Goal: Transaction & Acquisition: Purchase product/service

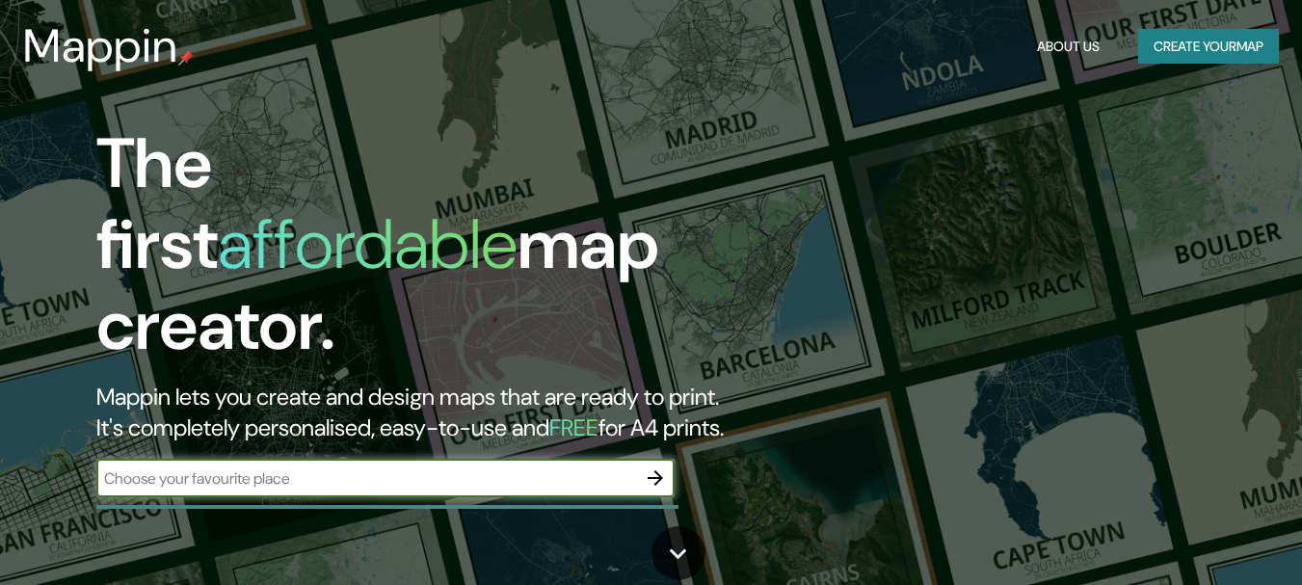
click at [246, 461] on div "The first affordable map creator. Mappin lets you create and design maps that a…" at bounding box center [422, 319] width 782 height 393
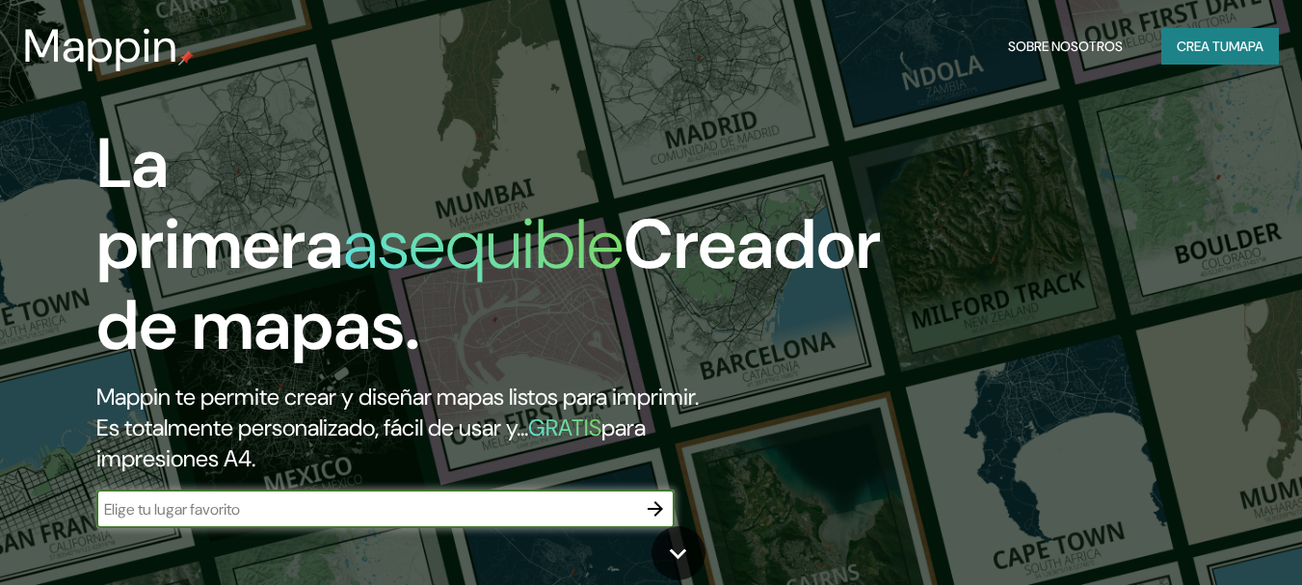
click at [246, 461] on font "para impresiones A4." at bounding box center [371, 443] width 550 height 61
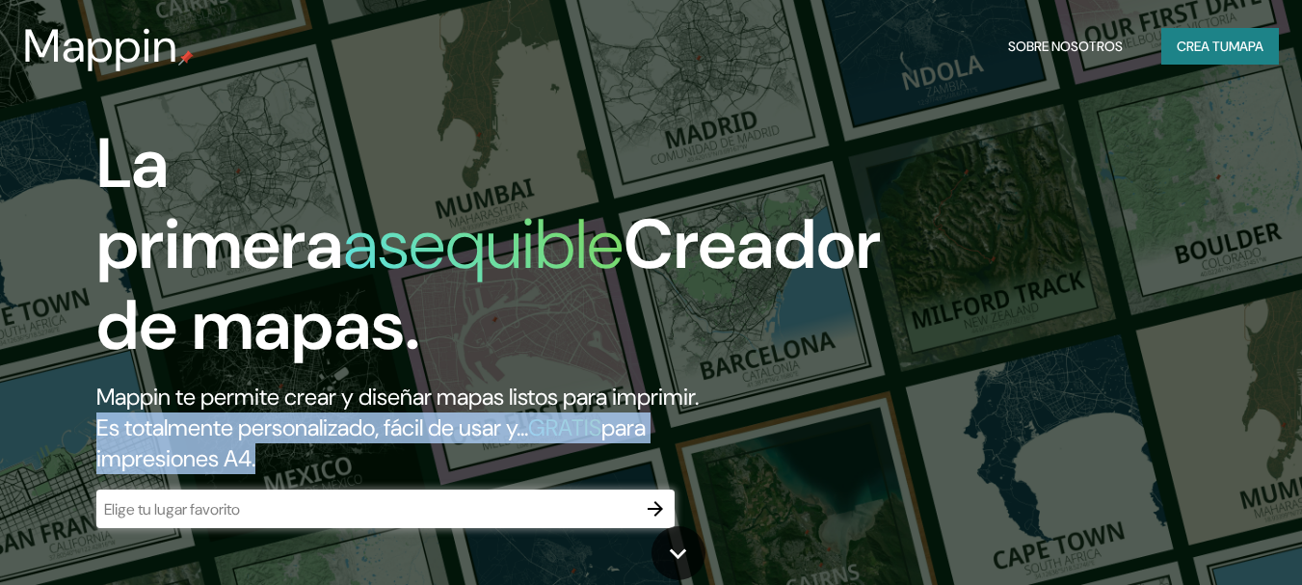
click at [246, 461] on font "para impresiones A4." at bounding box center [371, 443] width 550 height 61
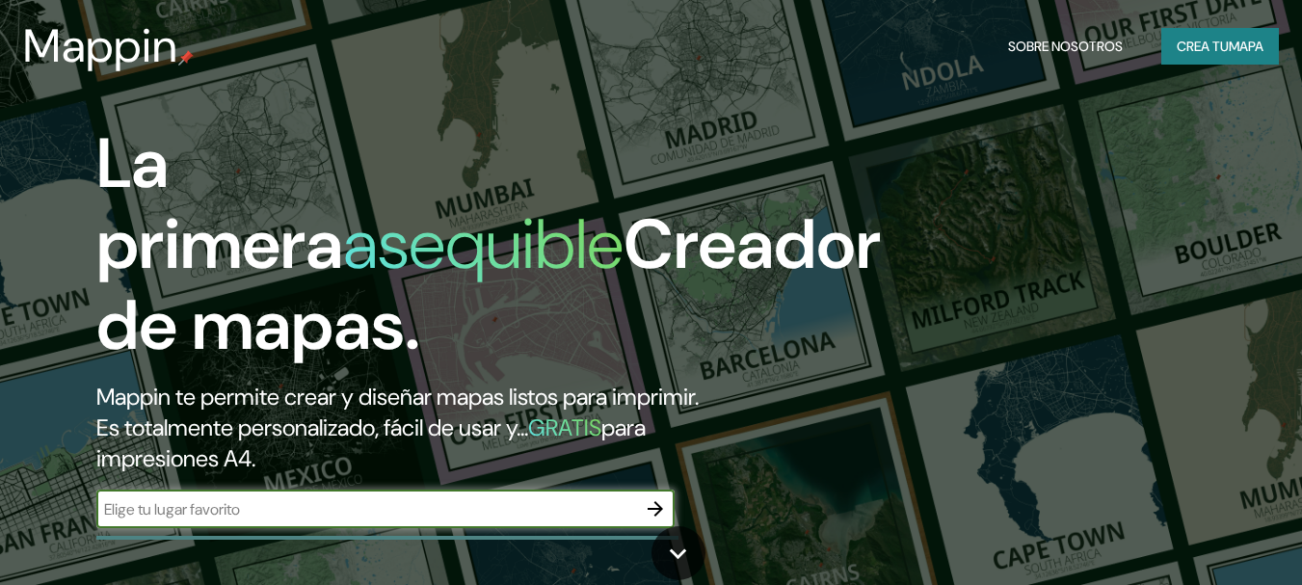
click at [252, 508] on input "text" at bounding box center [366, 509] width 540 height 22
type input "colegio [PERSON_NAME]"
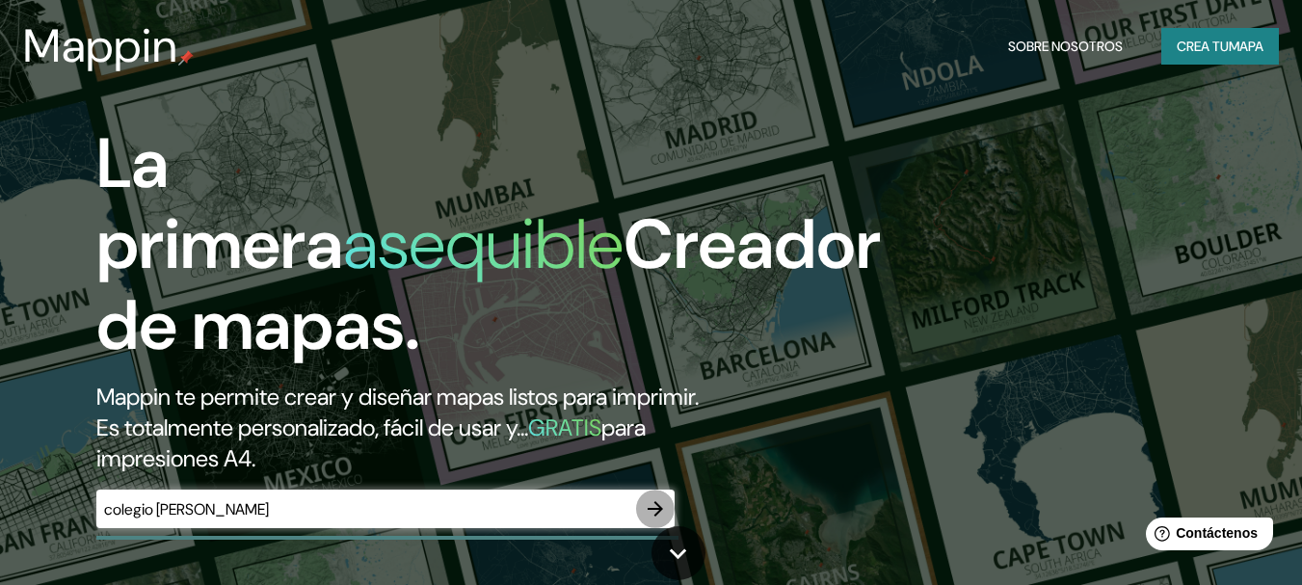
click at [650, 510] on icon "button" at bounding box center [655, 508] width 15 height 15
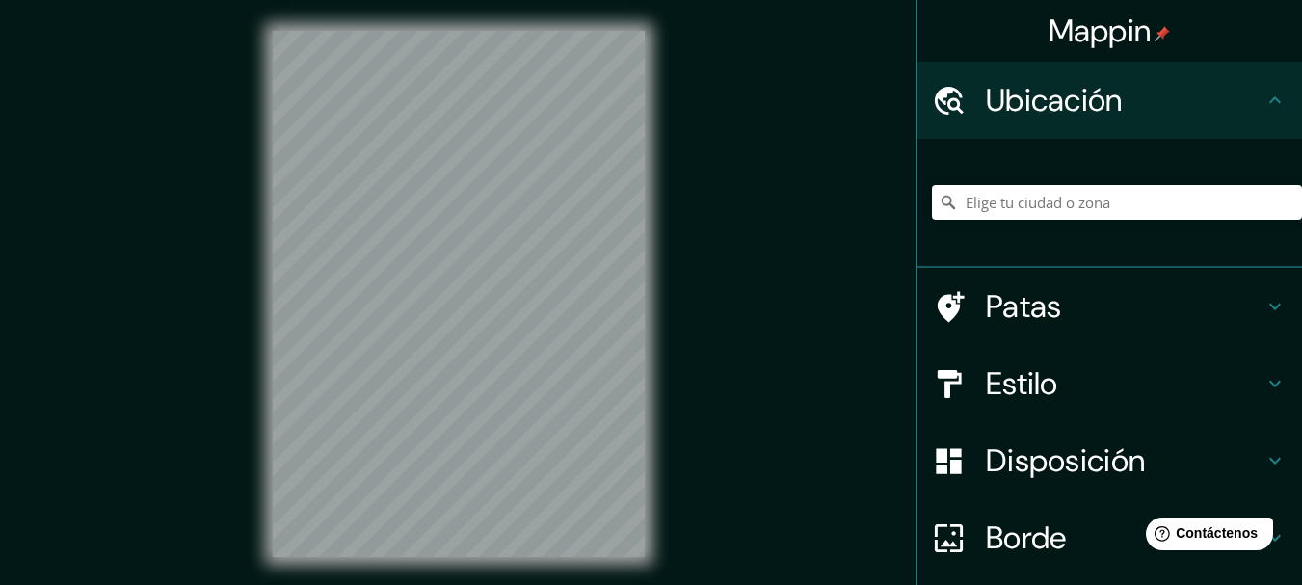
scroll to position [17, 0]
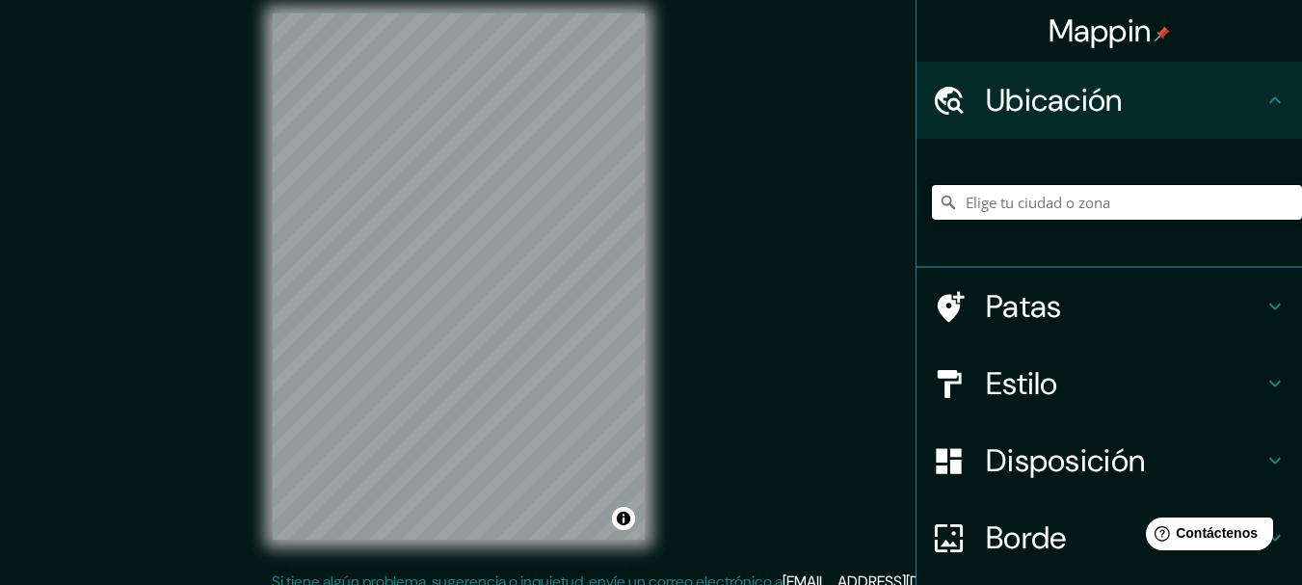
click at [1045, 212] on input "Elige tu ciudad o zona" at bounding box center [1117, 202] width 370 height 35
click at [1017, 207] on input "Elige tu ciudad o zona" at bounding box center [1117, 202] width 370 height 35
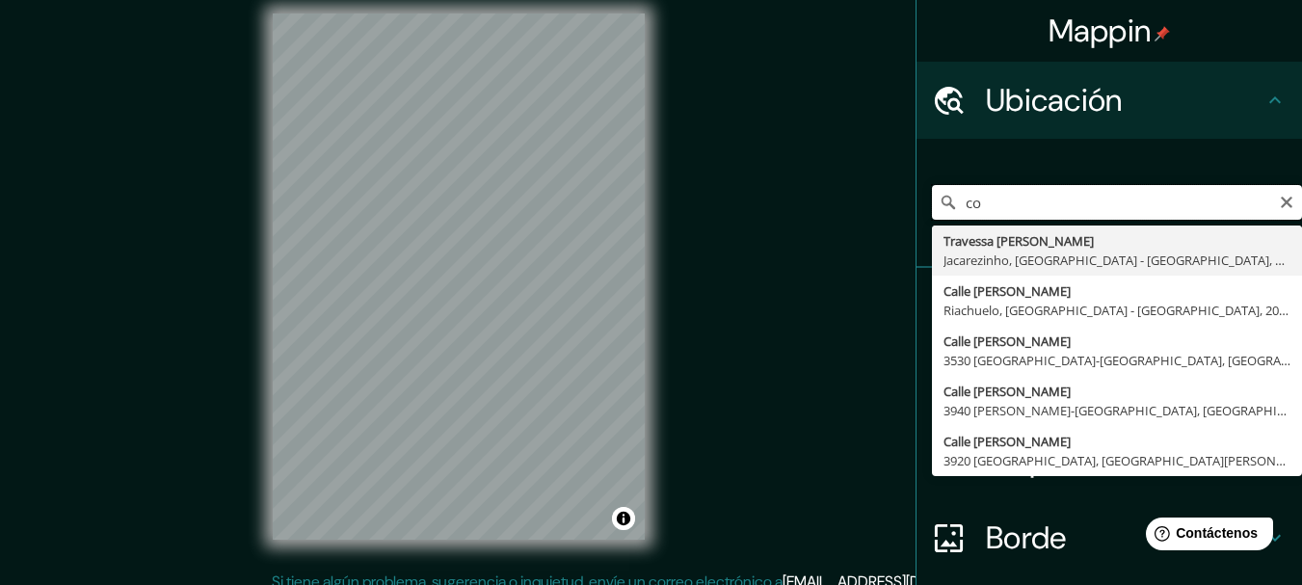
type input "c"
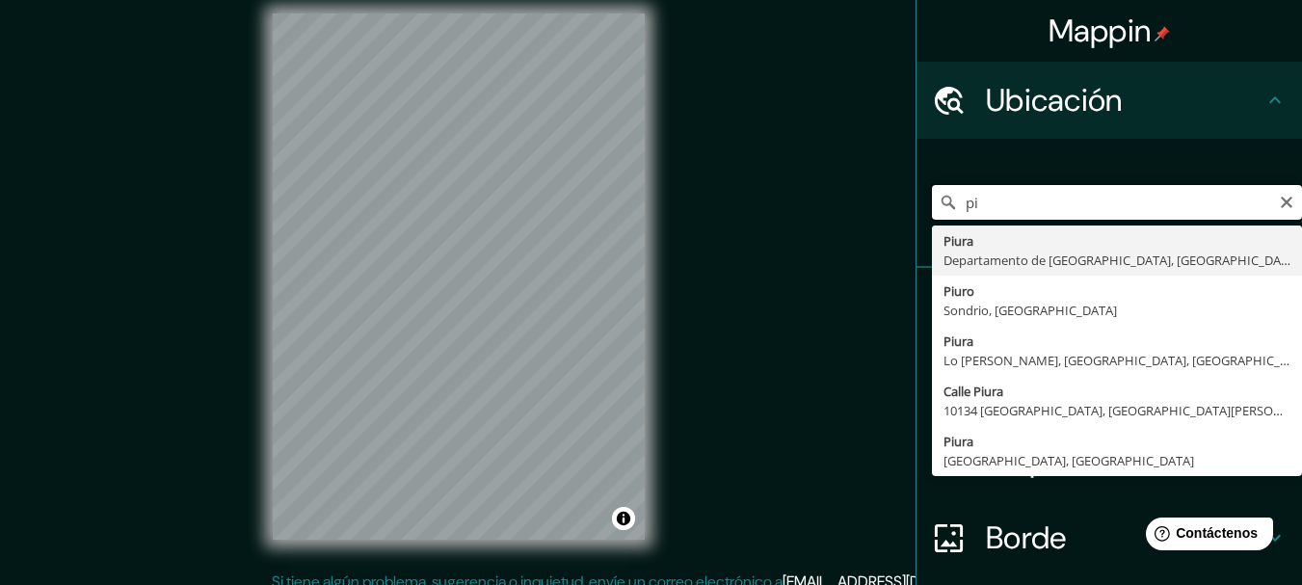
type input "p"
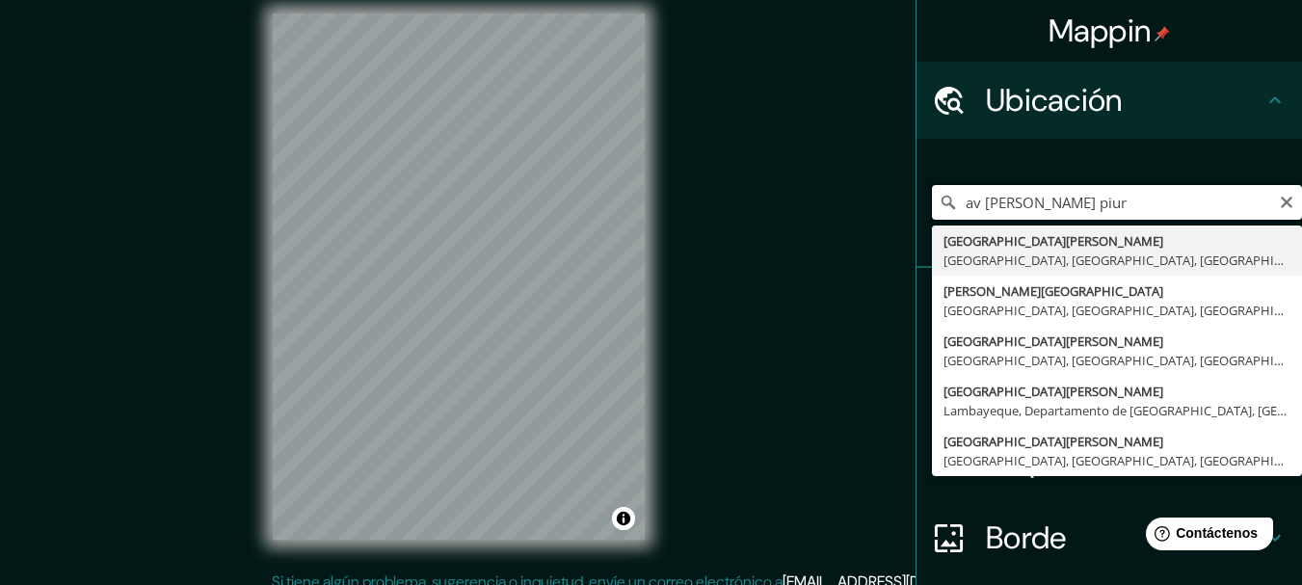
type input "av [PERSON_NAME]"
click at [1109, 206] on input "av [PERSON_NAME]" at bounding box center [1117, 202] width 370 height 35
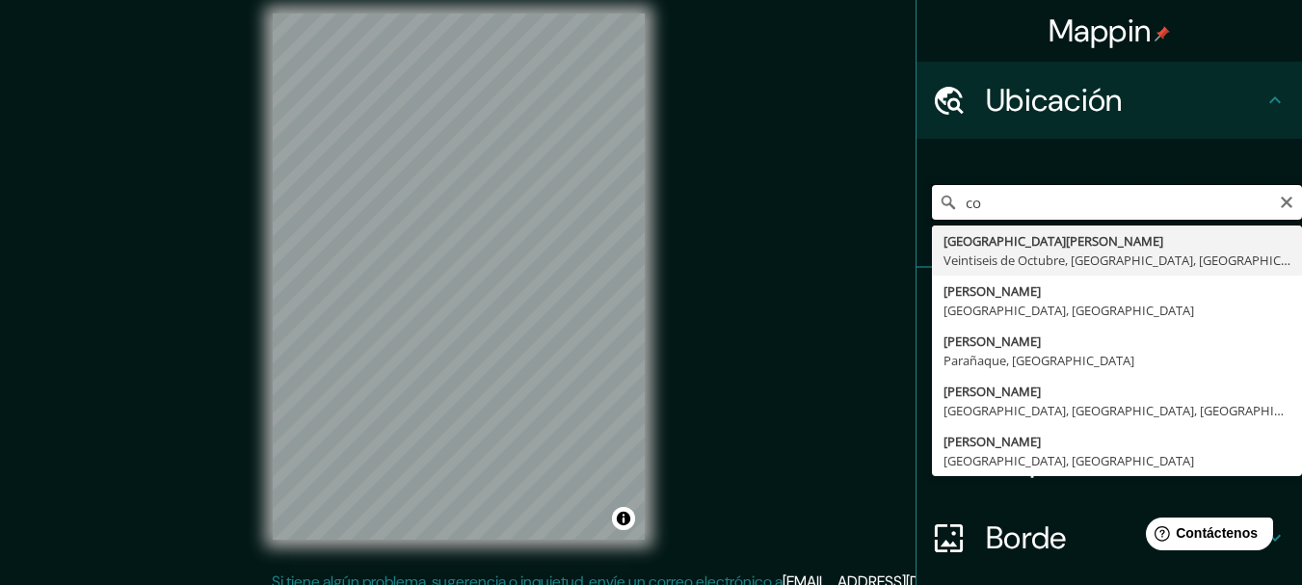
type input "c"
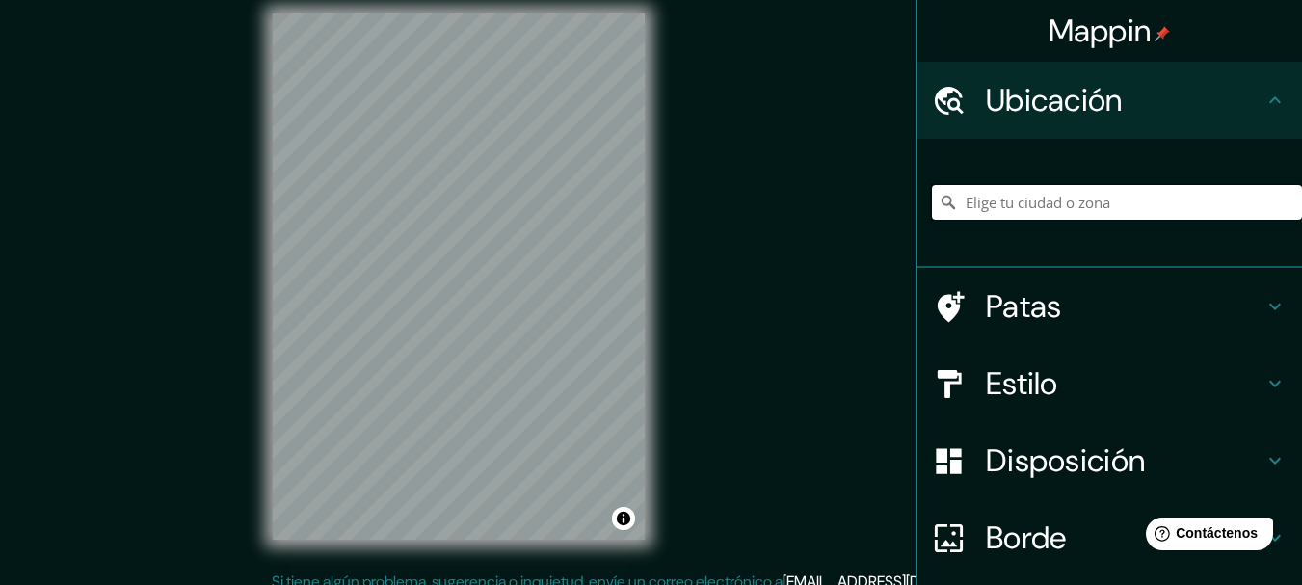
click at [1055, 219] on input "Elige tu ciudad o zona" at bounding box center [1117, 202] width 370 height 35
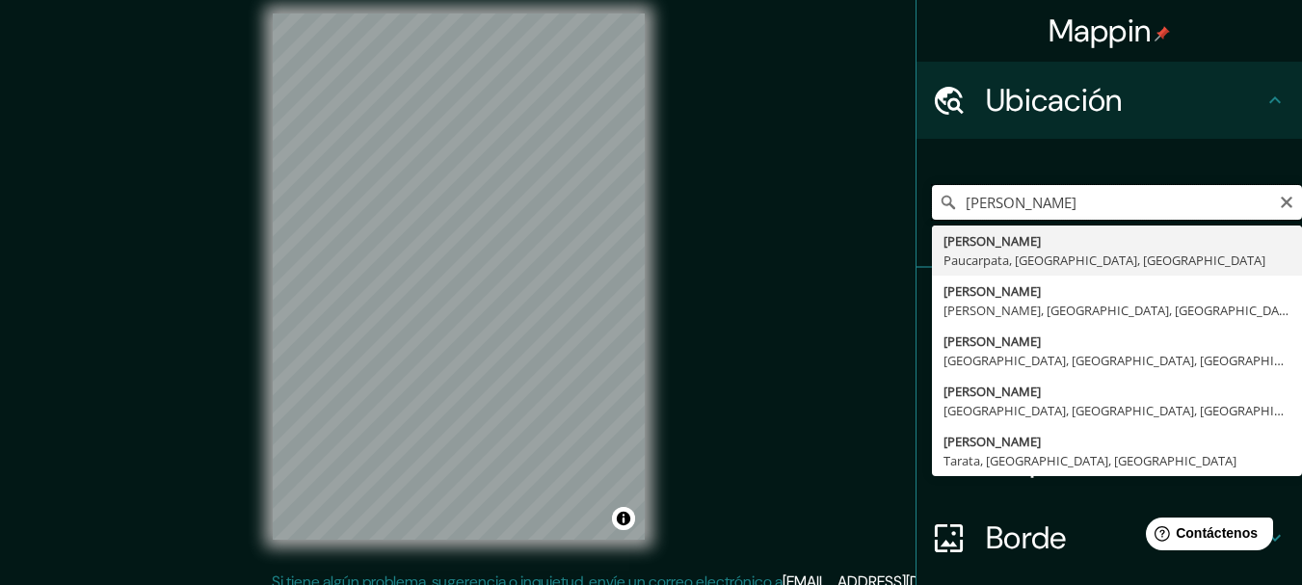
click at [977, 216] on input "[PERSON_NAME]" at bounding box center [1117, 202] width 370 height 35
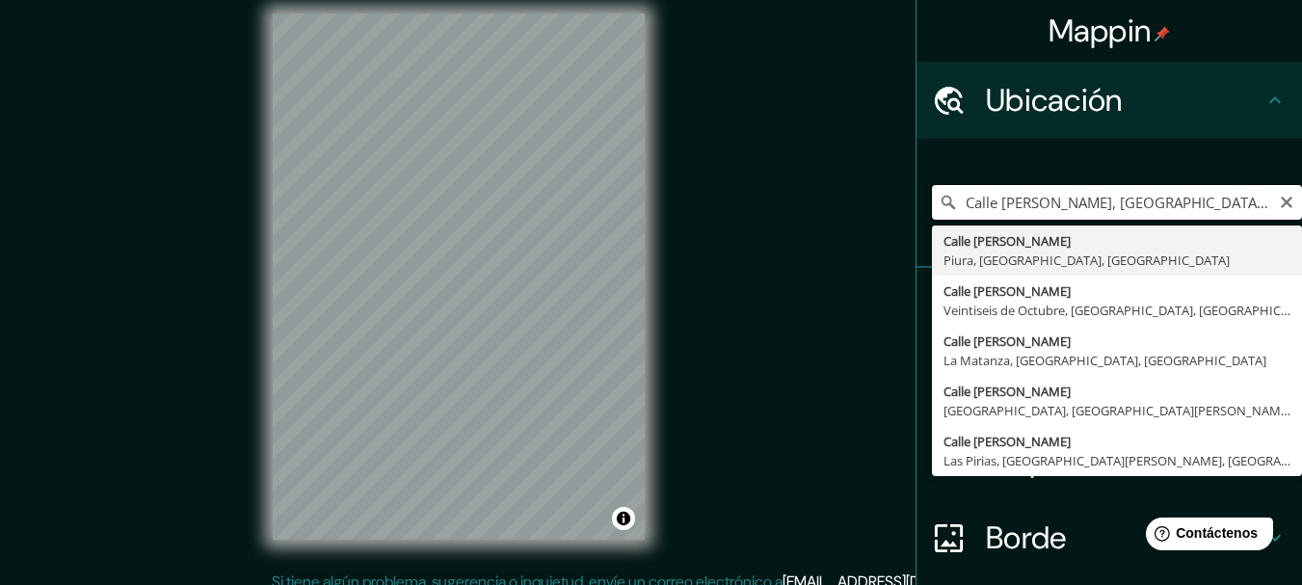
scroll to position [0, 0]
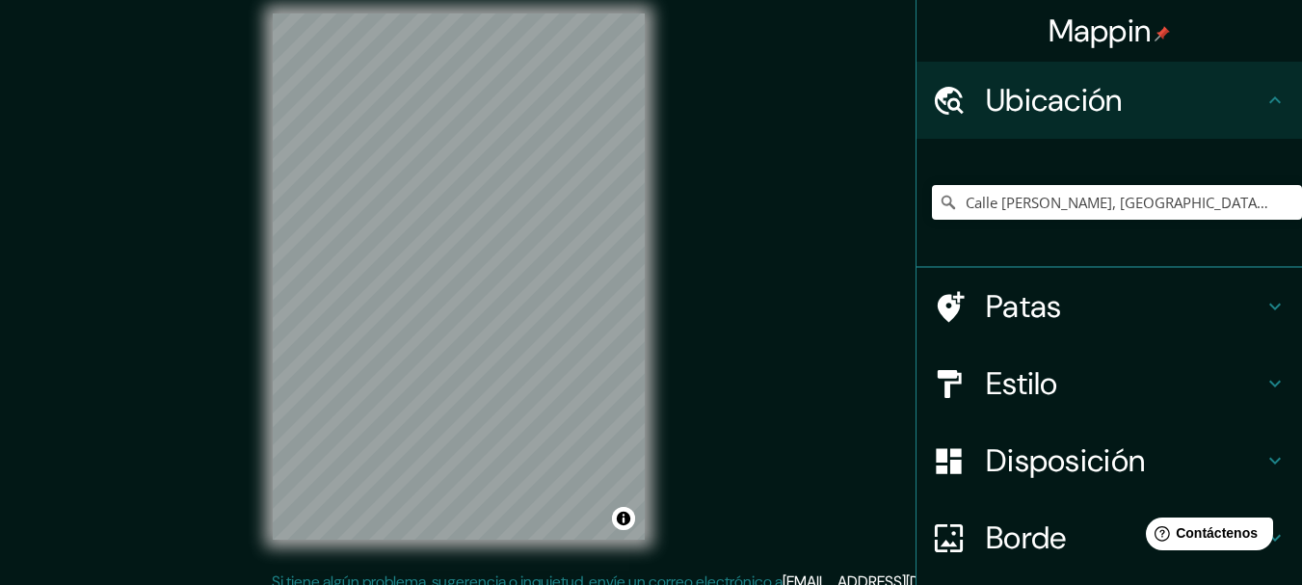
click at [675, 424] on div "© Mapbox © OpenStreetMap Improve this map" at bounding box center [459, 277] width 434 height 588
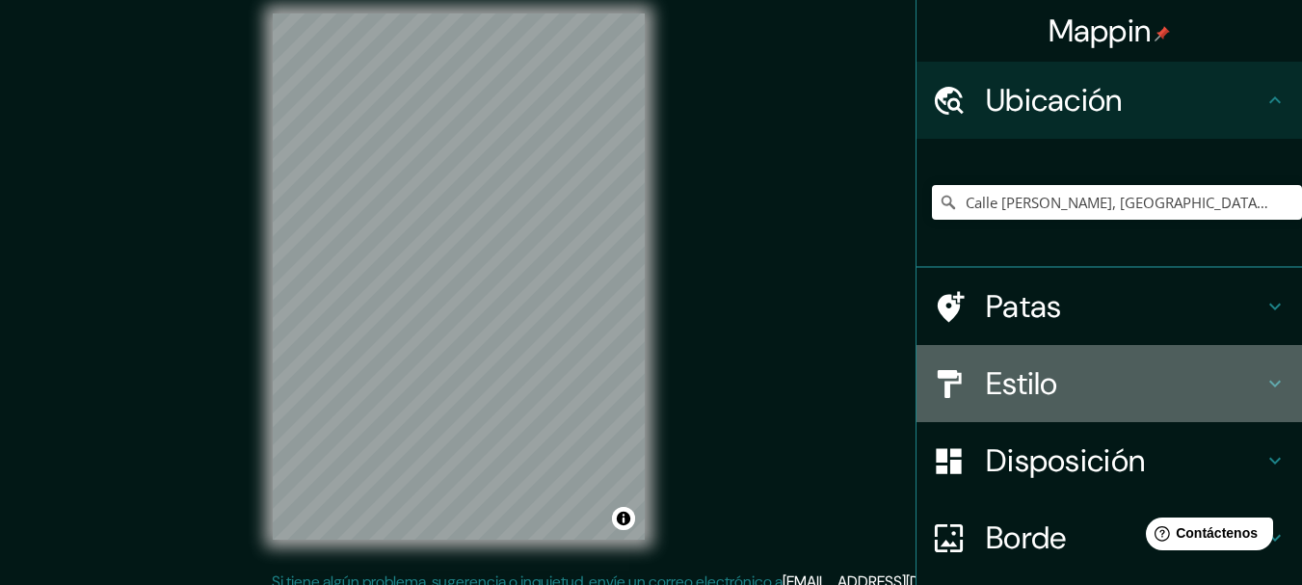
click at [1013, 376] on font "Estilo" at bounding box center [1022, 383] width 72 height 40
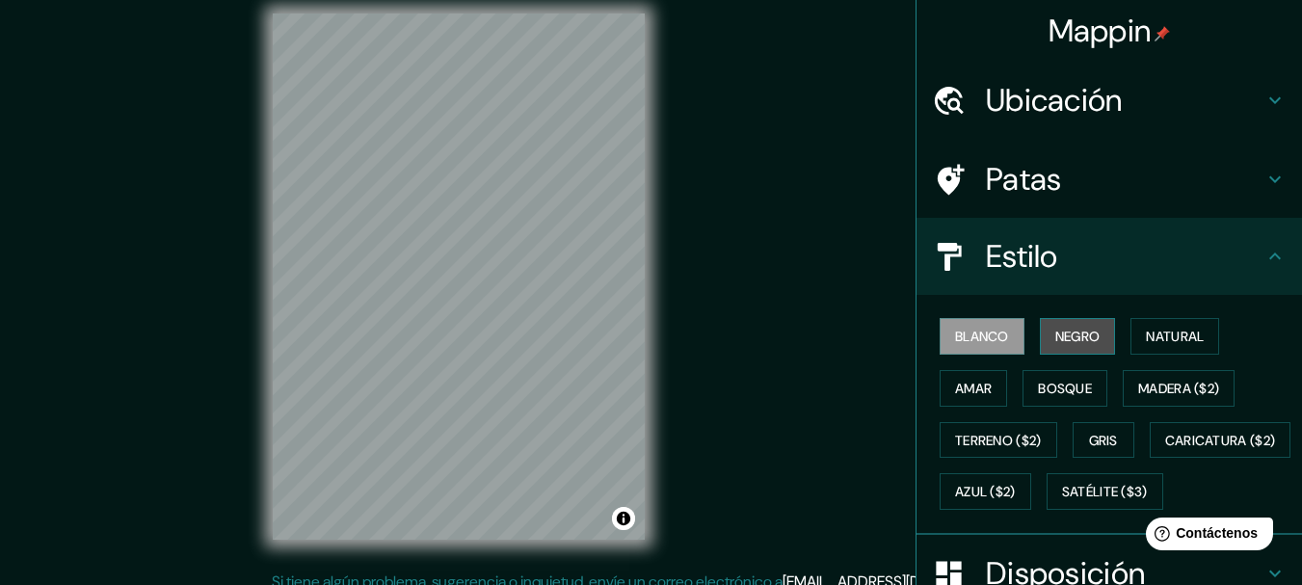
click at [1049, 353] on button "Negro" at bounding box center [1078, 336] width 76 height 37
click at [279, 568] on html "Mappin Ubicación [GEOGRAPHIC_DATA][PERSON_NAME], [GEOGRAPHIC_DATA], [GEOGRAPHIC…" at bounding box center [651, 275] width 1302 height 585
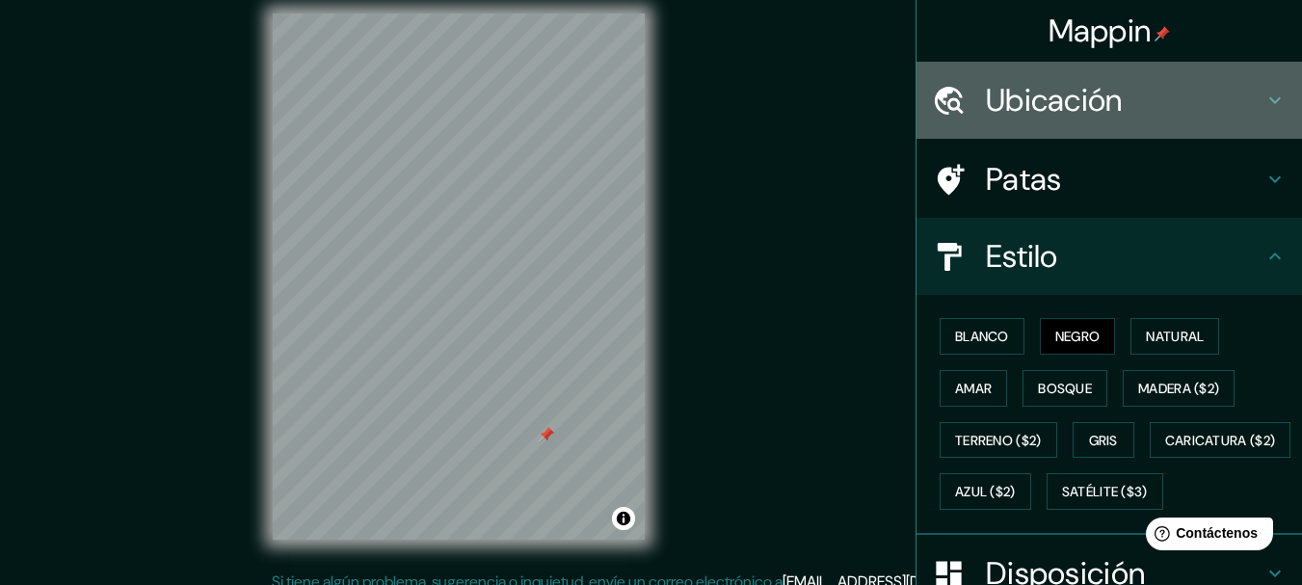
click at [990, 80] on font "Ubicación" at bounding box center [1054, 100] width 137 height 40
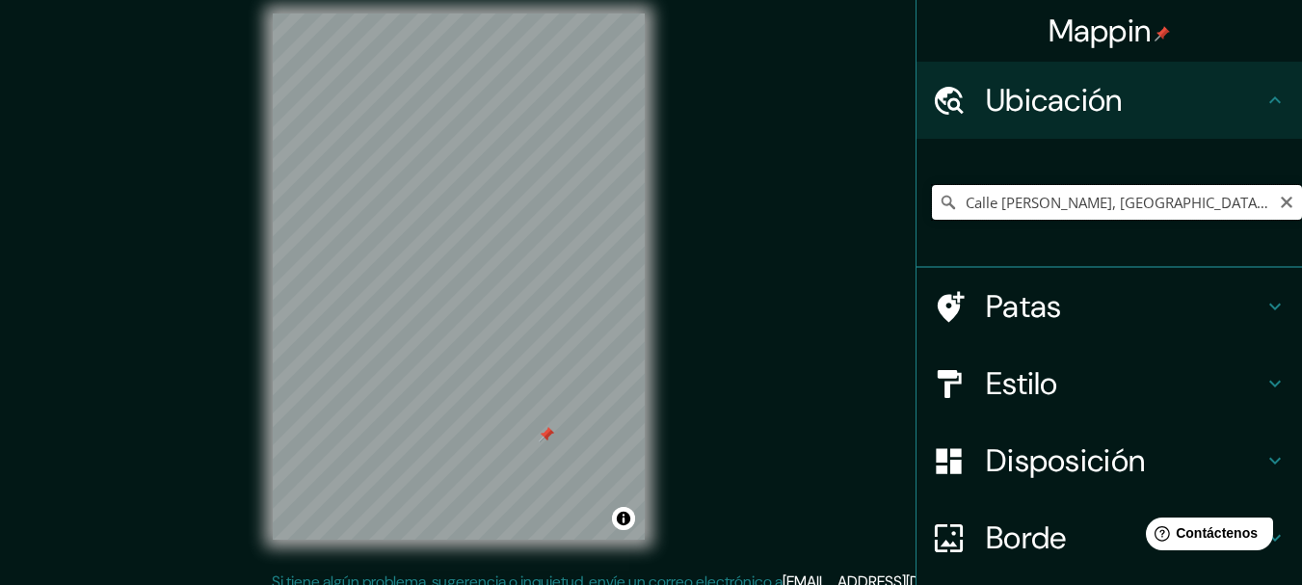
click at [1234, 210] on input "Calle [PERSON_NAME], [GEOGRAPHIC_DATA], [GEOGRAPHIC_DATA], [GEOGRAPHIC_DATA]" at bounding box center [1117, 202] width 370 height 35
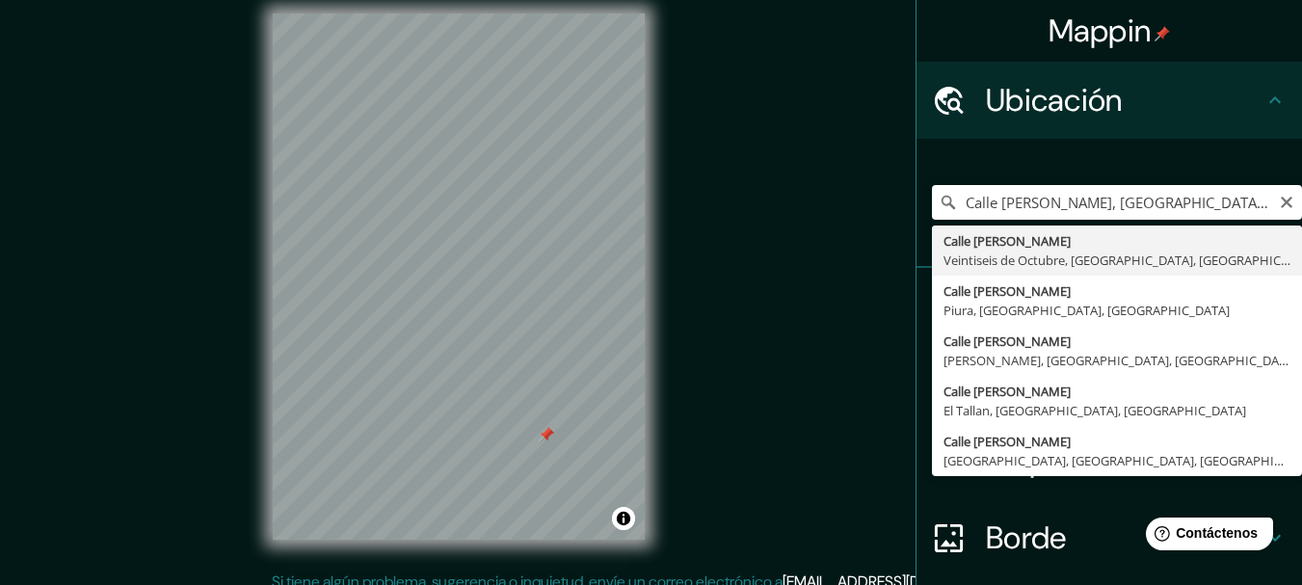
type input "Calle [PERSON_NAME], Veintiseis de Octubre, [GEOGRAPHIC_DATA], [GEOGRAPHIC_DATA]"
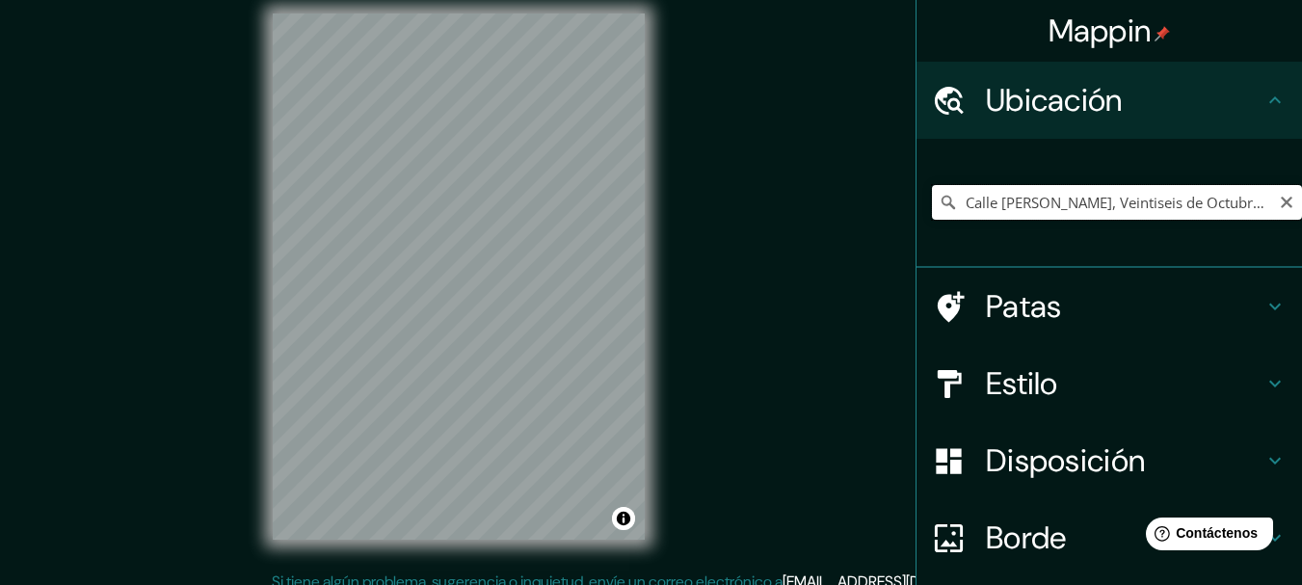
click at [1176, 211] on input "Calle [PERSON_NAME], Veintiseis de Octubre, [GEOGRAPHIC_DATA], [GEOGRAPHIC_DATA]" at bounding box center [1117, 202] width 370 height 35
click at [793, 253] on div "Mappin Ubicación [GEOGRAPHIC_DATA][PERSON_NAME], Veintiseis de Octubre, [GEOGRA…" at bounding box center [651, 292] width 1302 height 619
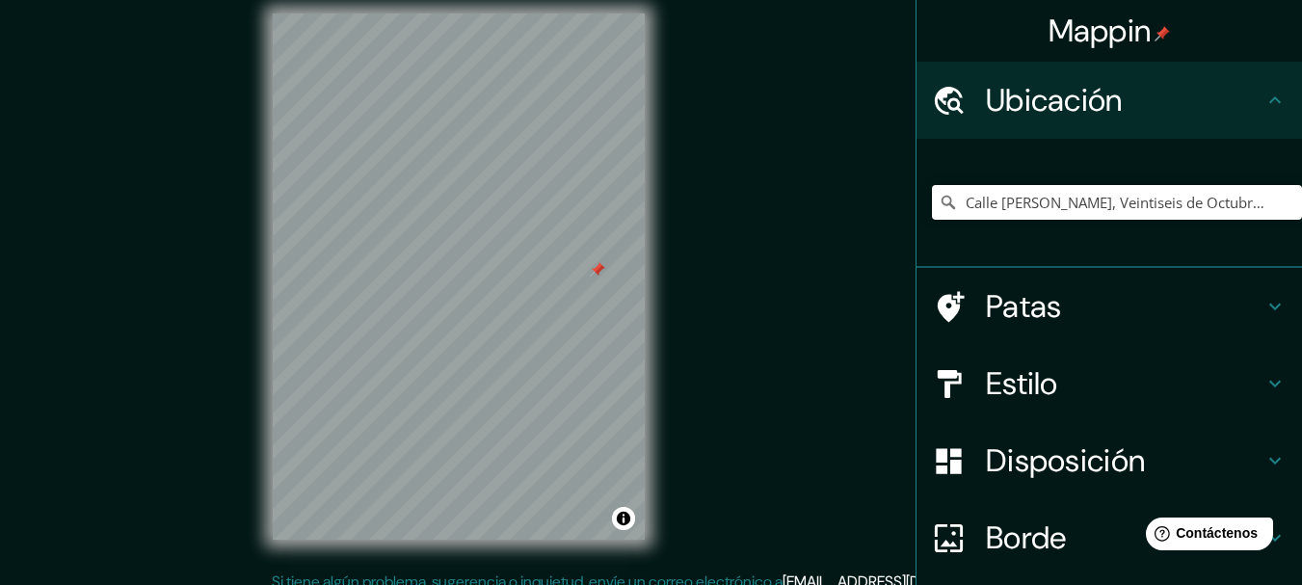
drag, startPoint x: 1151, startPoint y: 184, endPoint x: 1148, endPoint y: 206, distance: 22.4
click at [1148, 206] on div "Calle [PERSON_NAME], Veintiseis de Octubre, [GEOGRAPHIC_DATA], [GEOGRAPHIC_DATA]" at bounding box center [1117, 202] width 370 height 96
click at [1148, 206] on input "Calle [PERSON_NAME], Veintiseis de Octubre, [GEOGRAPHIC_DATA], [GEOGRAPHIC_DATA]" at bounding box center [1117, 202] width 370 height 35
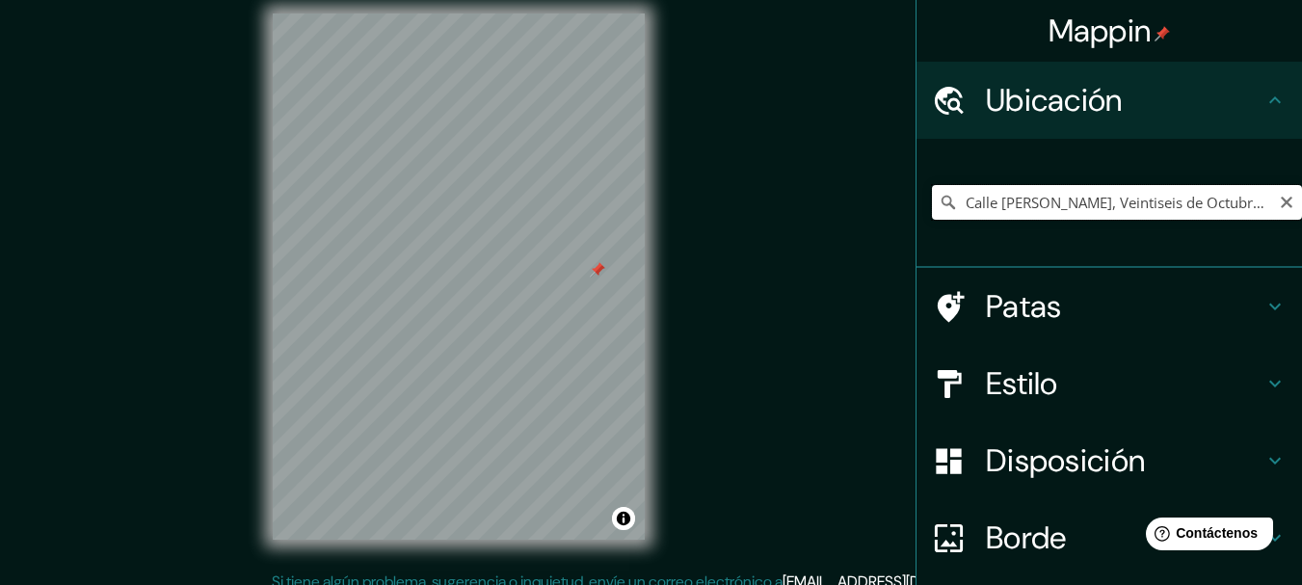
click at [1148, 206] on input "Calle [PERSON_NAME], Veintiseis de Octubre, [GEOGRAPHIC_DATA], [GEOGRAPHIC_DATA]" at bounding box center [1117, 202] width 370 height 35
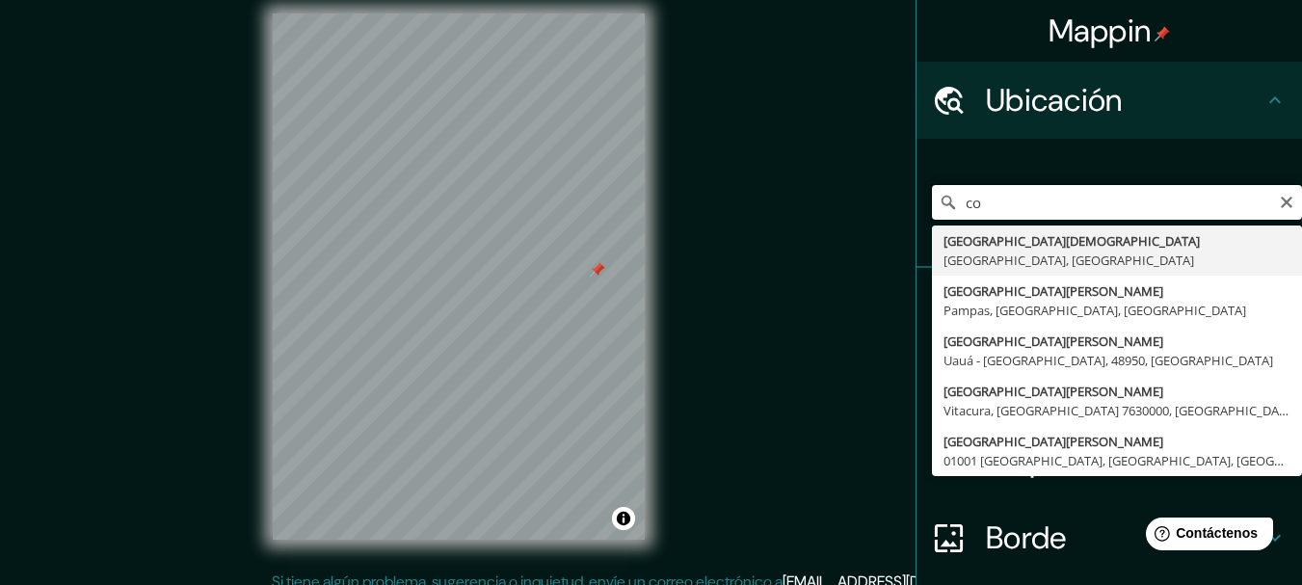
type input "c"
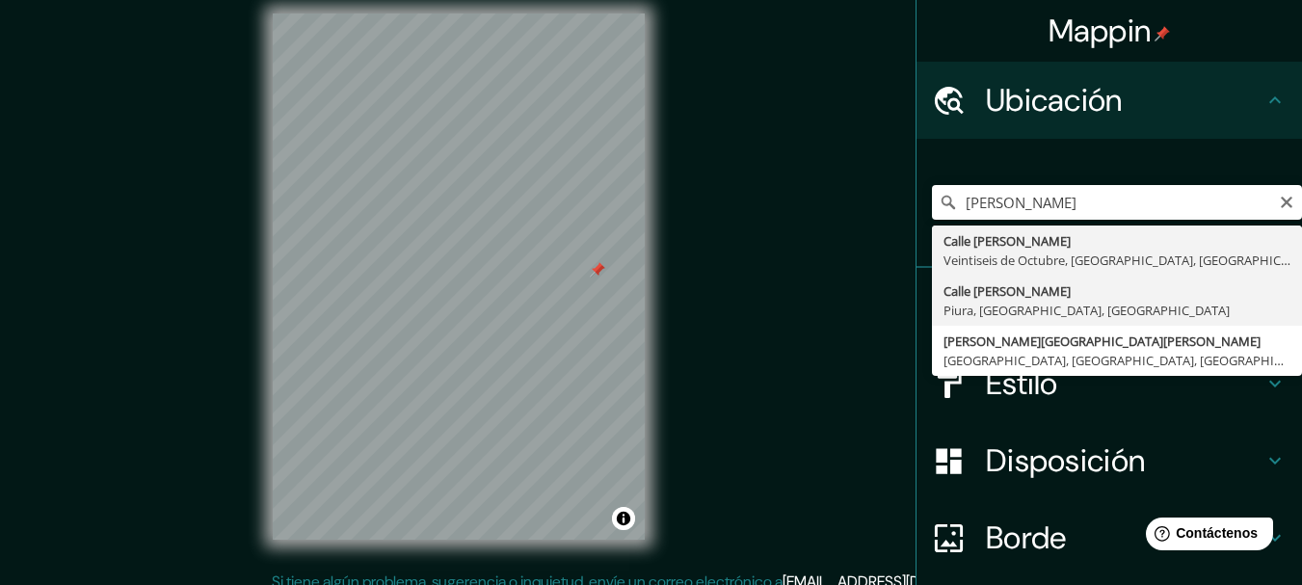
type input "Calle [PERSON_NAME], [GEOGRAPHIC_DATA], [GEOGRAPHIC_DATA], [GEOGRAPHIC_DATA]"
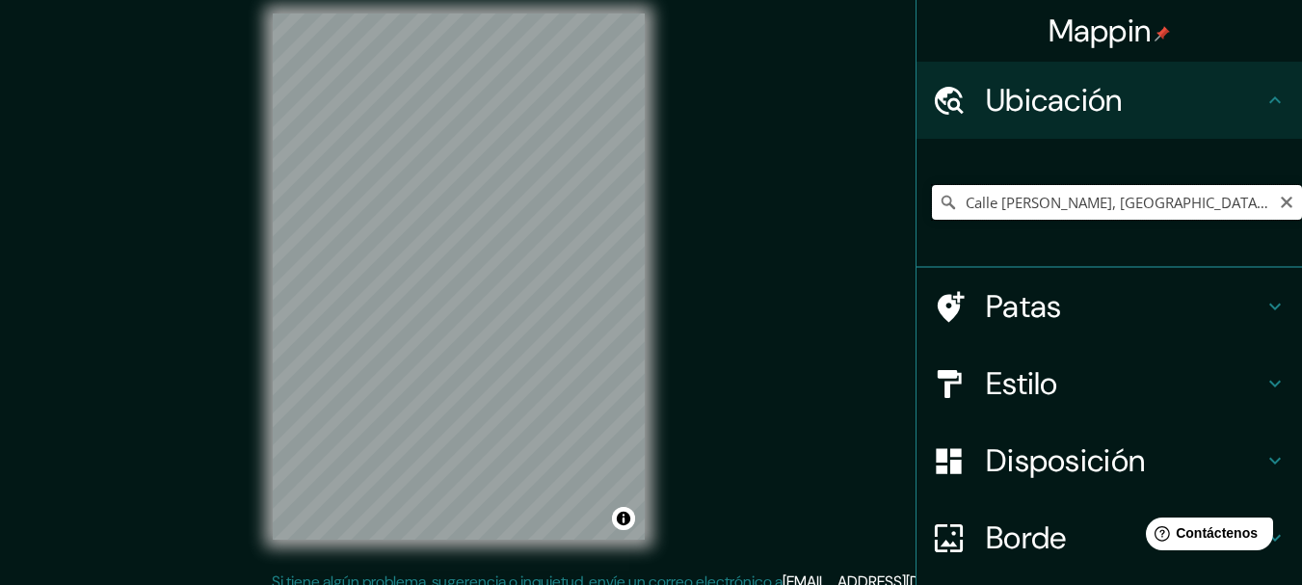
click at [1166, 207] on input "Calle [PERSON_NAME], [GEOGRAPHIC_DATA], [GEOGRAPHIC_DATA], [GEOGRAPHIC_DATA]" at bounding box center [1117, 202] width 370 height 35
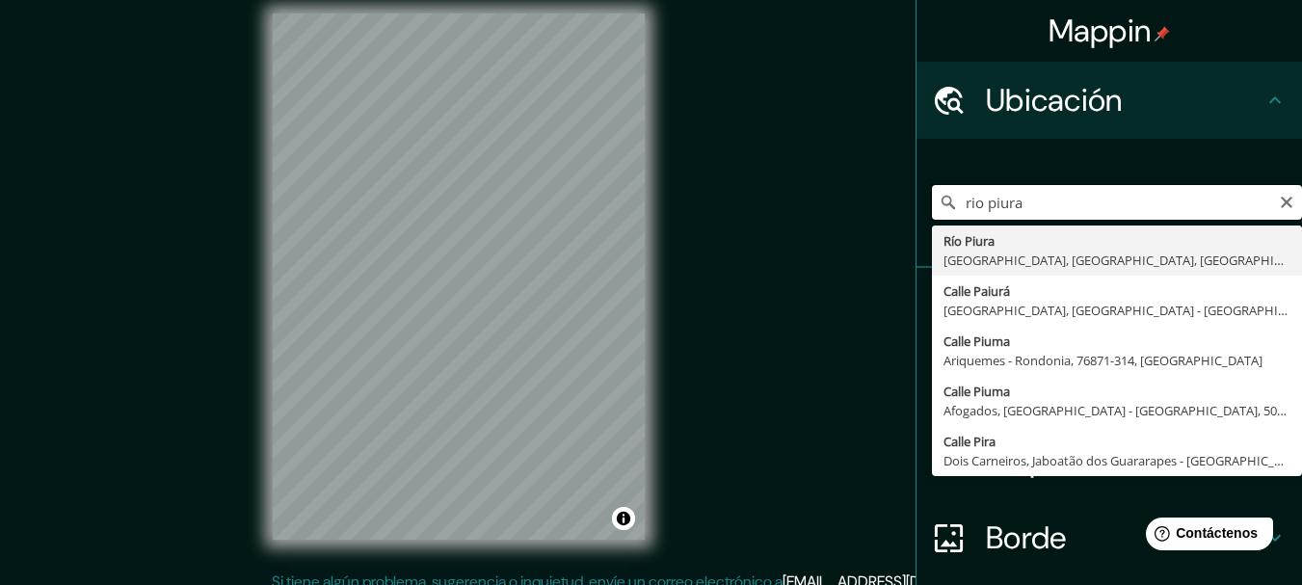
click at [1050, 202] on input "rio piura" at bounding box center [1117, 202] width 370 height 35
type input "r"
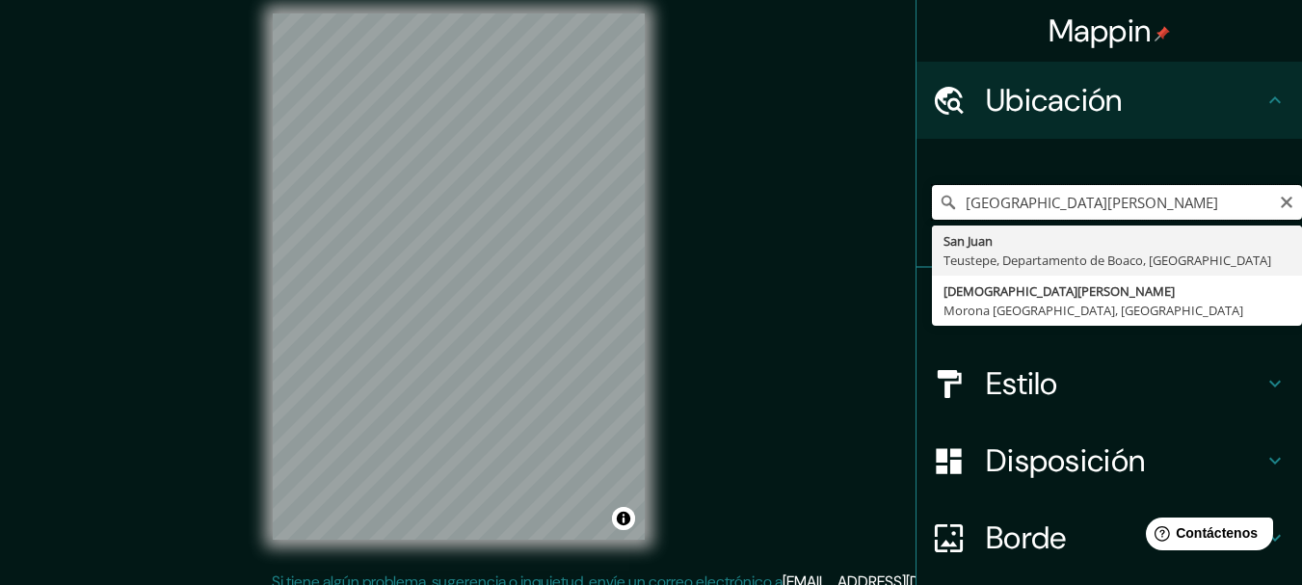
type input "[GEOGRAPHIC_DATA][PERSON_NAME]"
click at [1280, 206] on input "[GEOGRAPHIC_DATA][PERSON_NAME]" at bounding box center [1117, 202] width 370 height 35
click at [1261, 202] on input "[GEOGRAPHIC_DATA][PERSON_NAME]" at bounding box center [1117, 202] width 370 height 35
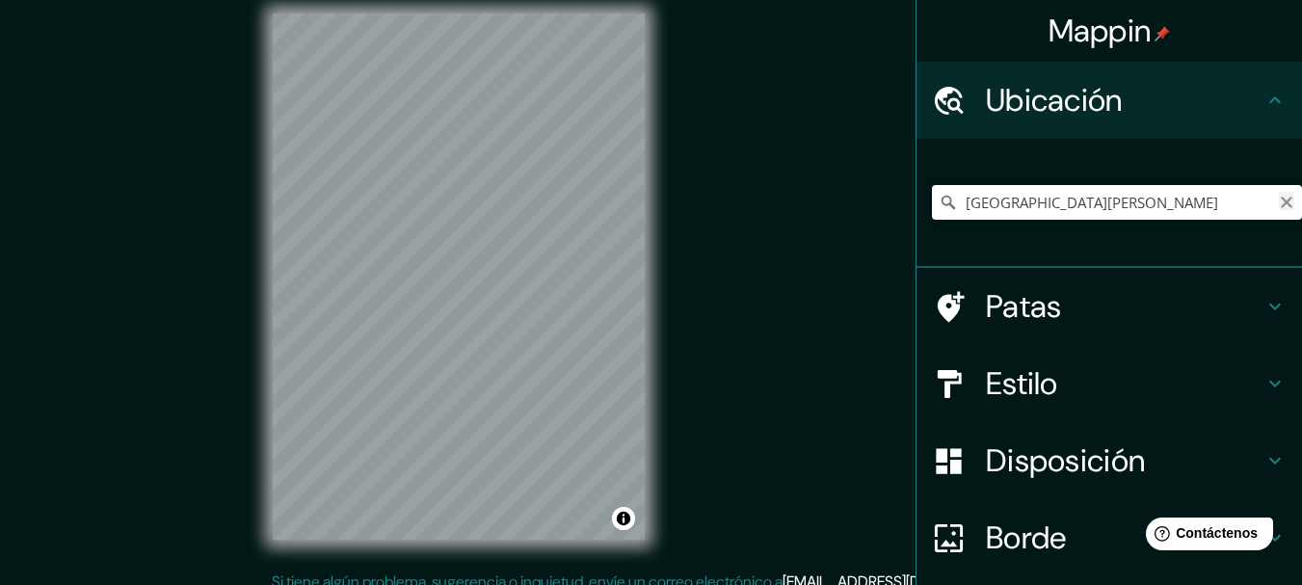
click at [1279, 202] on icon "Claro" at bounding box center [1286, 202] width 15 height 15
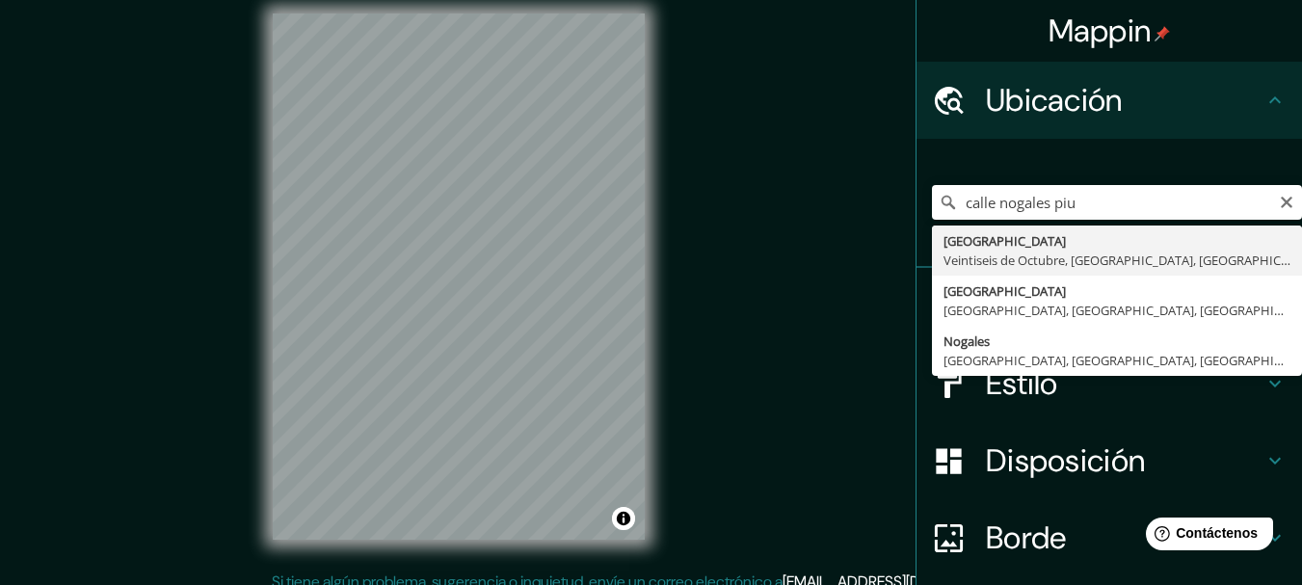
type input "[GEOGRAPHIC_DATA], Veintiseis de Octubre, [GEOGRAPHIC_DATA], [GEOGRAPHIC_DATA]"
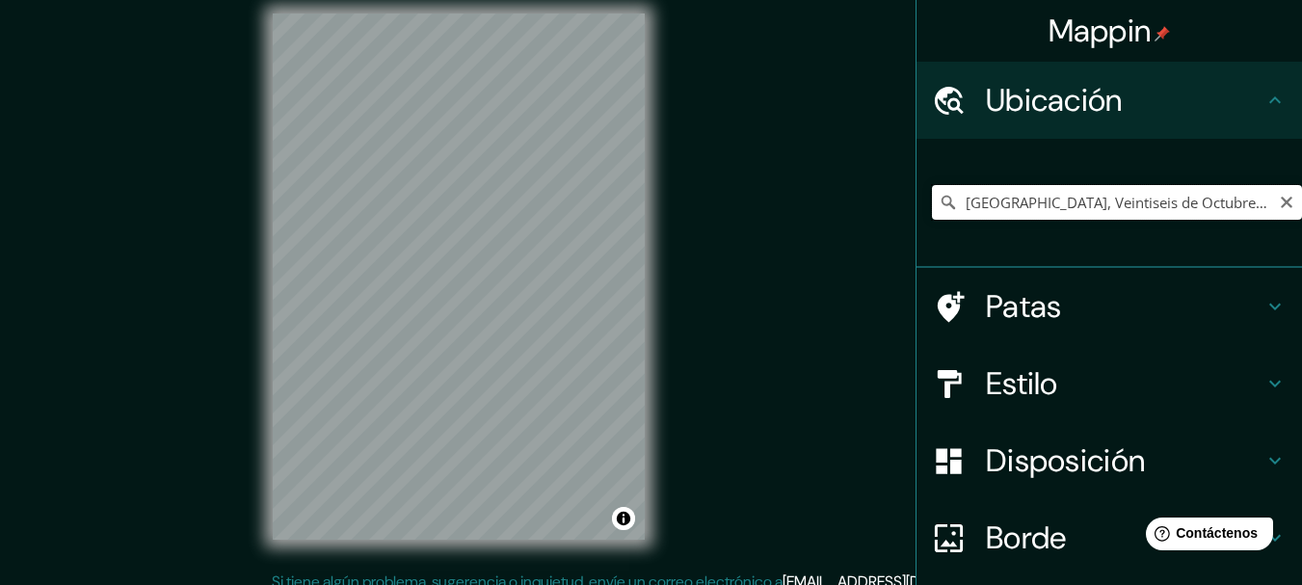
click at [1225, 196] on input "[GEOGRAPHIC_DATA], Veintiseis de Octubre, [GEOGRAPHIC_DATA], [GEOGRAPHIC_DATA]" at bounding box center [1117, 202] width 370 height 35
click at [1279, 202] on div "[GEOGRAPHIC_DATA], Veintiseis de Octubre, [GEOGRAPHIC_DATA], [GEOGRAPHIC_DATA]" at bounding box center [1117, 202] width 370 height 35
click at [1279, 202] on icon "Claro" at bounding box center [1286, 202] width 15 height 15
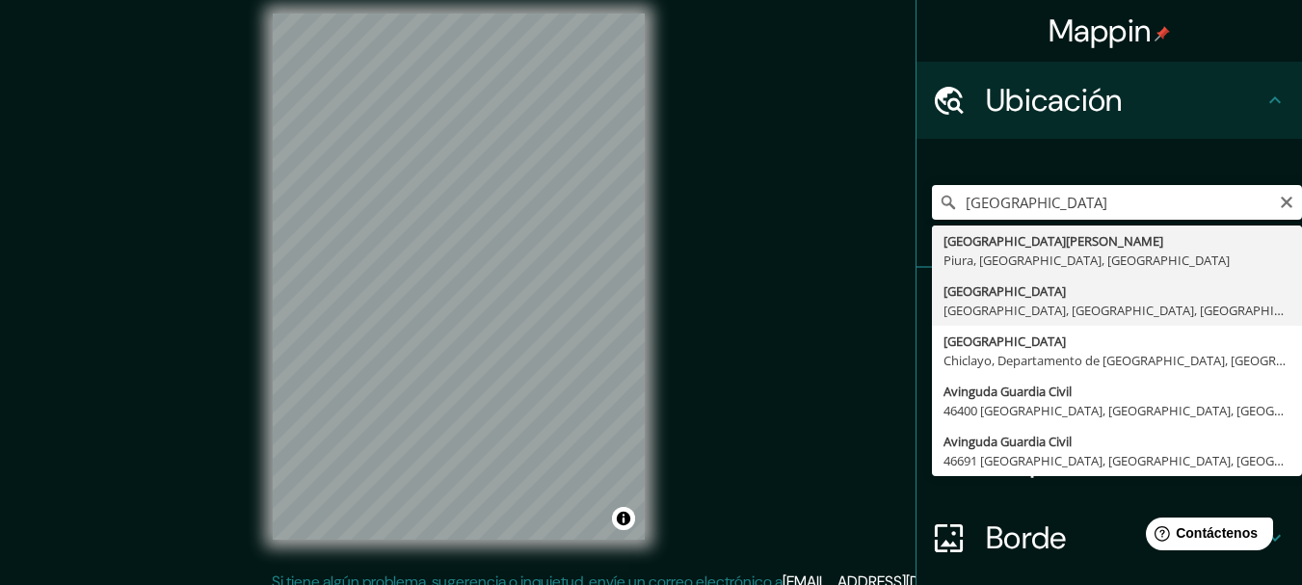
type input "[GEOGRAPHIC_DATA], [GEOGRAPHIC_DATA], [GEOGRAPHIC_DATA], [GEOGRAPHIC_DATA]"
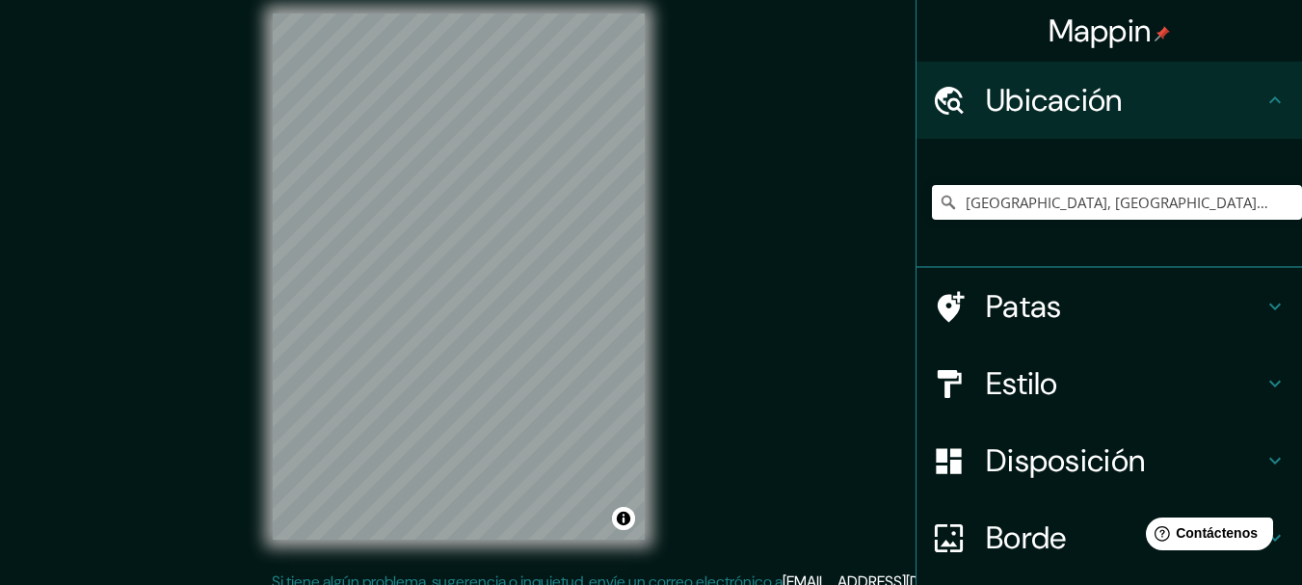
click at [722, 517] on div "Mappin Ubicación [GEOGRAPHIC_DATA], [GEOGRAPHIC_DATA], [GEOGRAPHIC_DATA], [GEOG…" at bounding box center [651, 292] width 1302 height 619
click at [375, 0] on html "Mappin Ubicación [GEOGRAPHIC_DATA], [GEOGRAPHIC_DATA], [GEOGRAPHIC_DATA], [GEOG…" at bounding box center [651, 275] width 1302 height 585
click at [649, 56] on div "© Mapbox © OpenStreetMap Improve this map" at bounding box center [459, 277] width 434 height 588
click at [1058, 216] on input "[GEOGRAPHIC_DATA], [GEOGRAPHIC_DATA], [GEOGRAPHIC_DATA], [GEOGRAPHIC_DATA]" at bounding box center [1117, 202] width 370 height 35
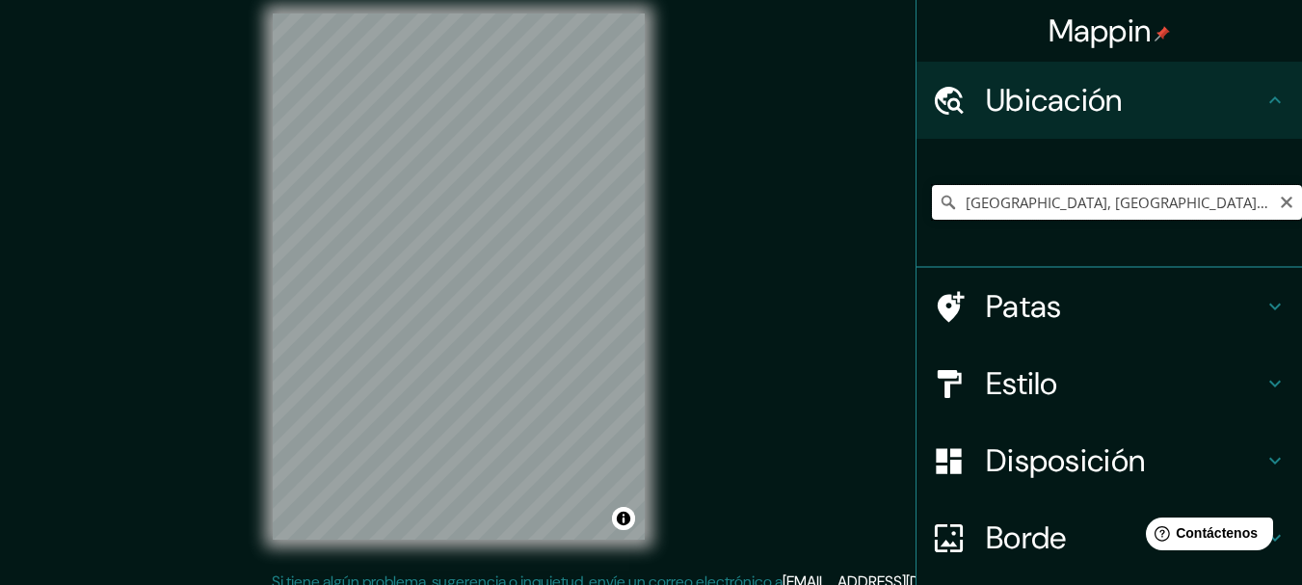
click at [1058, 216] on input "[GEOGRAPHIC_DATA], [GEOGRAPHIC_DATA], [GEOGRAPHIC_DATA], [GEOGRAPHIC_DATA]" at bounding box center [1117, 202] width 370 height 35
click at [652, 232] on div "© Mapbox © OpenStreetMap Improve this map" at bounding box center [459, 277] width 434 height 588
click at [1053, 191] on input "[GEOGRAPHIC_DATA], [GEOGRAPHIC_DATA], [GEOGRAPHIC_DATA]" at bounding box center [1117, 202] width 370 height 35
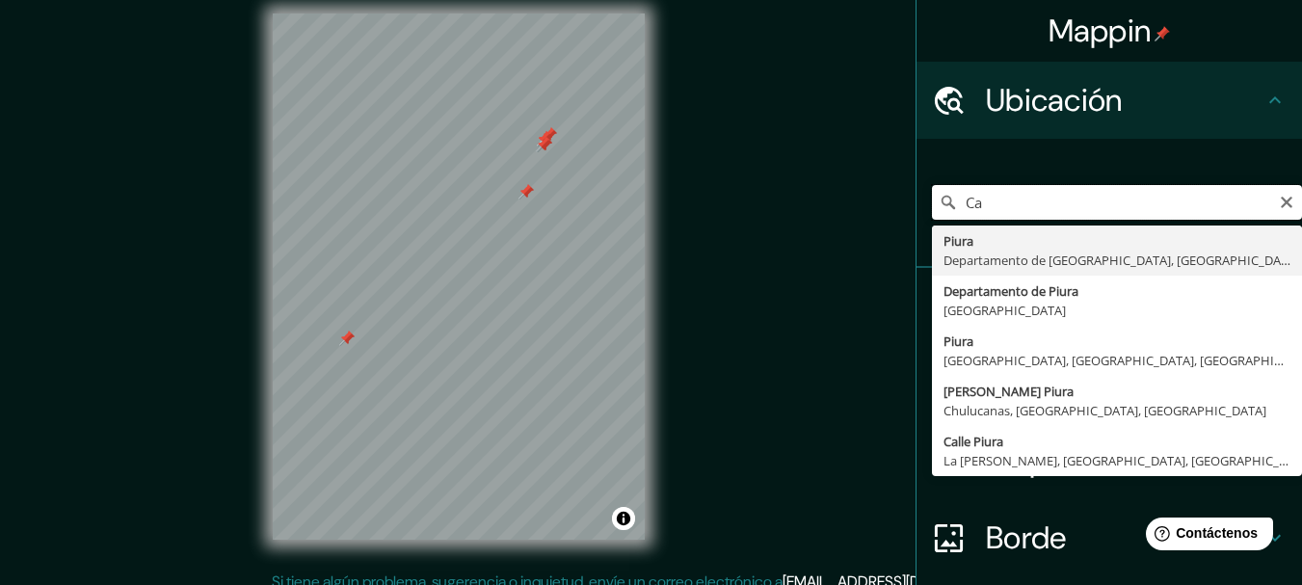
type input "C"
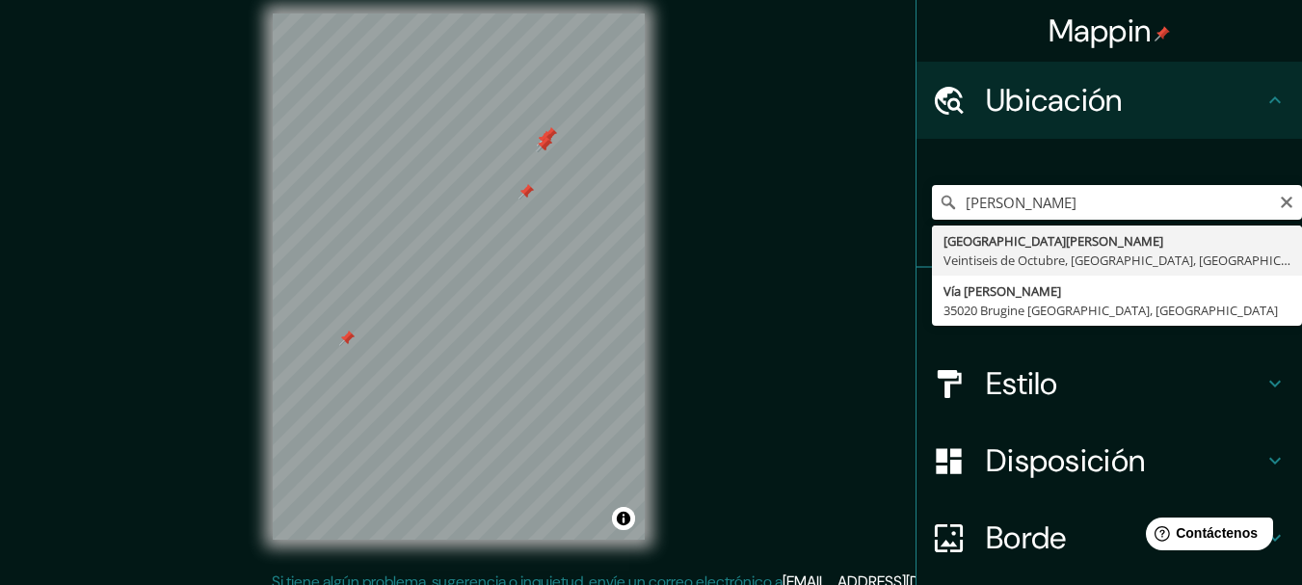
type input "[GEOGRAPHIC_DATA][PERSON_NAME], [GEOGRAPHIC_DATA], [GEOGRAPHIC_DATA], [GEOGRAPH…"
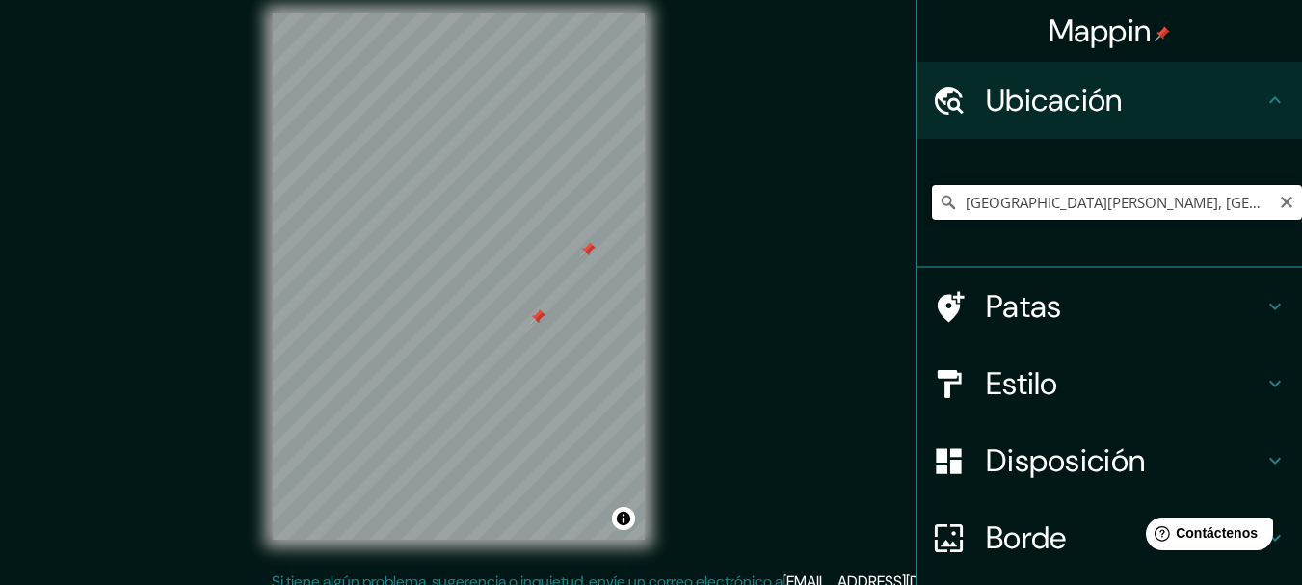
click at [1091, 190] on input "[GEOGRAPHIC_DATA][PERSON_NAME], [GEOGRAPHIC_DATA], [GEOGRAPHIC_DATA], [GEOGRAPH…" at bounding box center [1117, 202] width 370 height 35
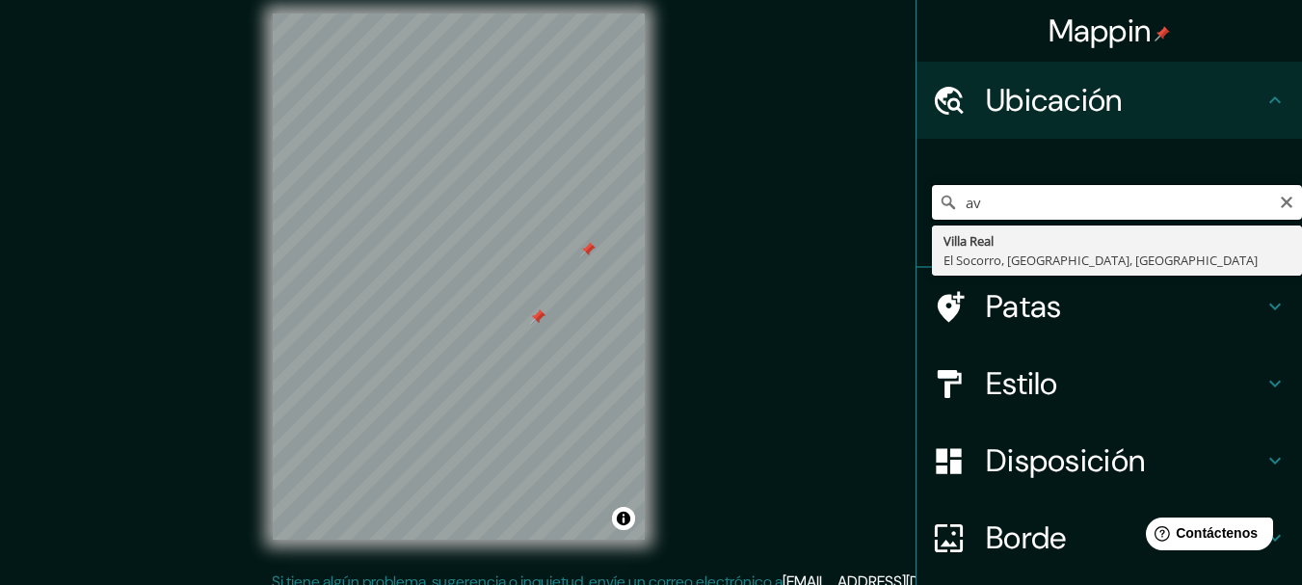
type input "a"
type input "c"
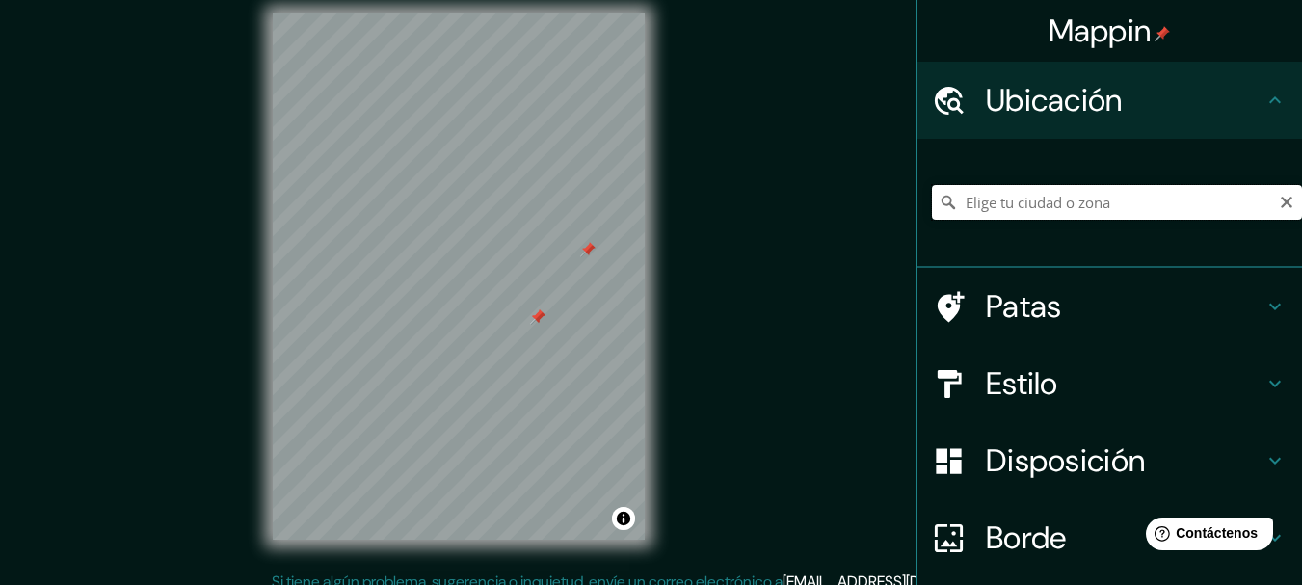
paste input "-5.194983806260171, -80.62217761564291"
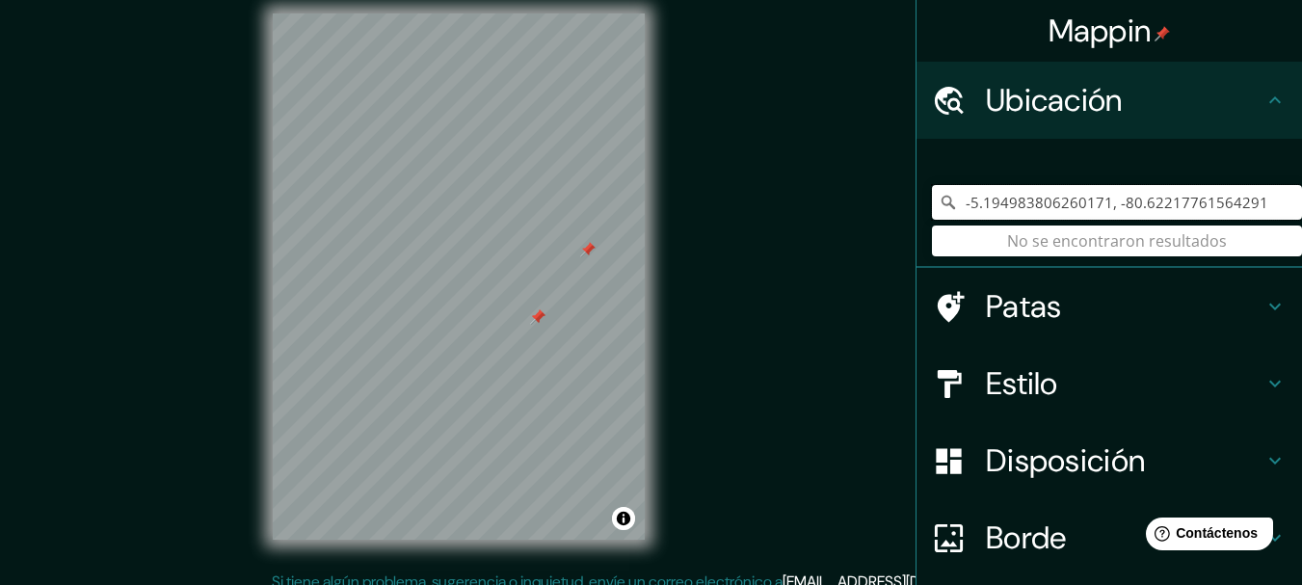
type input "-5.194983806260171, -80.62217761564291"
drag, startPoint x: 1266, startPoint y: 192, endPoint x: 754, endPoint y: 188, distance: 511.9
click at [754, 188] on div "Mappin Ubicación -5.194983806260171, -80.62217761564291 No se encontraron resul…" at bounding box center [651, 292] width 1302 height 619
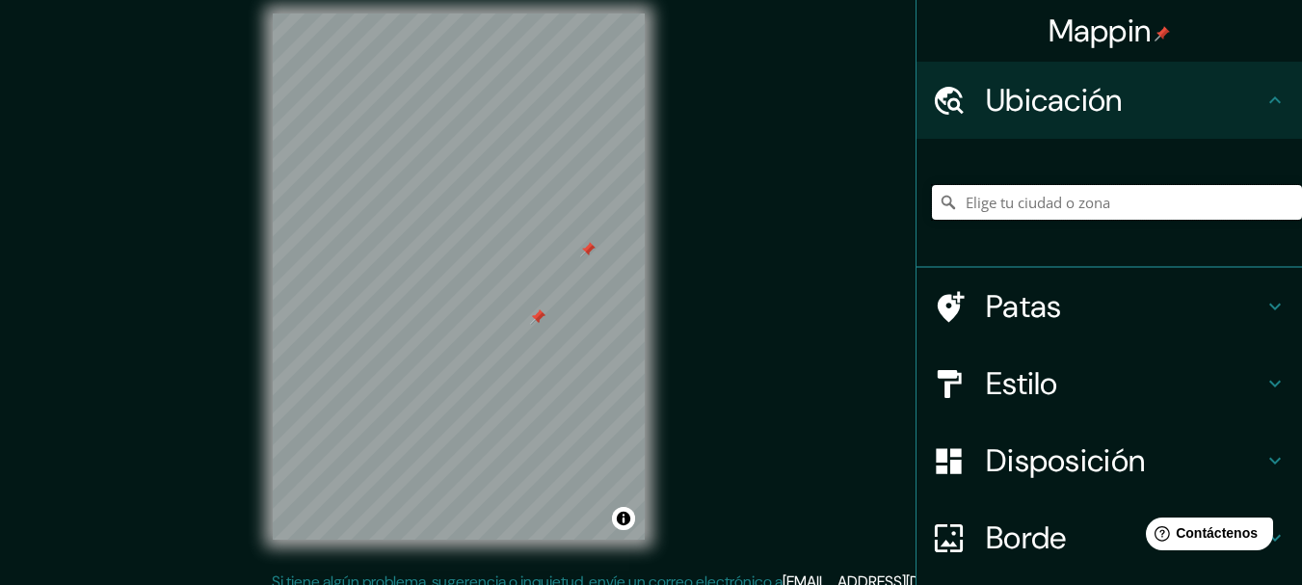
click at [1079, 204] on input "Elige tu ciudad o zona" at bounding box center [1117, 202] width 370 height 35
paste input "-5.196143454063581, -80.6211569622499"
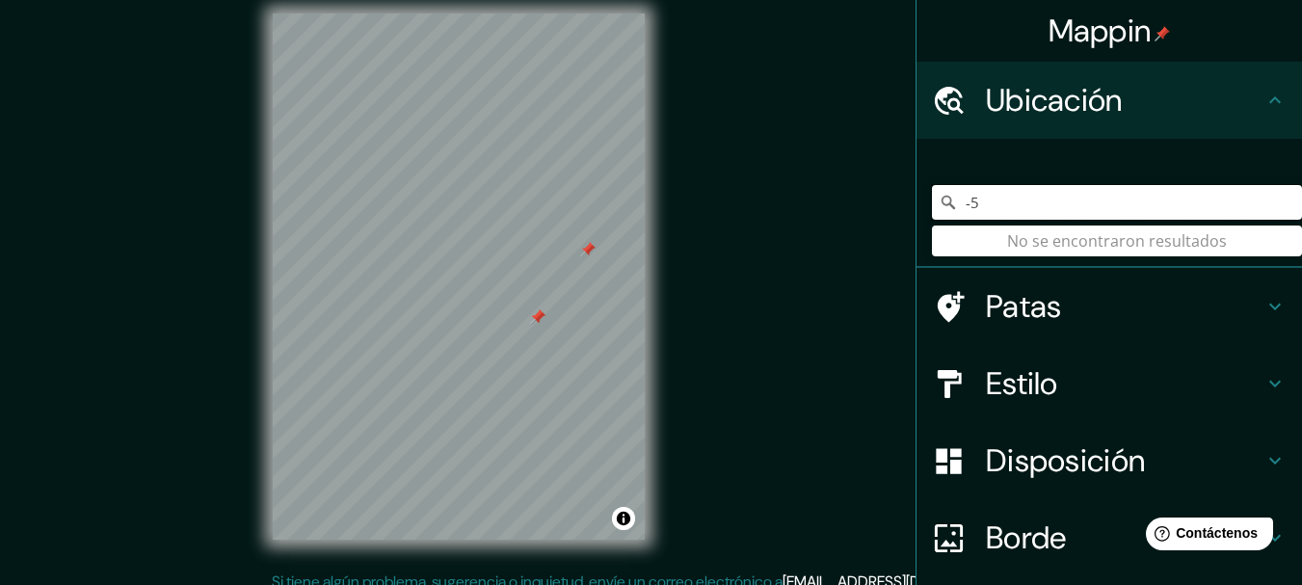
type input "-"
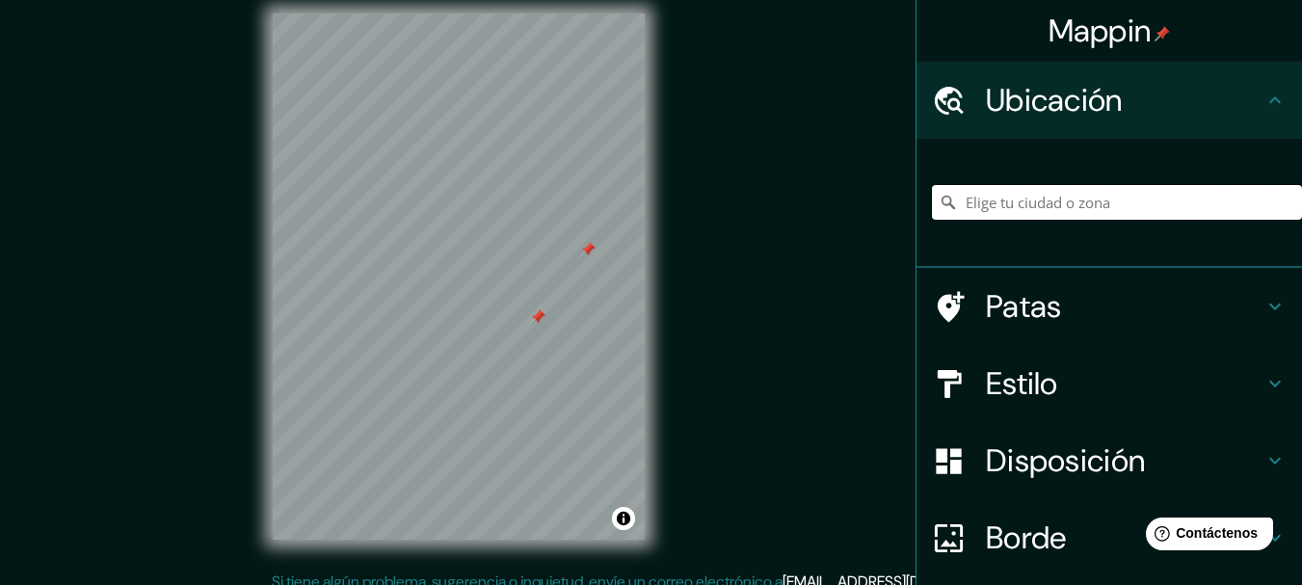
click at [1066, 209] on input "Elige tu ciudad o zona" at bounding box center [1117, 202] width 370 height 35
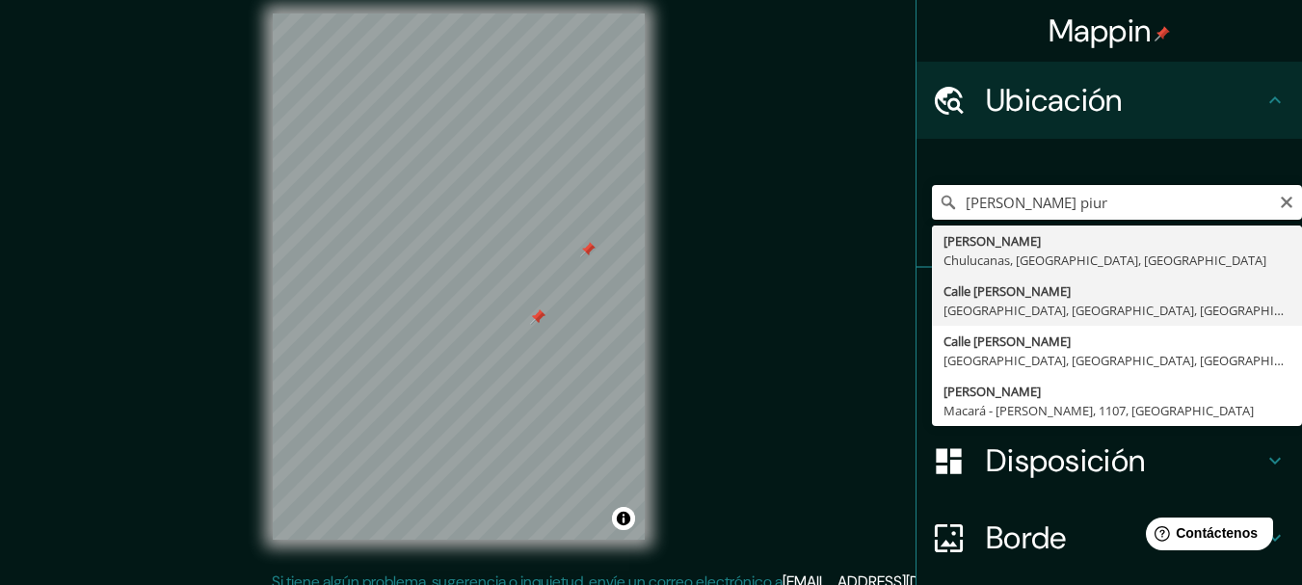
type input "Calle [PERSON_NAME], [GEOGRAPHIC_DATA], [GEOGRAPHIC_DATA], [GEOGRAPHIC_DATA]"
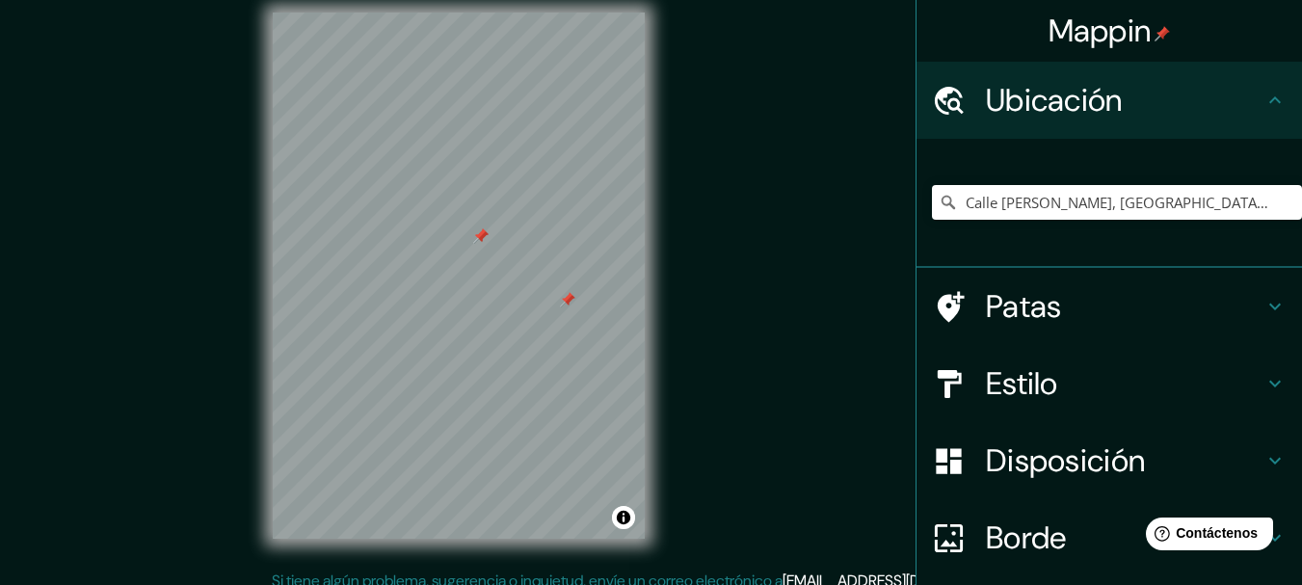
scroll to position [34, 0]
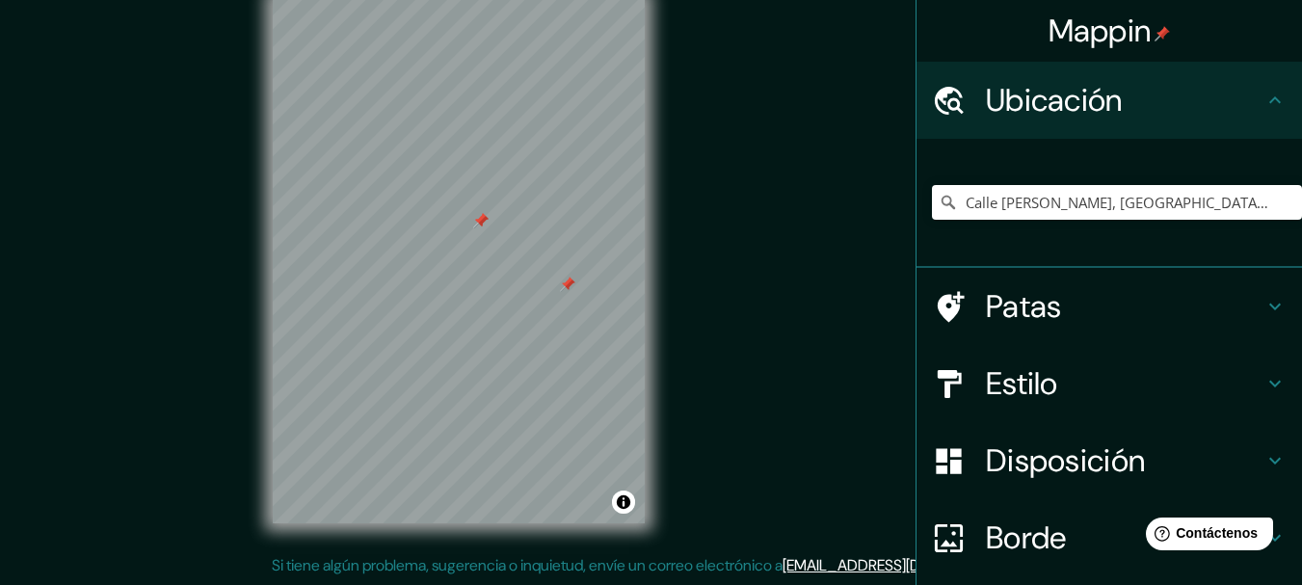
click at [1116, 488] on div "Disposición" at bounding box center [1110, 460] width 386 height 77
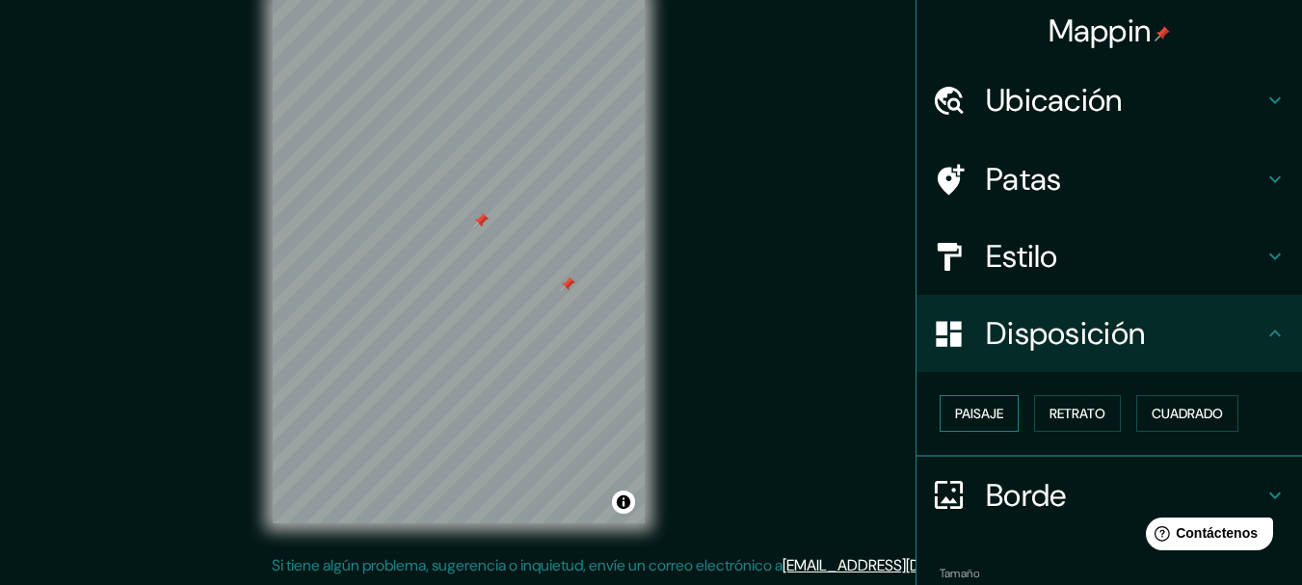
drag, startPoint x: 1012, startPoint y: 418, endPoint x: 987, endPoint y: 417, distance: 25.1
click at [987, 417] on div "Paisaje Retrato Cuadrado" at bounding box center [1117, 414] width 370 height 52
click at [987, 417] on font "Paisaje" at bounding box center [979, 413] width 48 height 17
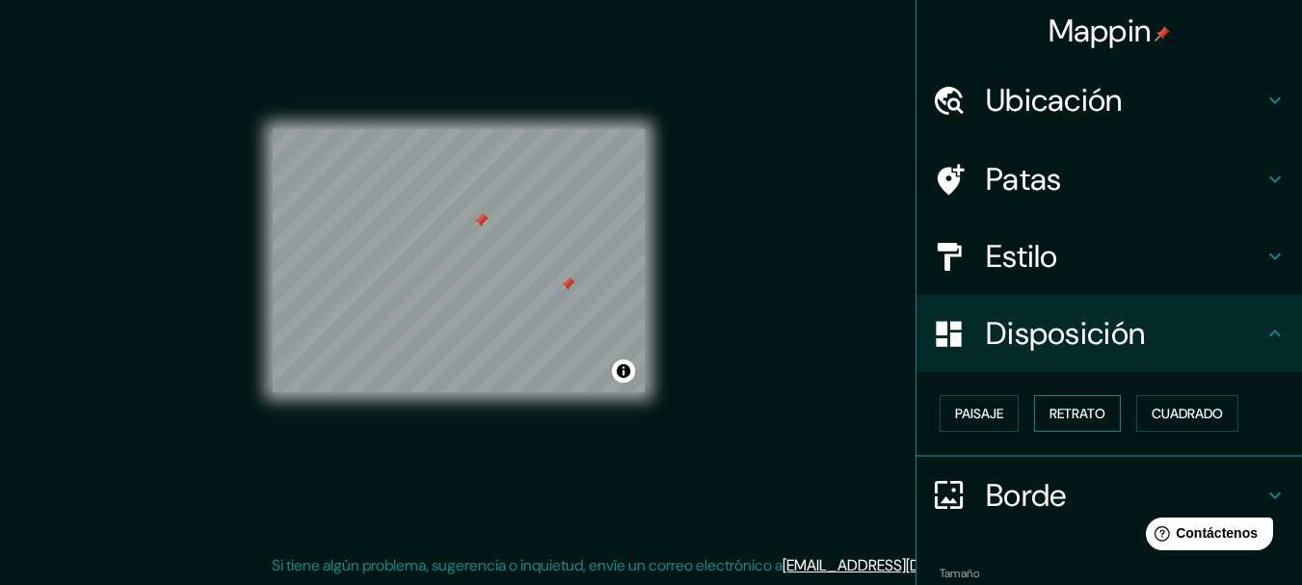
click at [1050, 414] on font "Retrato" at bounding box center [1078, 413] width 56 height 17
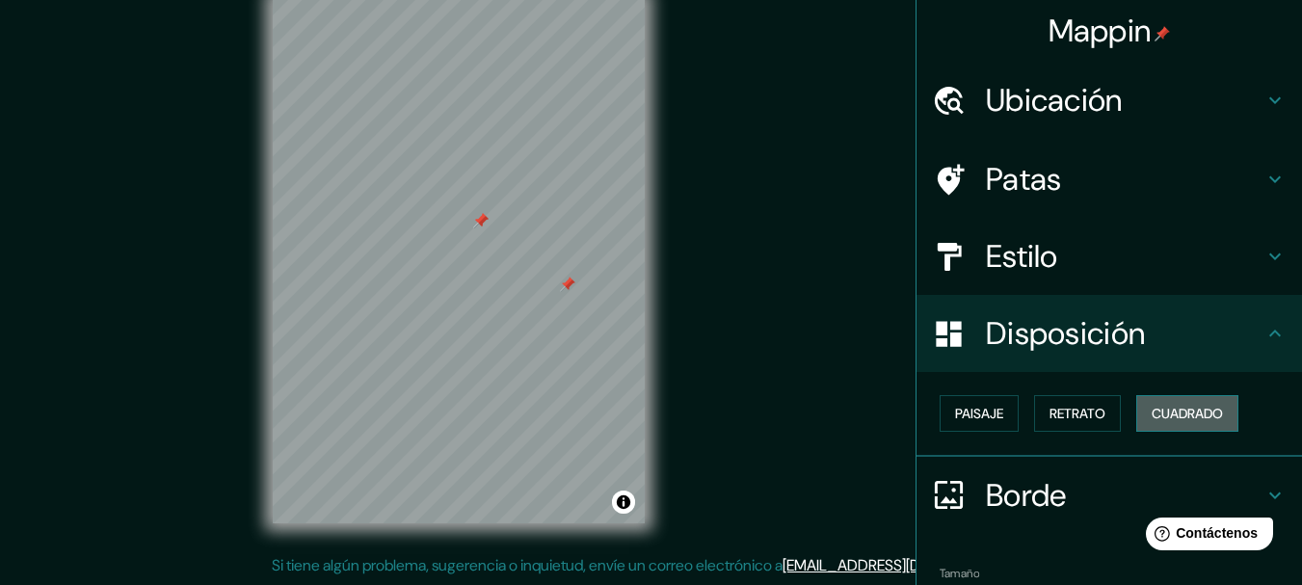
click at [1137, 404] on button "Cuadrado" at bounding box center [1188, 413] width 102 height 37
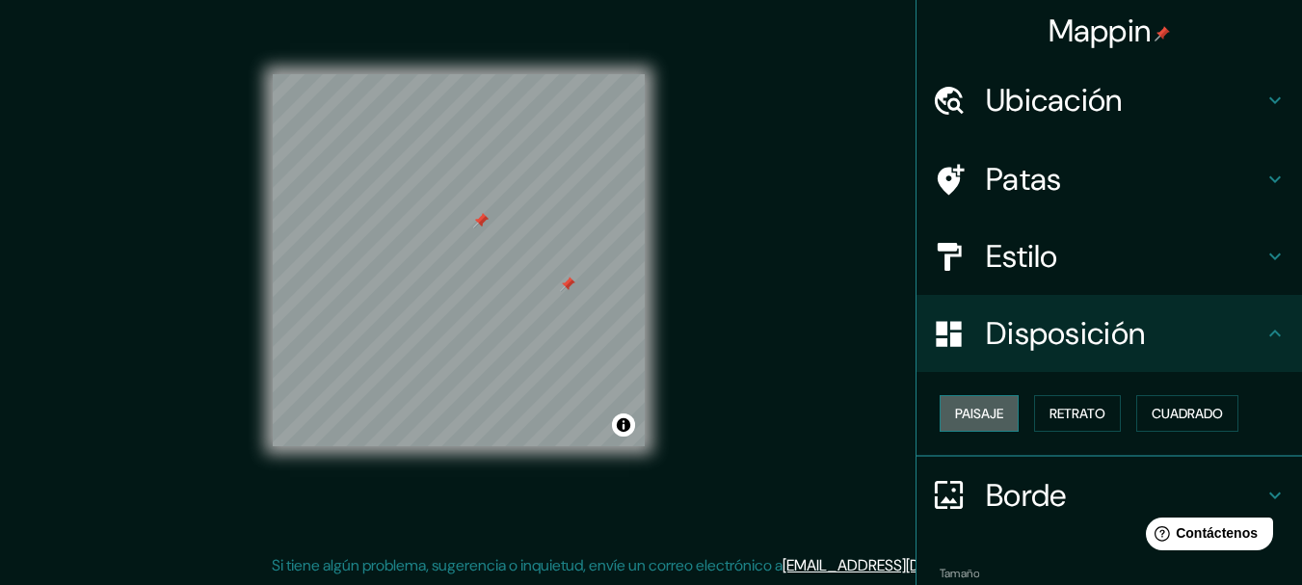
click at [979, 431] on button "Paisaje" at bounding box center [979, 413] width 79 height 37
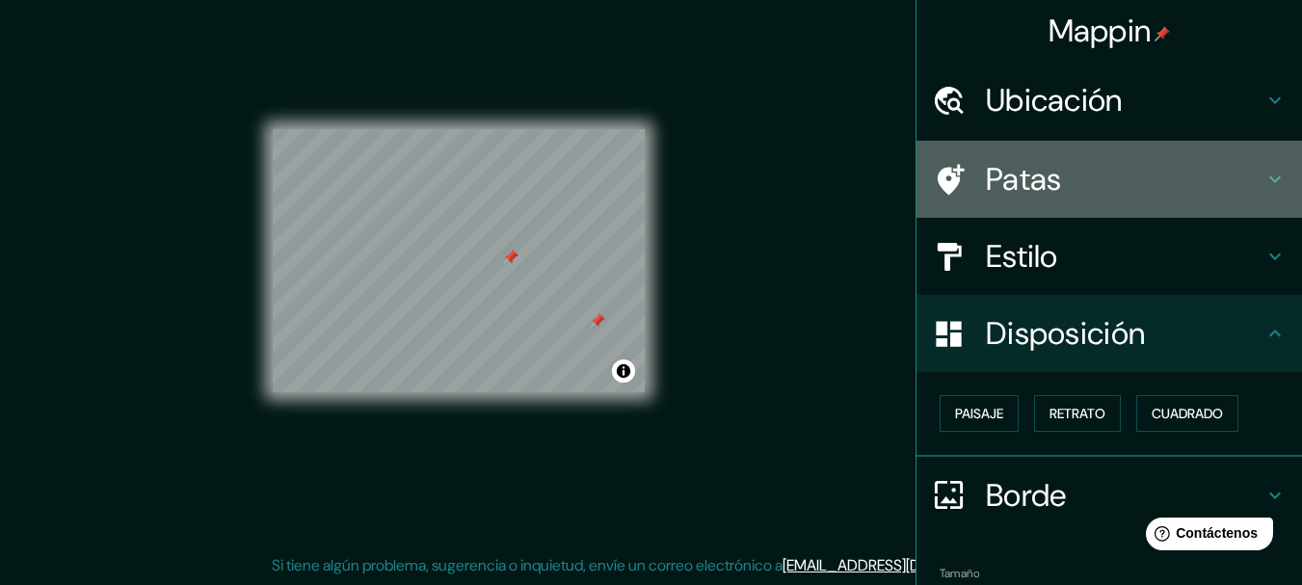
click at [1048, 167] on h4 "Patas" at bounding box center [1125, 179] width 278 height 39
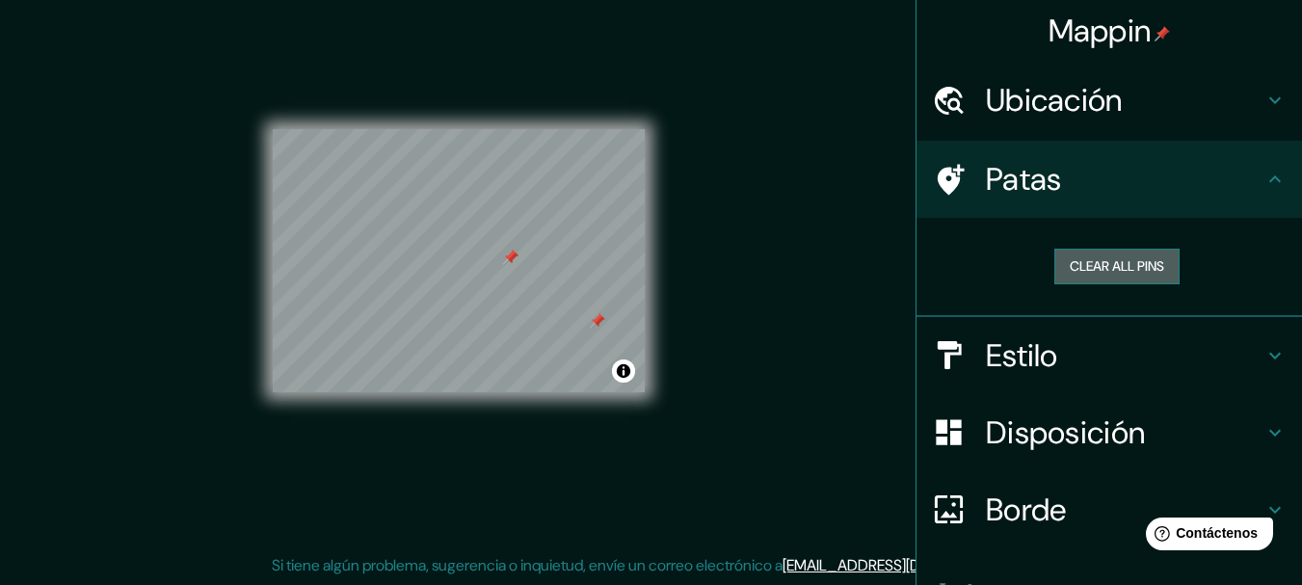
click at [1105, 263] on button "Clear all pins" at bounding box center [1117, 267] width 125 height 36
click at [416, 519] on div "© Mapbox © OpenStreetMap Improve this map" at bounding box center [459, 260] width 372 height 526
click at [477, 0] on html "Mappin Ubicación [GEOGRAPHIC_DATA][PERSON_NAME], [GEOGRAPHIC_DATA], [GEOGRAPHIC…" at bounding box center [651, 258] width 1302 height 585
click at [675, 538] on div "© Mapbox © OpenStreetMap Improve this map" at bounding box center [459, 260] width 434 height 588
click at [689, 0] on html "Mappin Ubicación [GEOGRAPHIC_DATA][PERSON_NAME], [GEOGRAPHIC_DATA], [GEOGRAPHIC…" at bounding box center [651, 258] width 1302 height 585
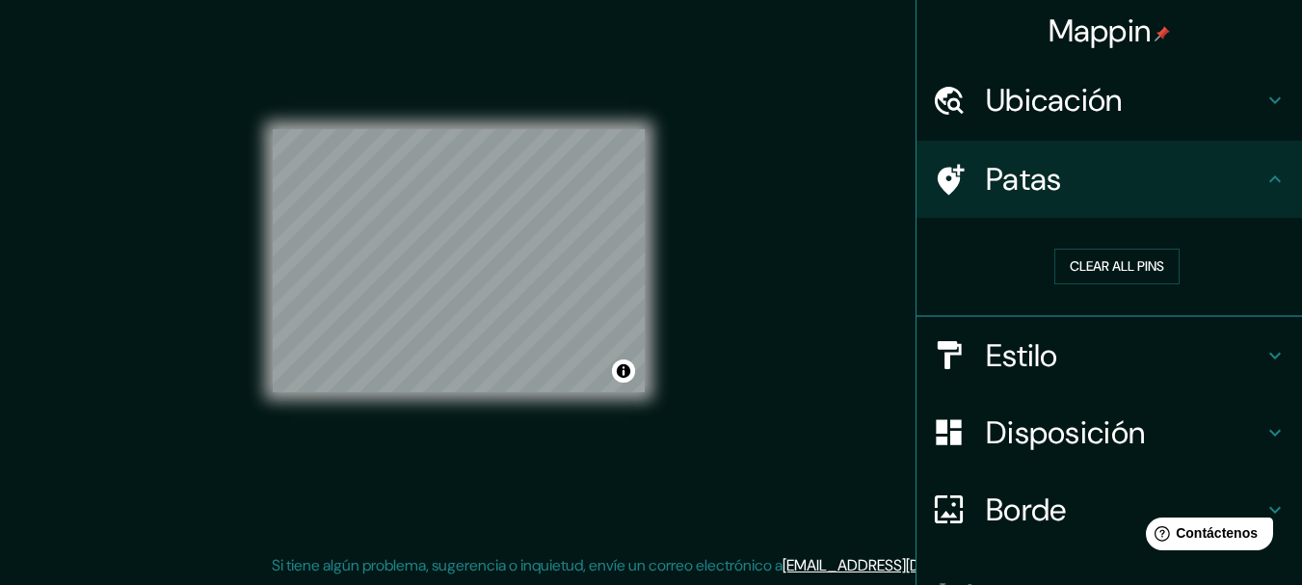
click at [738, 551] on html "Mappin Ubicación [GEOGRAPHIC_DATA][PERSON_NAME], [GEOGRAPHIC_DATA], [GEOGRAPHIC…" at bounding box center [651, 258] width 1302 height 585
click at [1301, 551] on html "Mappin Ubicación [GEOGRAPHIC_DATA][PERSON_NAME], [GEOGRAPHIC_DATA], [GEOGRAPHIC…" at bounding box center [651, 258] width 1302 height 585
click at [555, 282] on div "© Mapbox © OpenStreetMap Improve this map" at bounding box center [459, 260] width 372 height 263
drag, startPoint x: 622, startPoint y: 360, endPoint x: 592, endPoint y: 35, distance: 326.3
click at [592, 35] on div "© Mapbox © OpenStreetMap Improve this map" at bounding box center [459, 260] width 372 height 526
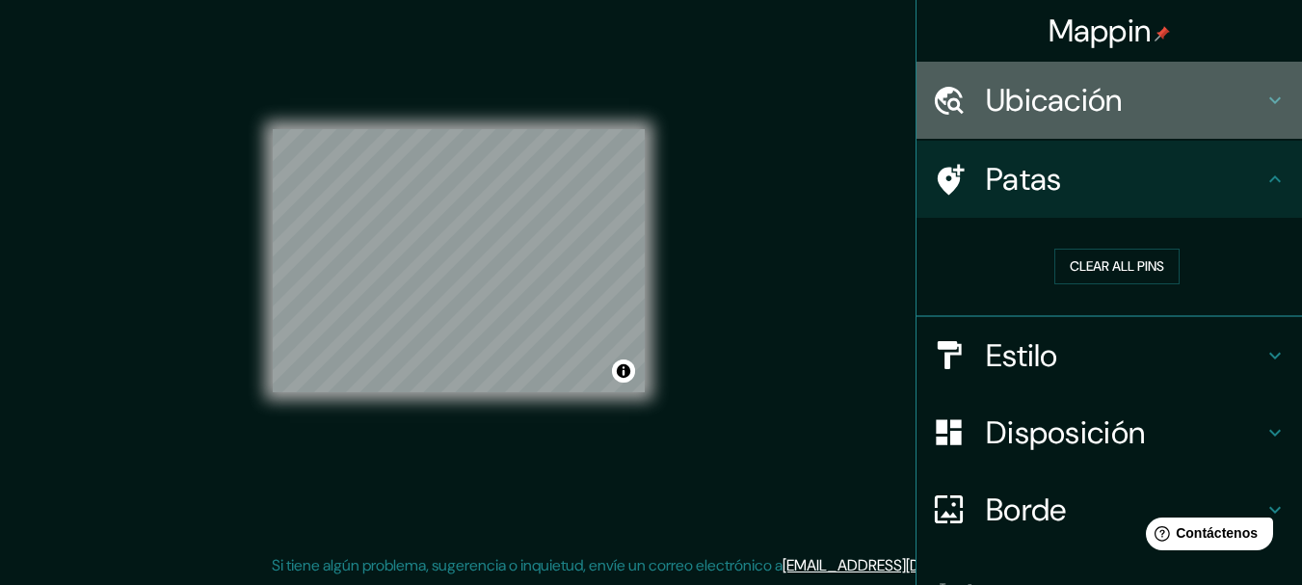
click at [1087, 94] on font "Ubicación" at bounding box center [1054, 100] width 137 height 40
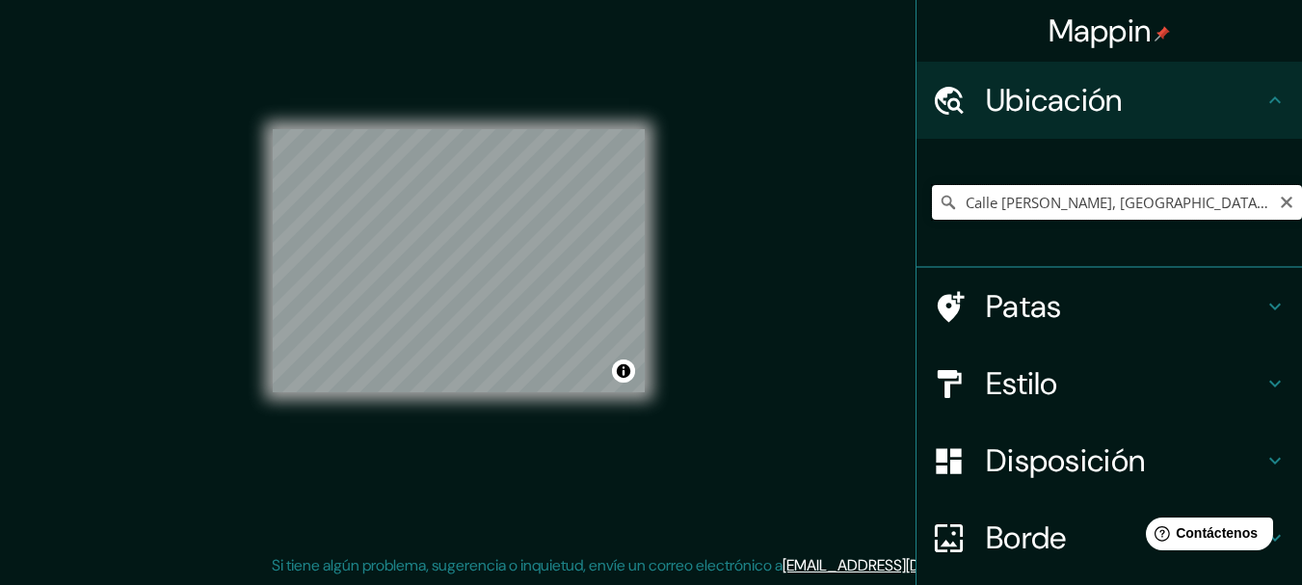
click at [1062, 205] on input "Calle [PERSON_NAME], [GEOGRAPHIC_DATA], [GEOGRAPHIC_DATA], [GEOGRAPHIC_DATA]" at bounding box center [1117, 202] width 370 height 35
click at [1064, 197] on input "Piura, [GEOGRAPHIC_DATA], [GEOGRAPHIC_DATA]" at bounding box center [1117, 202] width 370 height 35
click at [1071, 197] on input "Piura, [GEOGRAPHIC_DATA], [GEOGRAPHIC_DATA]" at bounding box center [1117, 202] width 370 height 35
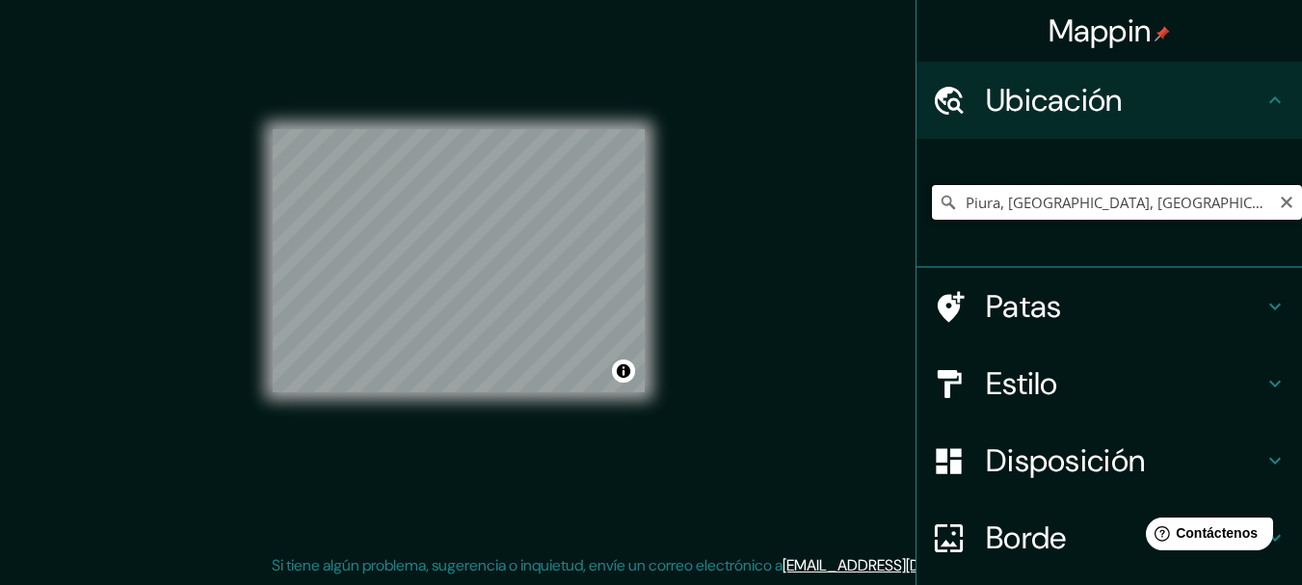
click at [1071, 197] on input "Piura, [GEOGRAPHIC_DATA], [GEOGRAPHIC_DATA]" at bounding box center [1117, 202] width 370 height 35
click at [1206, 203] on input "Piura, [GEOGRAPHIC_DATA], [GEOGRAPHIC_DATA]" at bounding box center [1117, 202] width 370 height 35
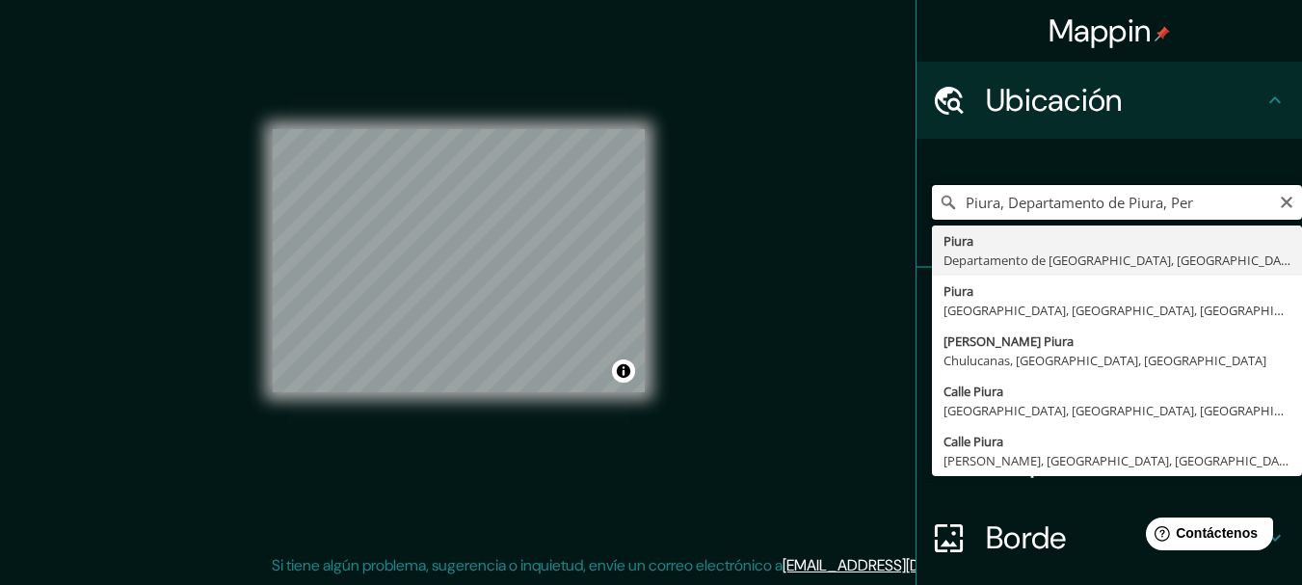
click at [1206, 203] on input "Piura, Departamento de Piura, Per" at bounding box center [1117, 202] width 370 height 35
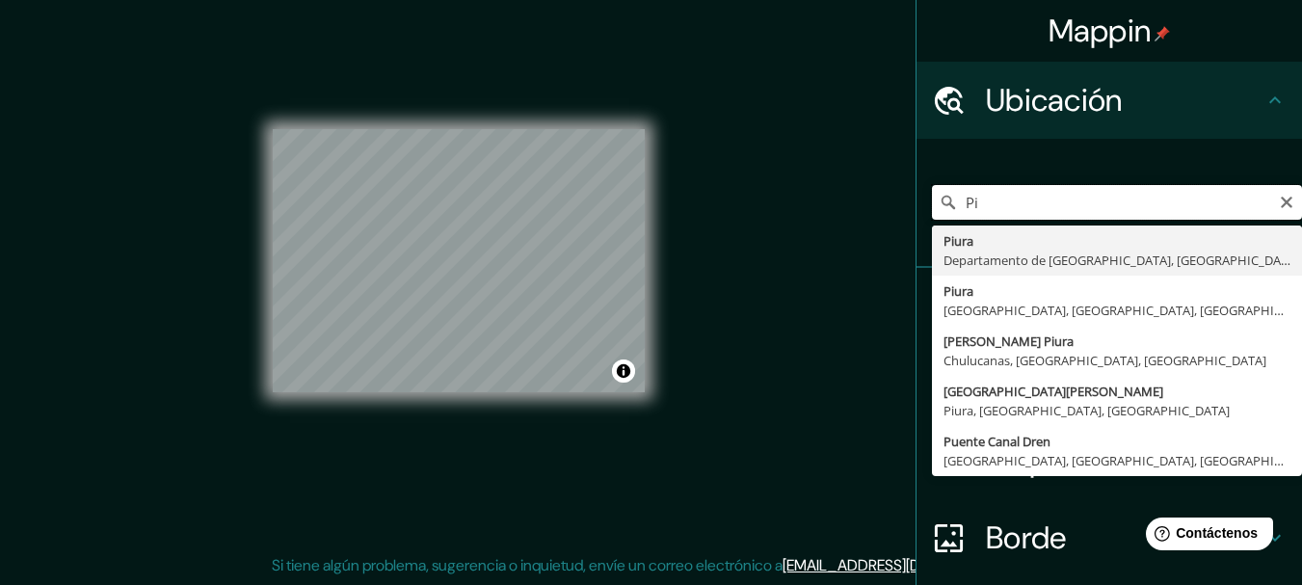
type input "P"
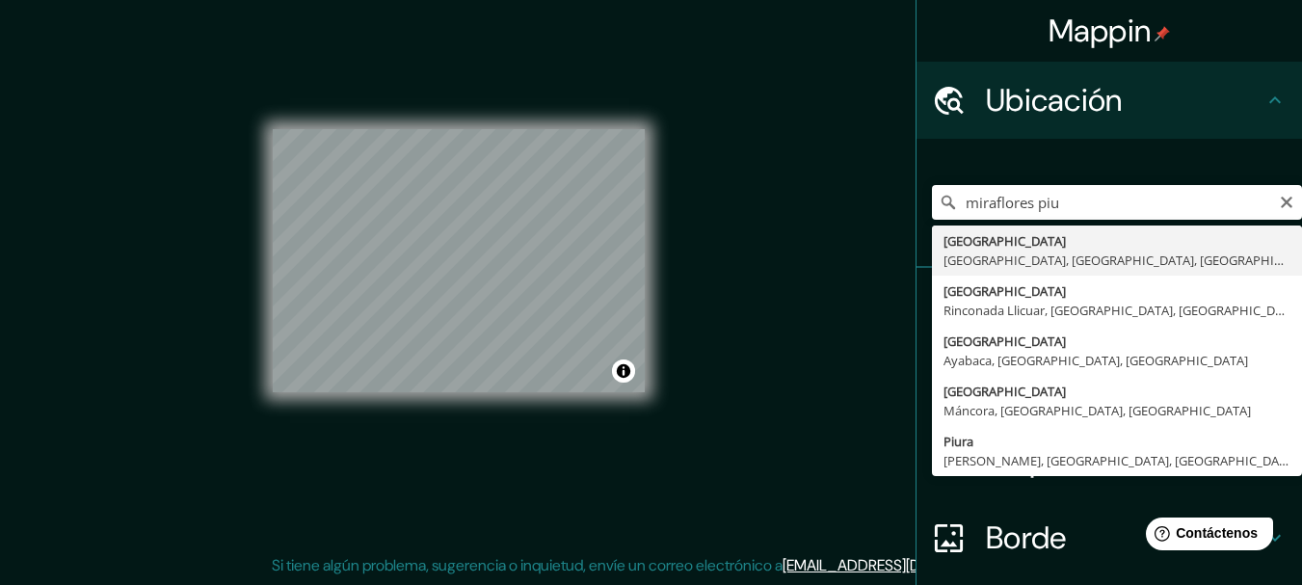
type input "[GEOGRAPHIC_DATA], [GEOGRAPHIC_DATA], [GEOGRAPHIC_DATA], [GEOGRAPHIC_DATA]"
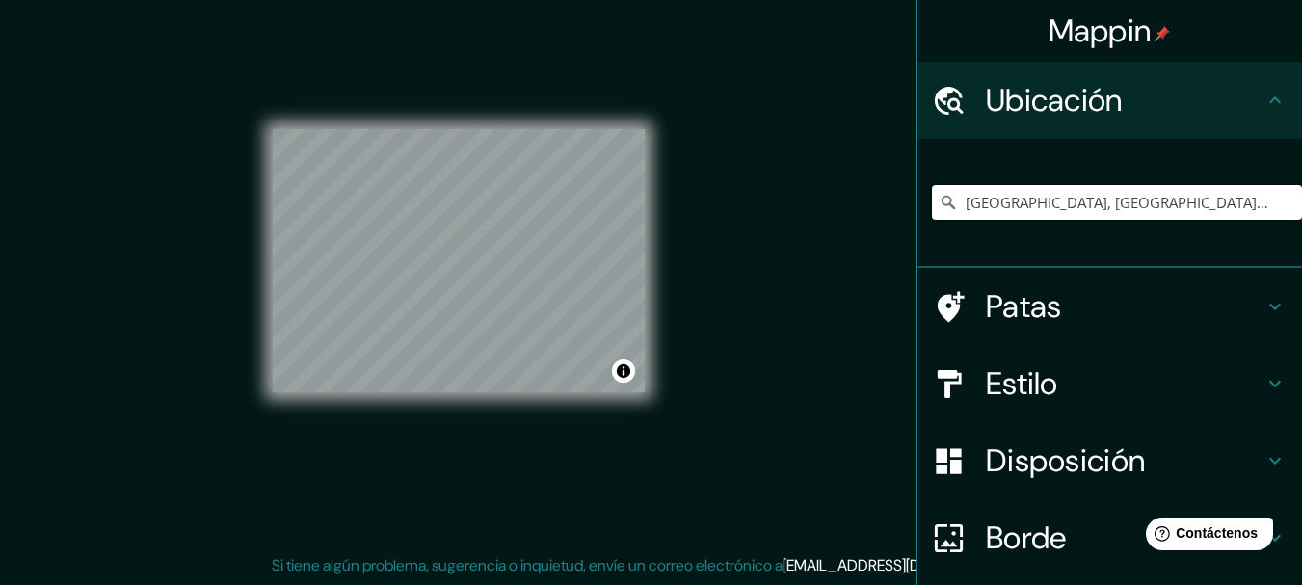
scroll to position [0, 0]
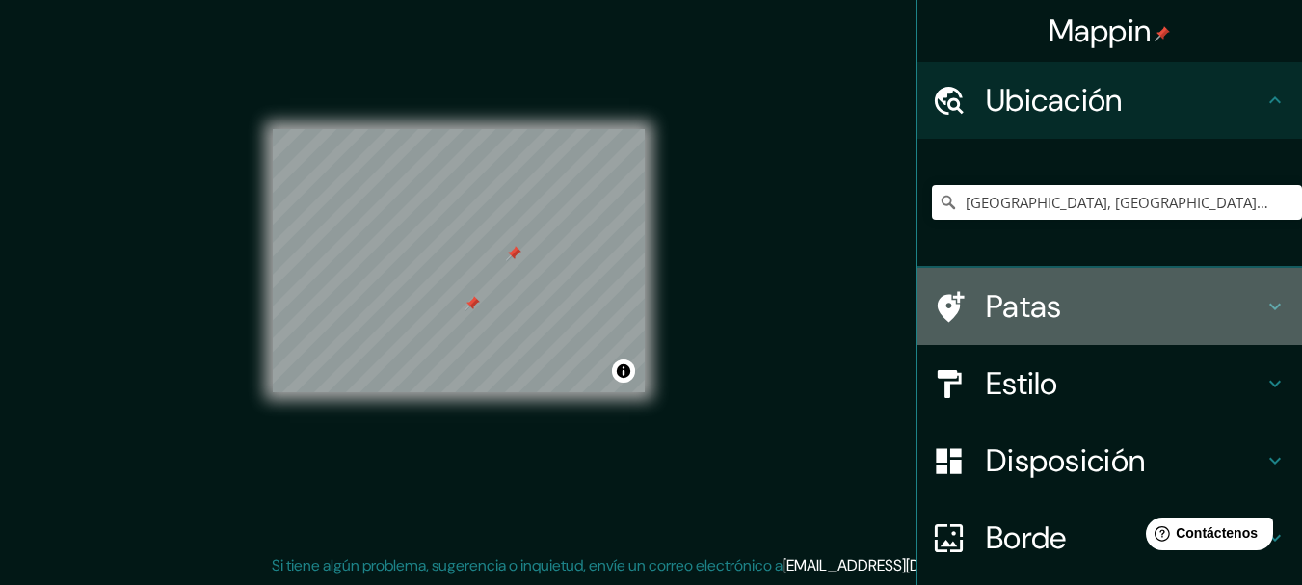
click at [986, 310] on font "Patas" at bounding box center [1024, 306] width 76 height 40
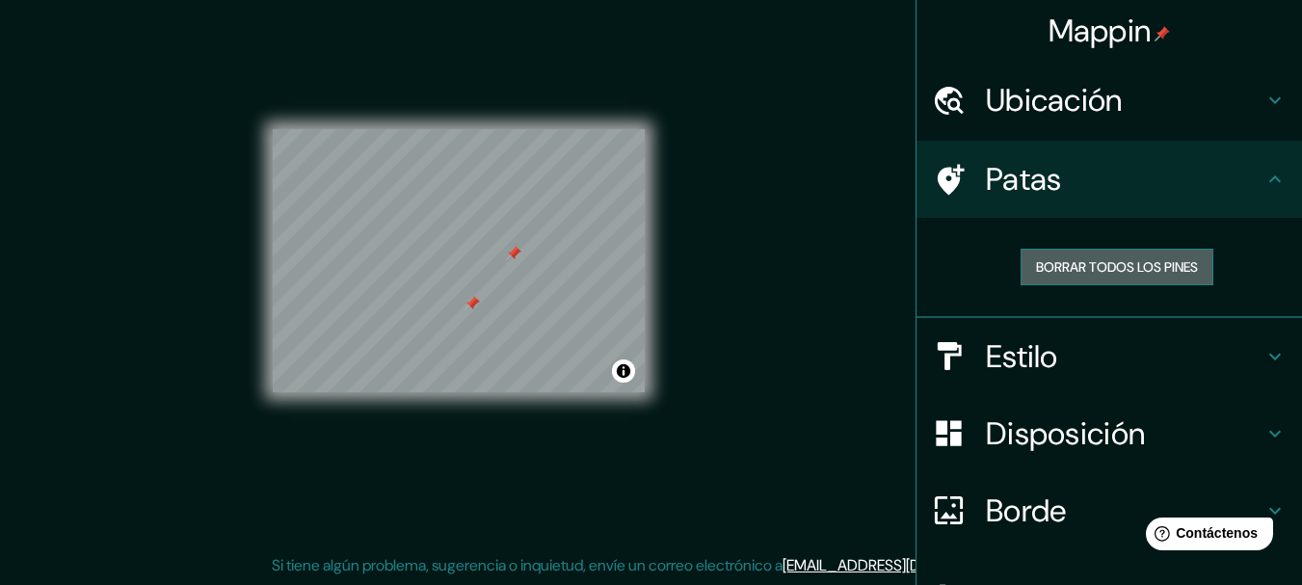
click at [1138, 262] on font "Borrar todos los pines" at bounding box center [1117, 266] width 162 height 17
click at [499, 93] on div "© Mapbox © OpenStreetMap Improve this map" at bounding box center [459, 260] width 372 height 526
click at [243, 348] on div "© Mapbox © OpenStreetMap Improve this map" at bounding box center [459, 260] width 434 height 588
click at [112, 0] on html "Mappin Ubicación [GEOGRAPHIC_DATA], [GEOGRAPHIC_DATA], [GEOGRAPHIC_DATA], [GEOG…" at bounding box center [651, 258] width 1302 height 585
click at [1059, 370] on div "Mappin Ubicación [GEOGRAPHIC_DATA], [GEOGRAPHIC_DATA], [GEOGRAPHIC_DATA], [GEOG…" at bounding box center [651, 275] width 1302 height 619
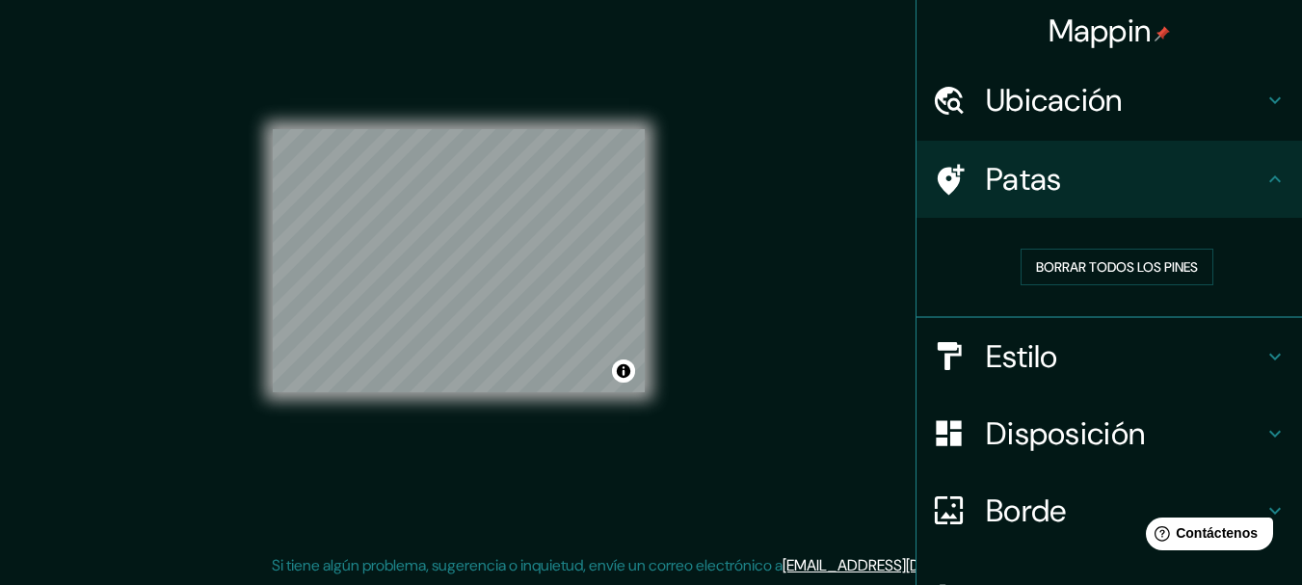
click at [320, 551] on html "Mappin Ubicación [GEOGRAPHIC_DATA], [GEOGRAPHIC_DATA], [GEOGRAPHIC_DATA], [GEOG…" at bounding box center [651, 258] width 1302 height 585
click at [155, 551] on html "Mappin Ubicación [GEOGRAPHIC_DATA], [GEOGRAPHIC_DATA], [GEOGRAPHIC_DATA], [GEOG…" at bounding box center [651, 258] width 1302 height 585
click at [516, 461] on div "© Mapbox © OpenStreetMap Improve this map" at bounding box center [459, 260] width 372 height 526
click at [841, 73] on div "Mappin Ubicación [GEOGRAPHIC_DATA], [GEOGRAPHIC_DATA], [GEOGRAPHIC_DATA], [GEOG…" at bounding box center [651, 275] width 1302 height 619
click at [667, 0] on html "Mappin Ubicación [GEOGRAPHIC_DATA], [GEOGRAPHIC_DATA], [GEOGRAPHIC_DATA], [GEOG…" at bounding box center [651, 258] width 1302 height 585
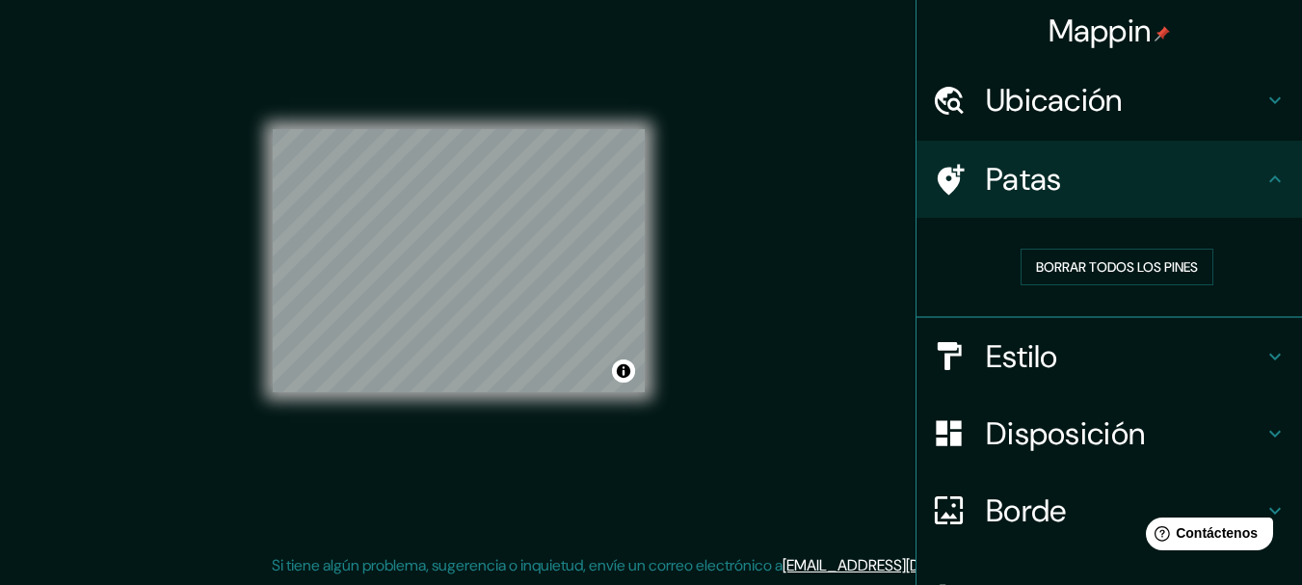
click at [380, 121] on div "© Mapbox © OpenStreetMap Improve this map" at bounding box center [459, 260] width 372 height 526
click at [1110, 106] on div "Mappin Ubicación [GEOGRAPHIC_DATA], [GEOGRAPHIC_DATA], [GEOGRAPHIC_DATA], [GEOG…" at bounding box center [651, 275] width 1302 height 619
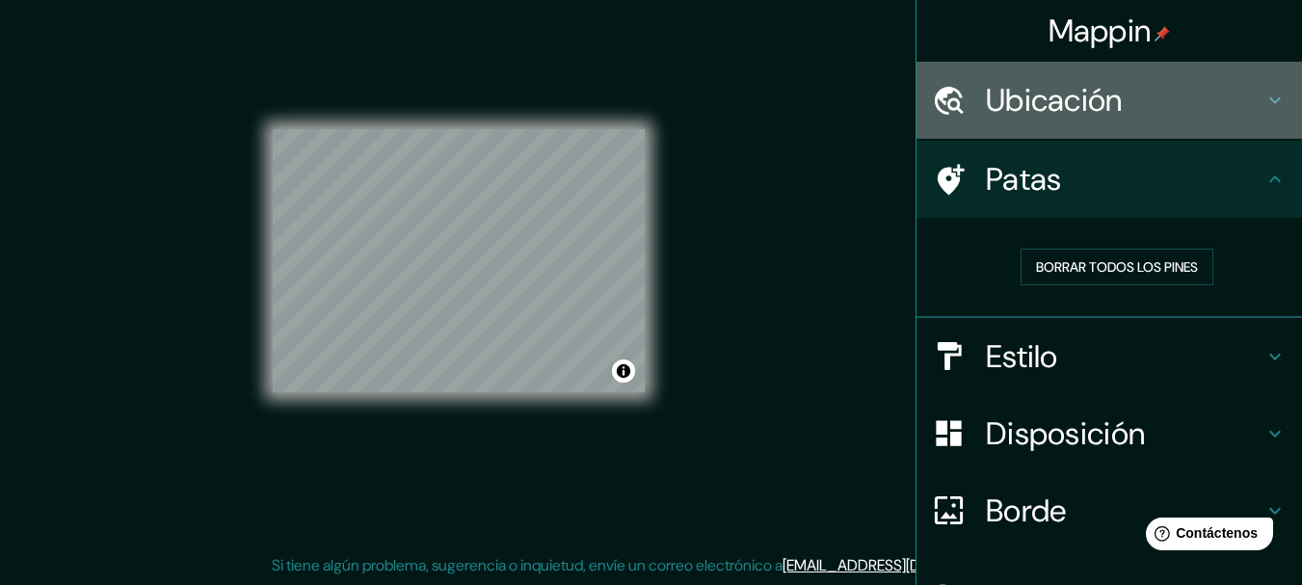
click at [1110, 106] on font "Ubicación" at bounding box center [1054, 100] width 137 height 40
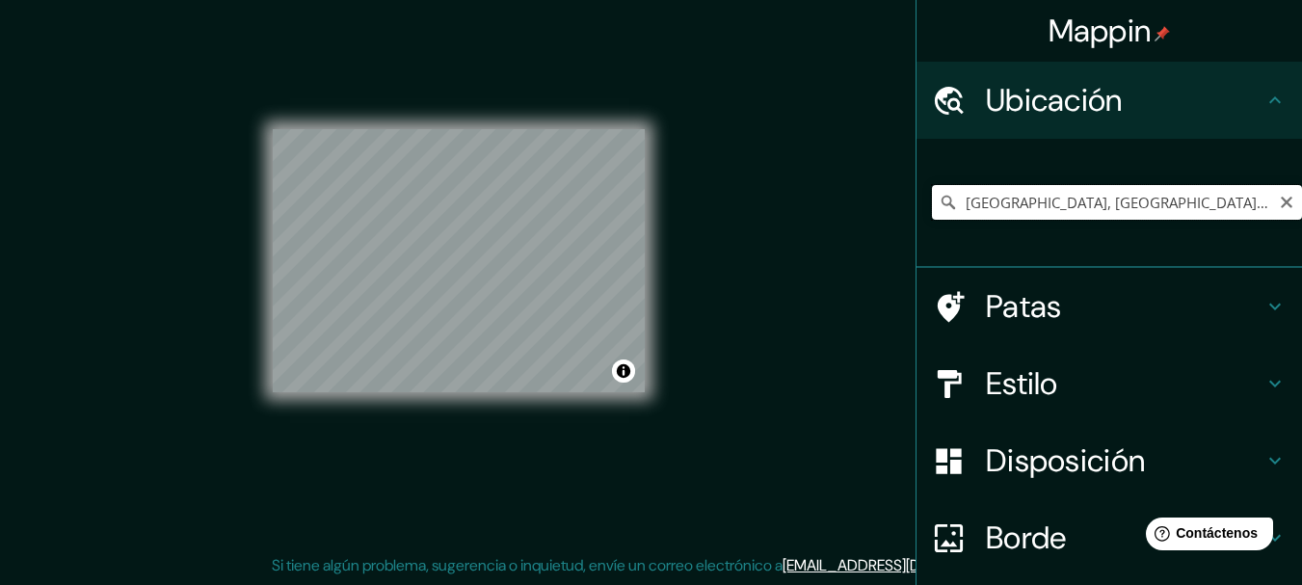
click at [1033, 210] on input "[GEOGRAPHIC_DATA], [GEOGRAPHIC_DATA], [GEOGRAPHIC_DATA], [GEOGRAPHIC_DATA]" at bounding box center [1117, 202] width 370 height 35
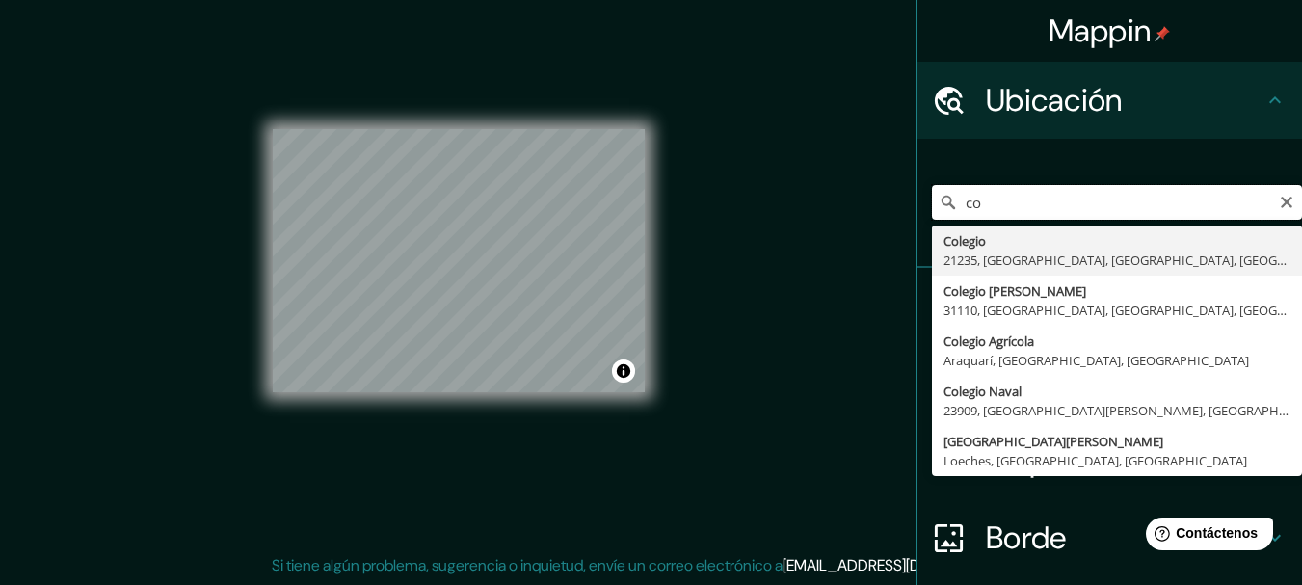
type input "c"
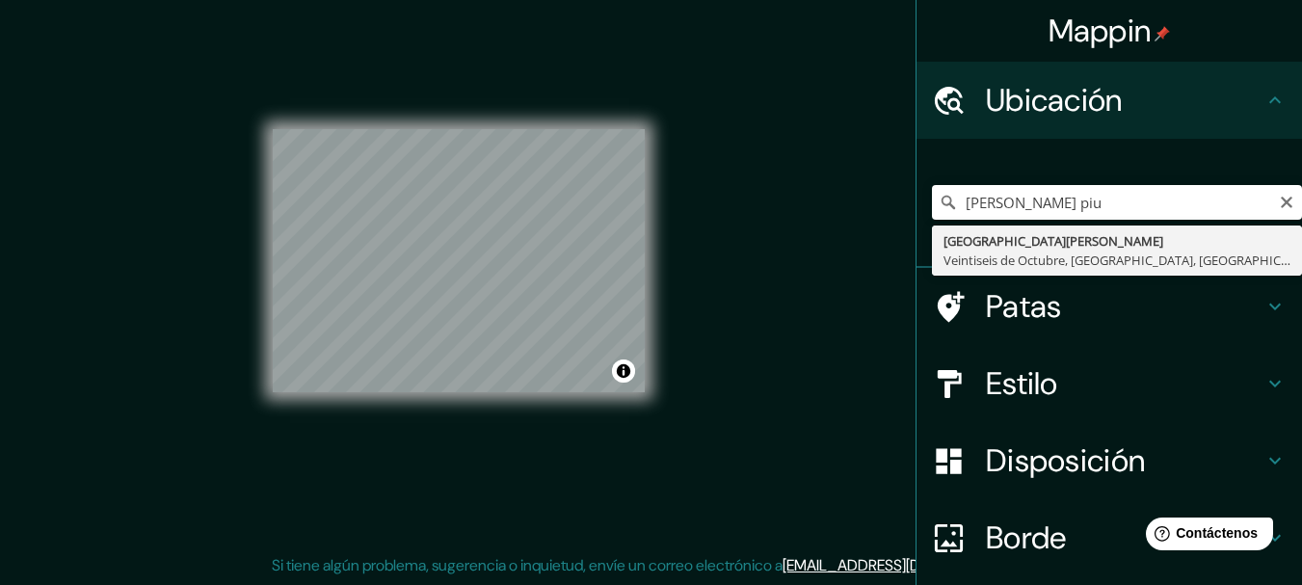
type input "[GEOGRAPHIC_DATA][PERSON_NAME], [GEOGRAPHIC_DATA], [GEOGRAPHIC_DATA], [GEOGRAPH…"
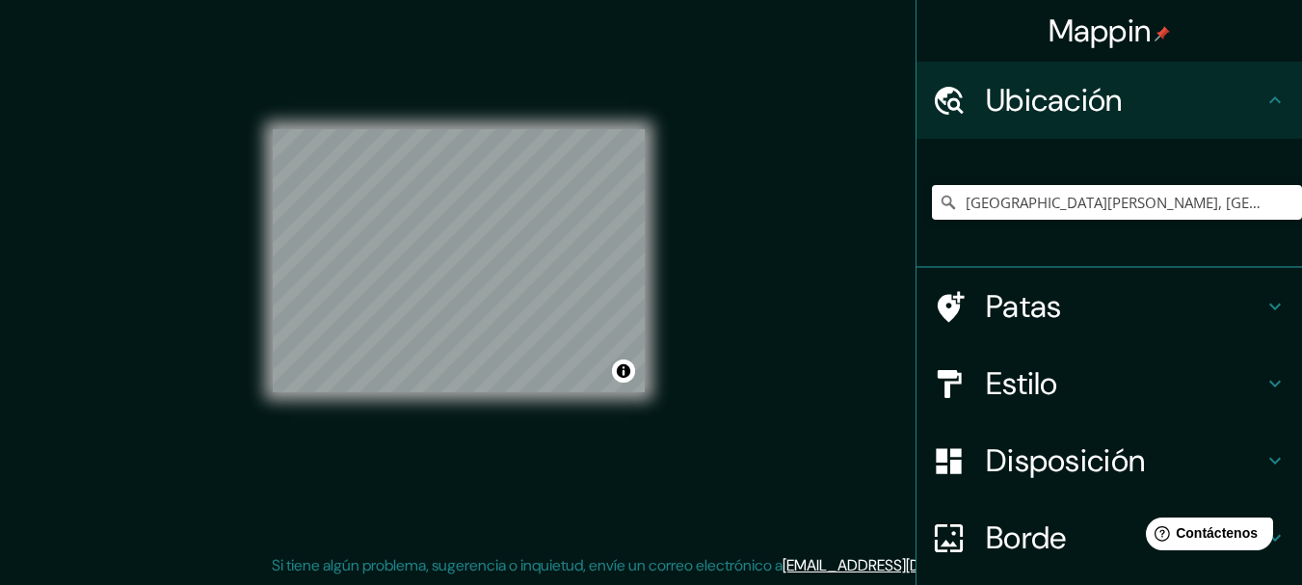
click at [717, 260] on div "Mappin Ubicación [GEOGRAPHIC_DATA][PERSON_NAME], [GEOGRAPHIC_DATA], [GEOGRAPHIC…" at bounding box center [651, 275] width 1302 height 619
click at [1123, 204] on input "[GEOGRAPHIC_DATA][PERSON_NAME], [GEOGRAPHIC_DATA], [GEOGRAPHIC_DATA], [GEOGRAPH…" at bounding box center [1117, 202] width 370 height 35
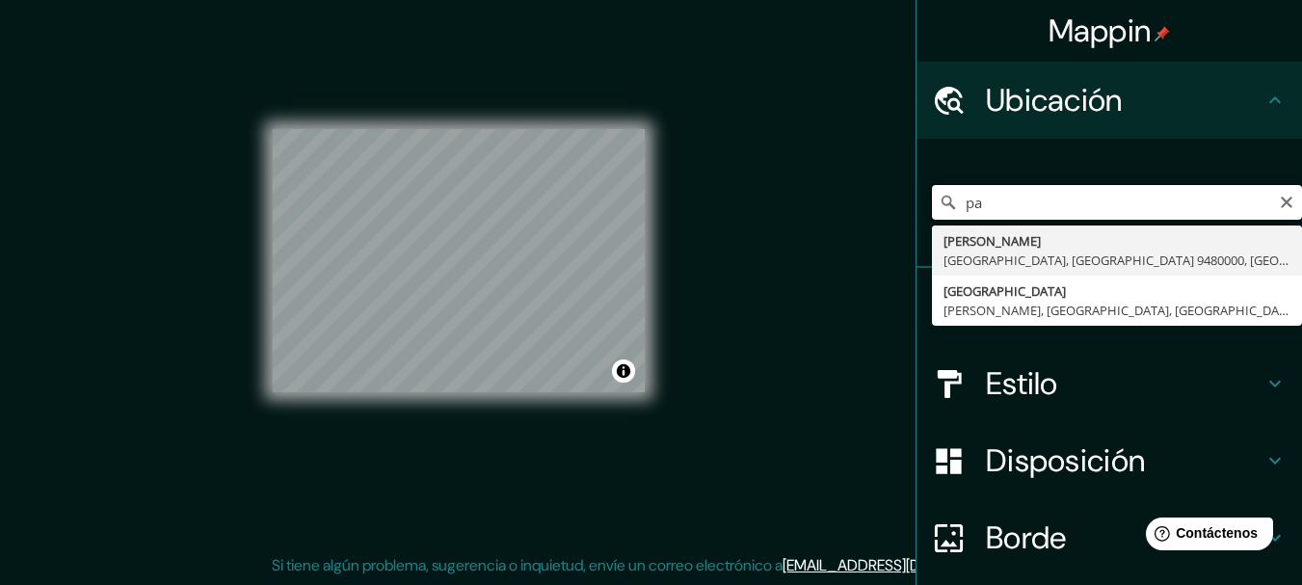
type input "p"
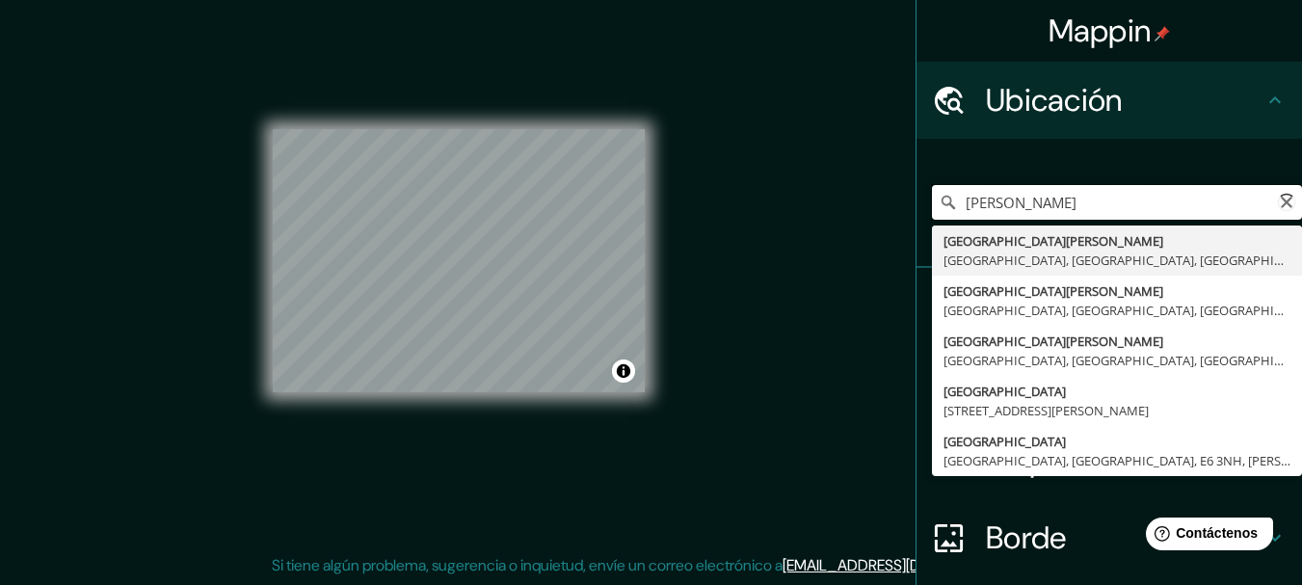
type input "[PERSON_NAME]"
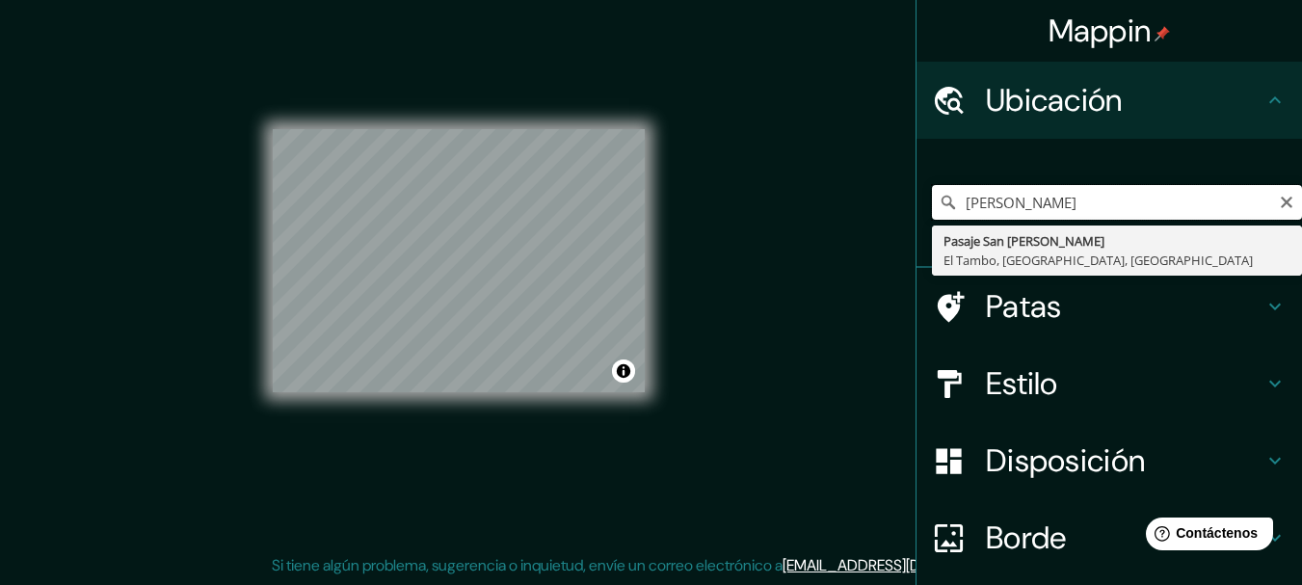
click at [1059, 201] on input "[PERSON_NAME]" at bounding box center [1117, 202] width 370 height 35
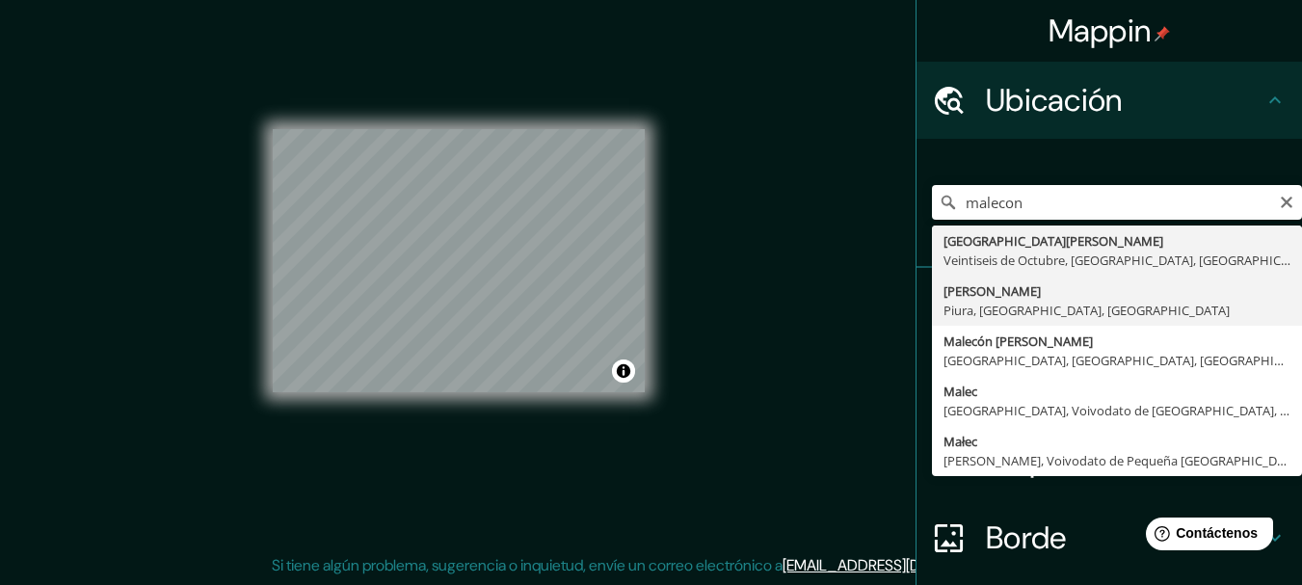
type input "[PERSON_NAME], [GEOGRAPHIC_DATA], [GEOGRAPHIC_DATA], [GEOGRAPHIC_DATA]"
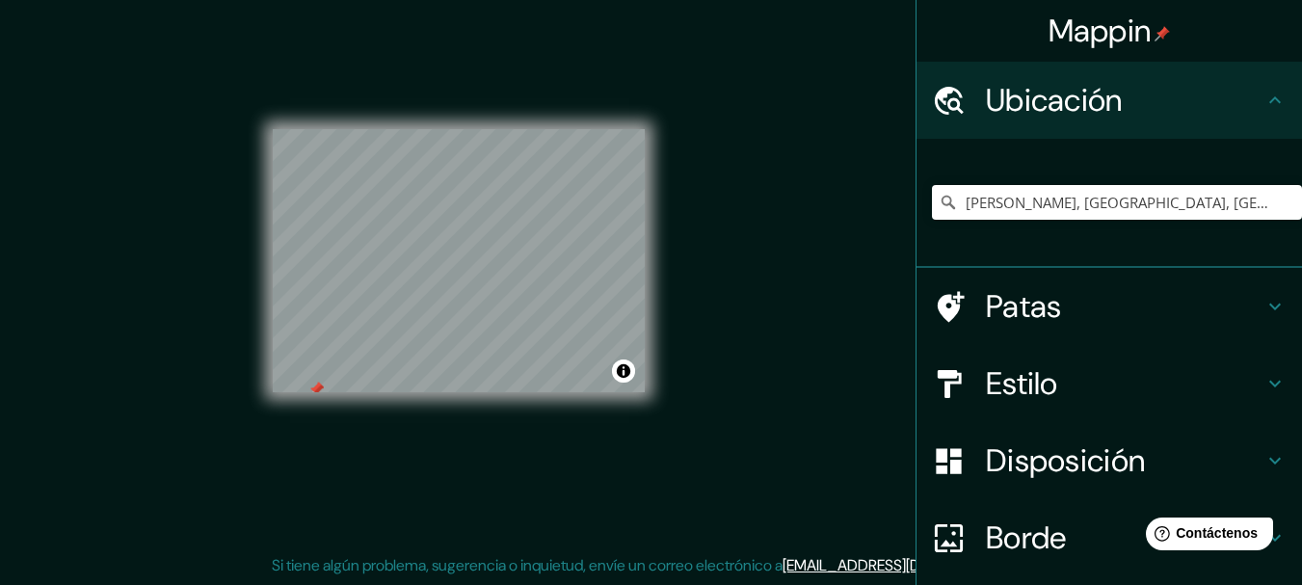
click at [717, 475] on div "Mappin Ubicación [PERSON_NAME], [GEOGRAPHIC_DATA], [GEOGRAPHIC_DATA], [GEOGRAPH…" at bounding box center [651, 275] width 1302 height 619
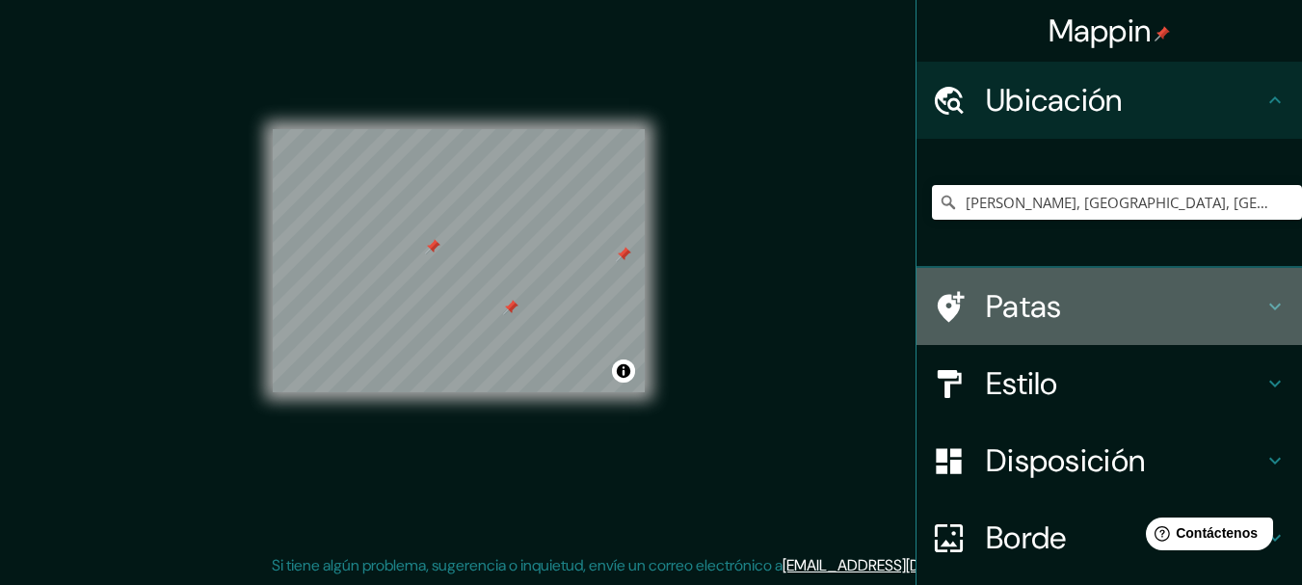
click at [1101, 316] on h4 "Patas" at bounding box center [1125, 306] width 278 height 39
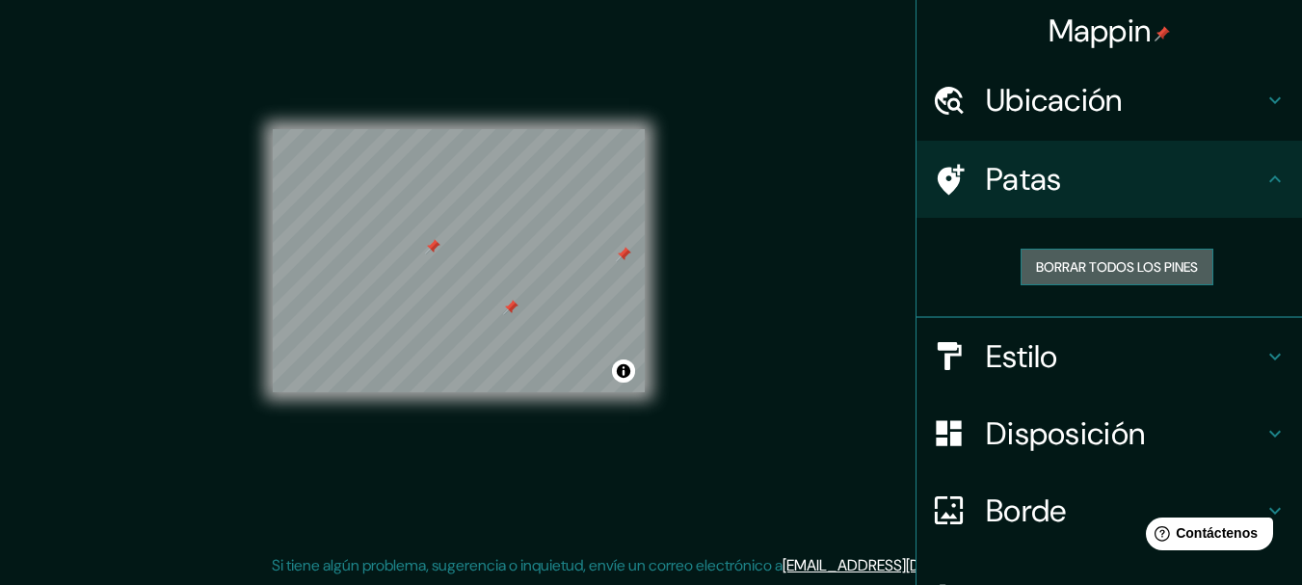
click at [1079, 273] on font "Borrar todos los pines" at bounding box center [1117, 266] width 162 height 17
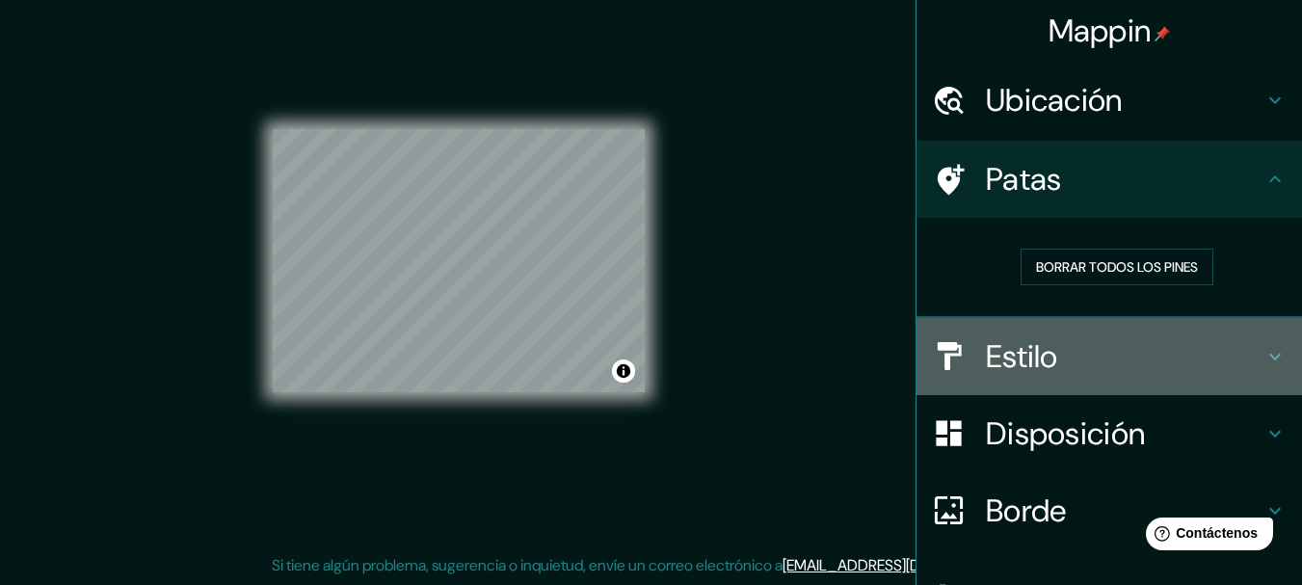
click at [1014, 378] on div "Estilo" at bounding box center [1110, 356] width 386 height 77
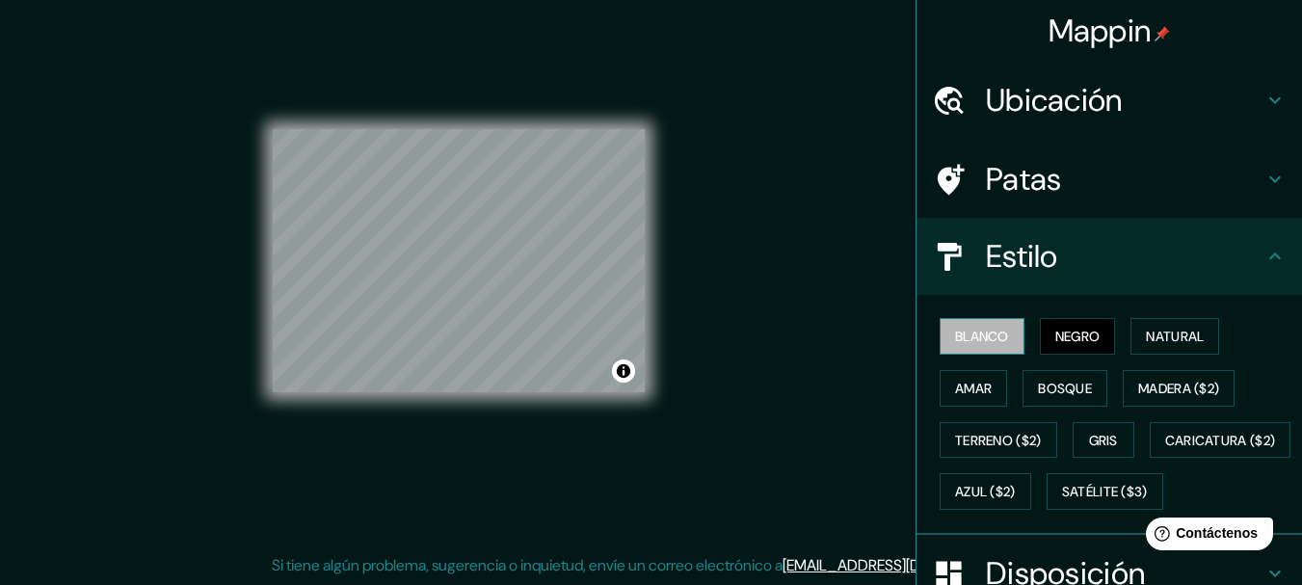
click at [983, 342] on font "Blanco" at bounding box center [982, 336] width 54 height 17
click at [1089, 335] on font "Negro" at bounding box center [1078, 336] width 45 height 17
click at [1168, 337] on font "Natural" at bounding box center [1175, 336] width 58 height 17
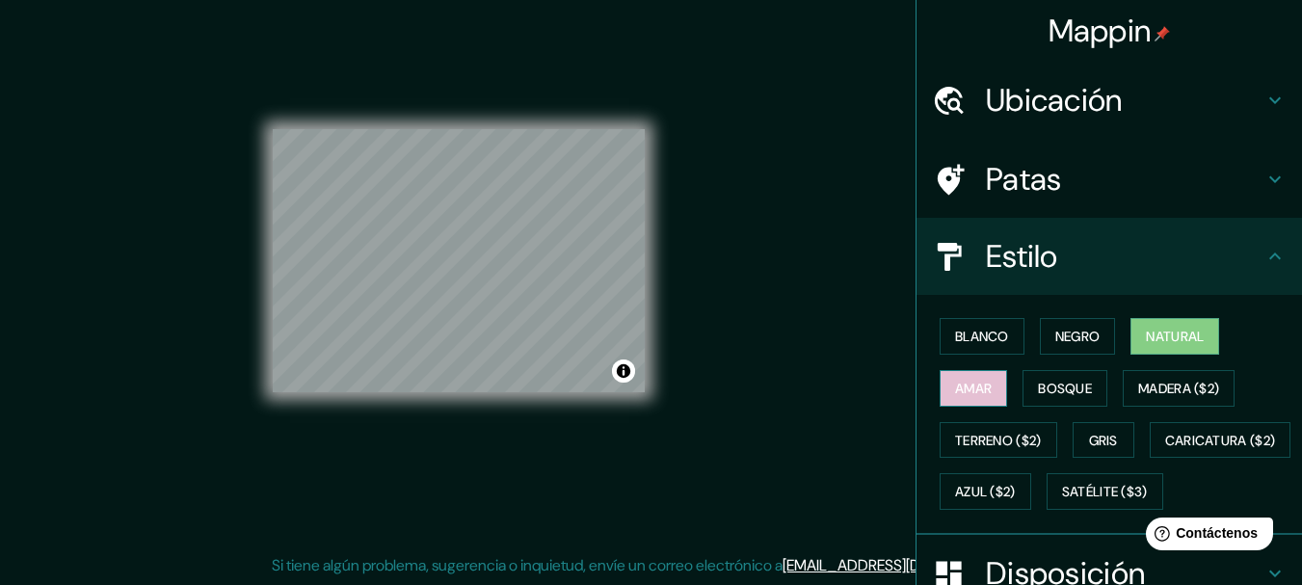
click at [968, 393] on font "Amar" at bounding box center [973, 388] width 37 height 17
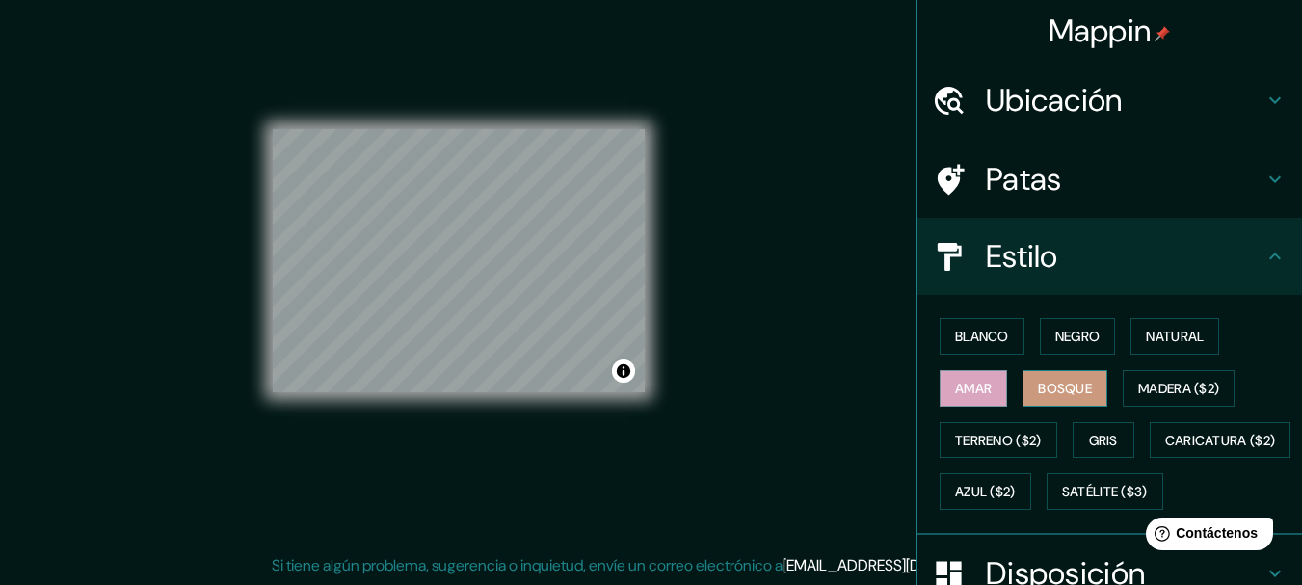
click at [1050, 389] on font "Bosque" at bounding box center [1065, 388] width 54 height 17
click at [1150, 387] on font "Madera ($2)" at bounding box center [1179, 388] width 81 height 17
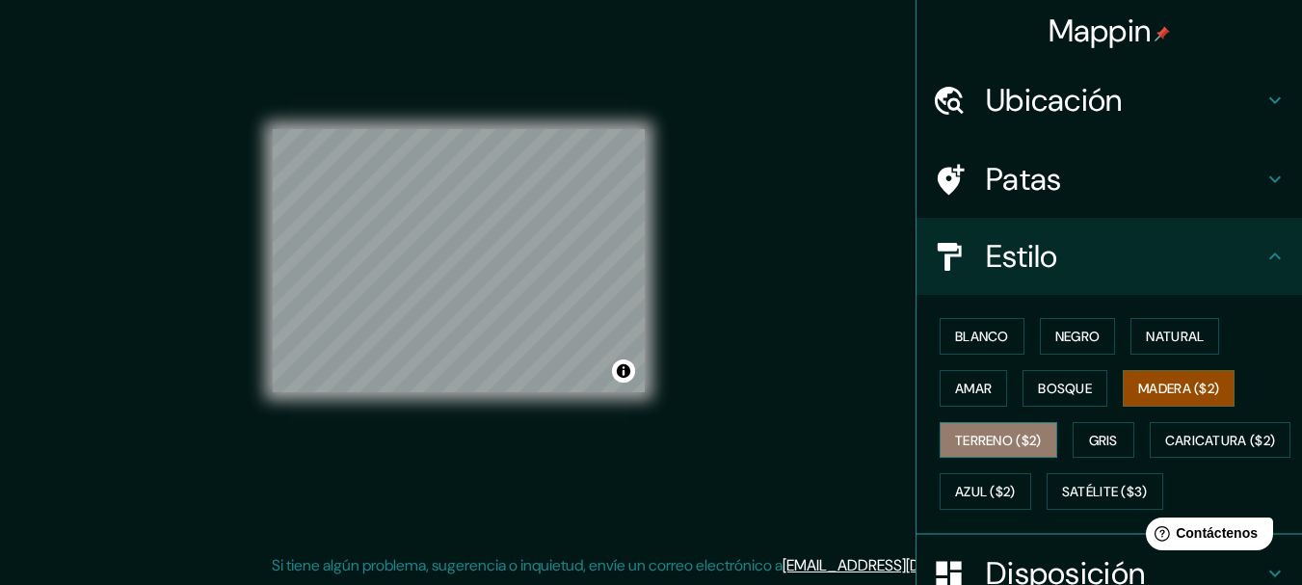
click at [974, 451] on font "Terreno ($2)" at bounding box center [998, 440] width 87 height 25
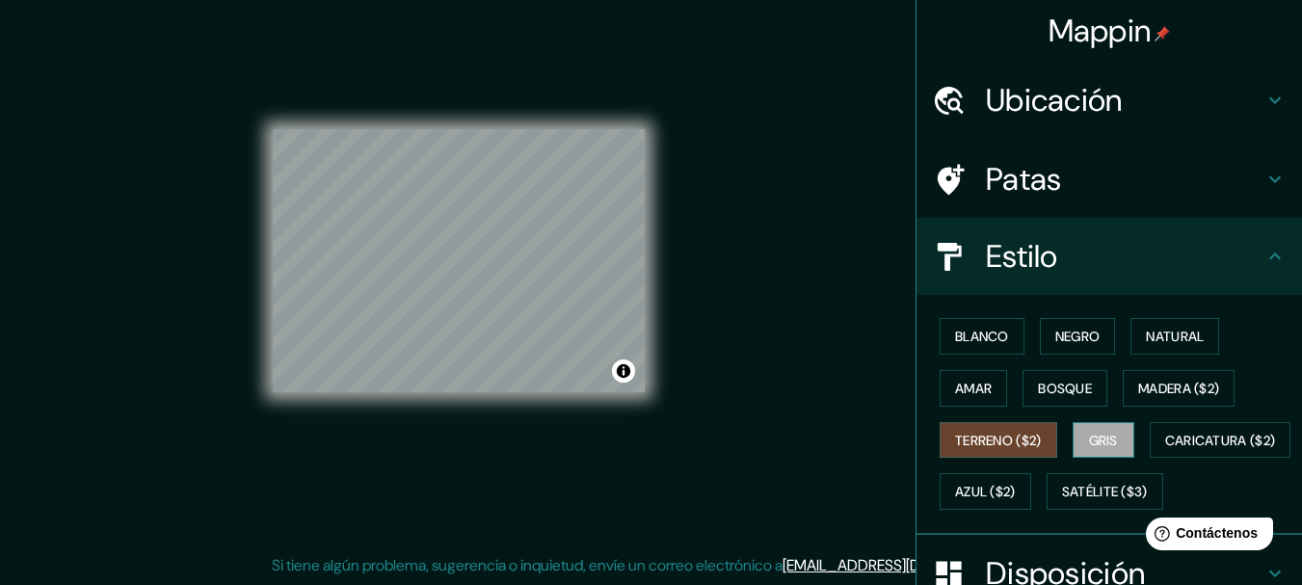
click at [1089, 440] on font "Gris" at bounding box center [1103, 440] width 29 height 17
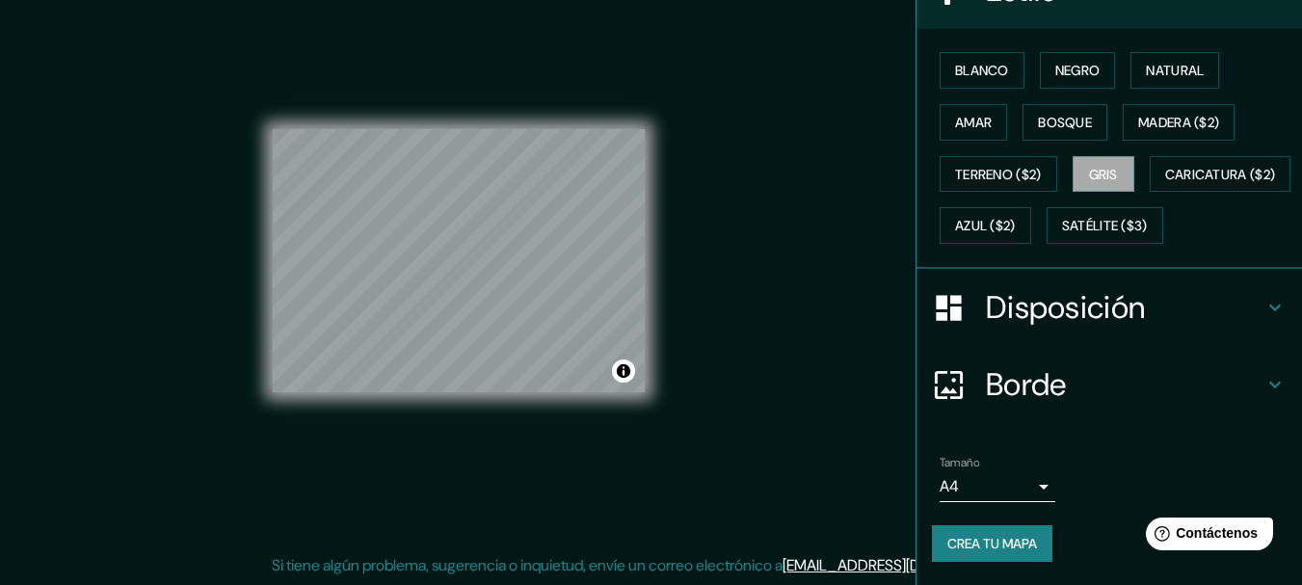
scroll to position [317, 0]
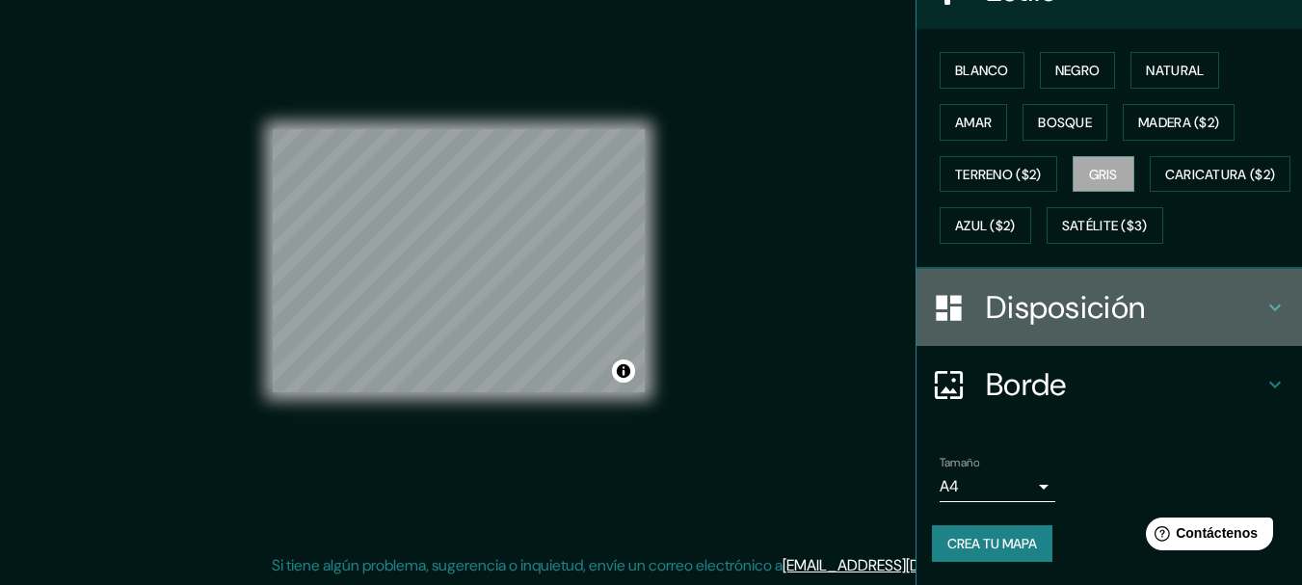
click at [1038, 344] on div "Disposición" at bounding box center [1110, 307] width 386 height 77
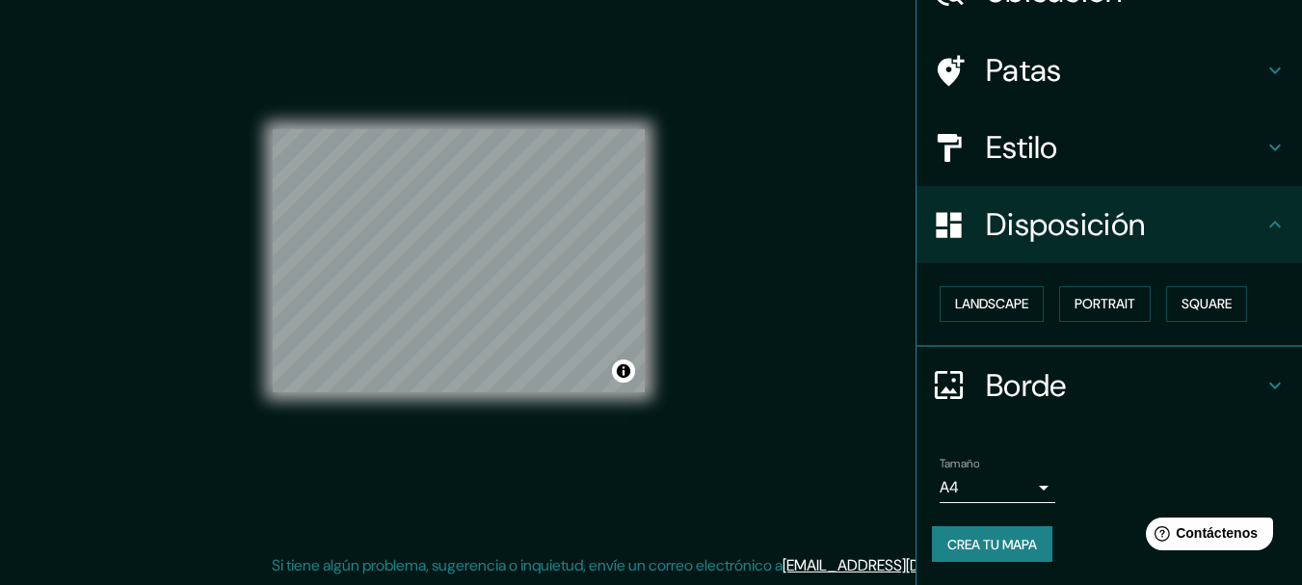
scroll to position [110, 0]
click at [996, 309] on button "Paisaje" at bounding box center [979, 303] width 79 height 37
click at [1074, 310] on font "Retrato" at bounding box center [1078, 303] width 56 height 17
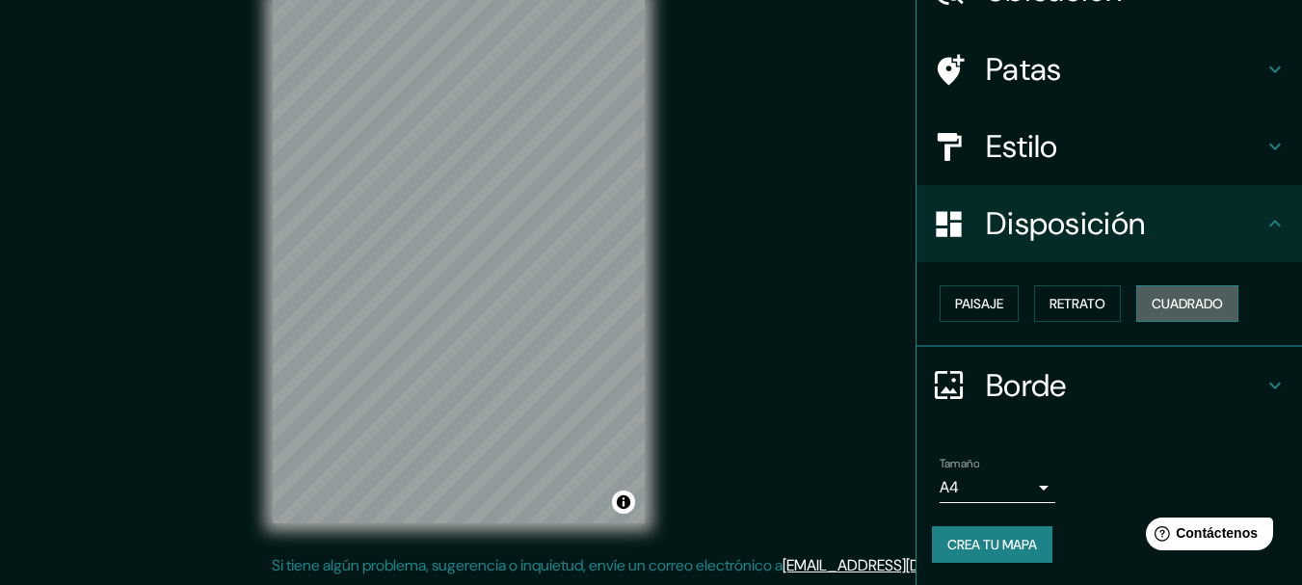
click at [1152, 314] on font "Cuadrado" at bounding box center [1187, 303] width 71 height 25
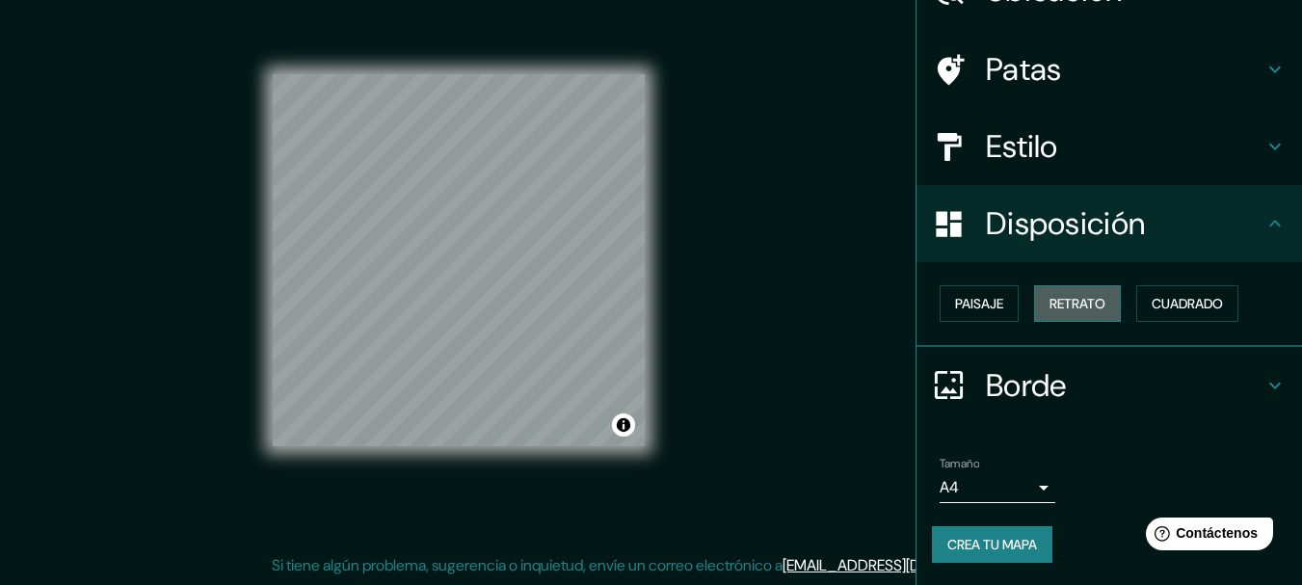
click at [1065, 297] on font "Retrato" at bounding box center [1078, 303] width 56 height 17
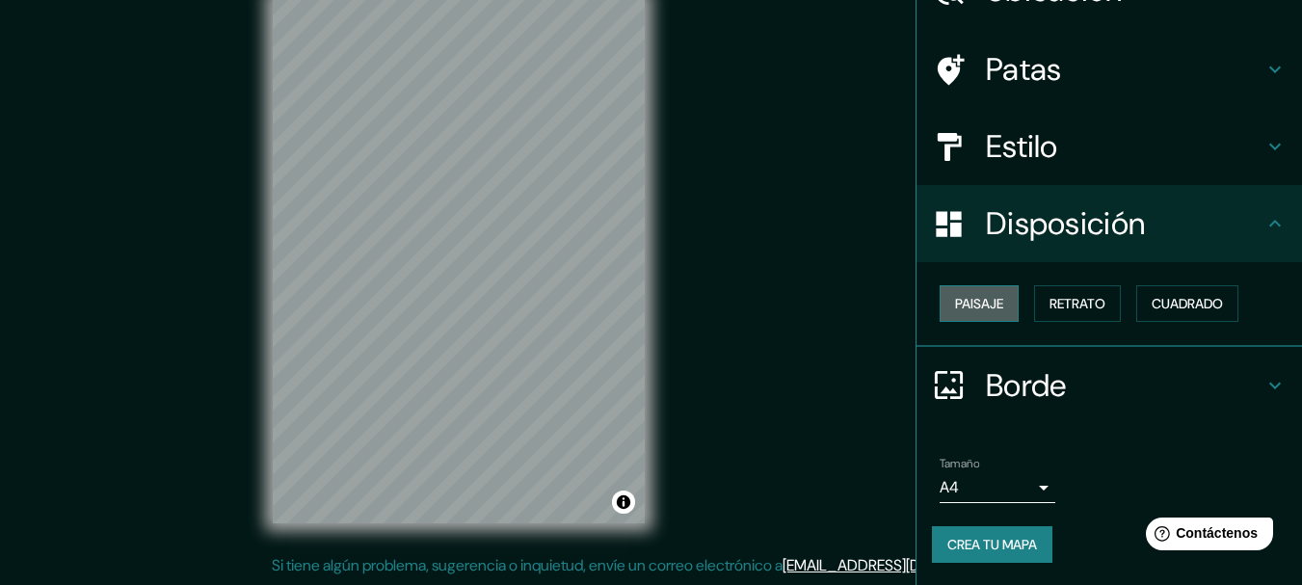
click at [985, 311] on font "Paisaje" at bounding box center [979, 303] width 48 height 17
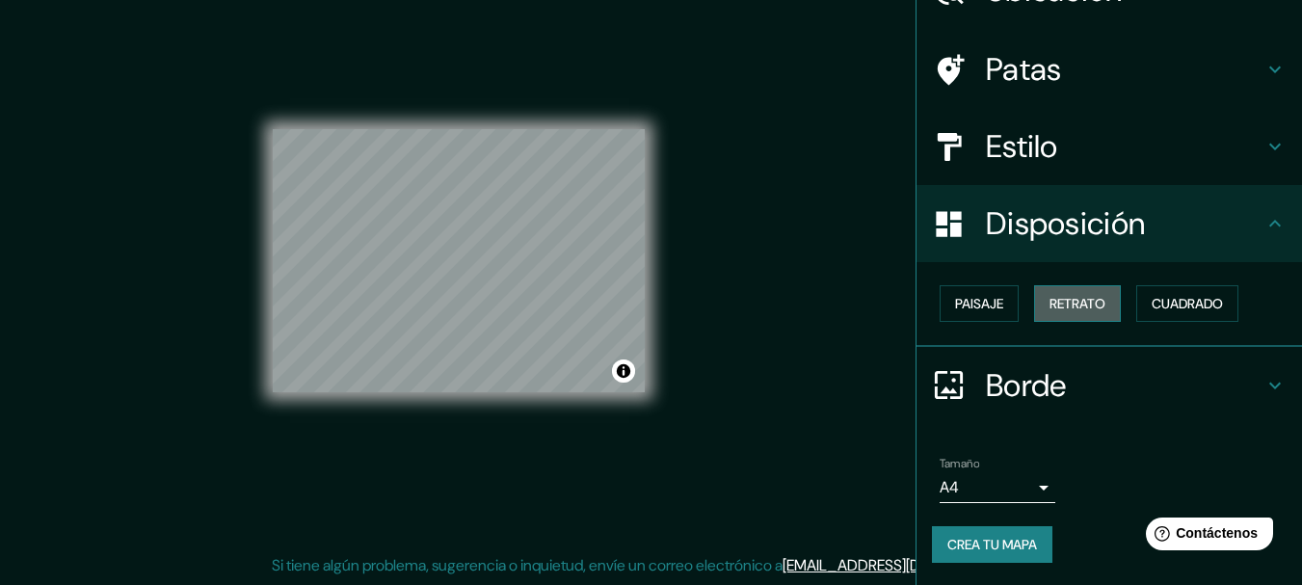
click at [1058, 314] on font "Retrato" at bounding box center [1078, 303] width 56 height 25
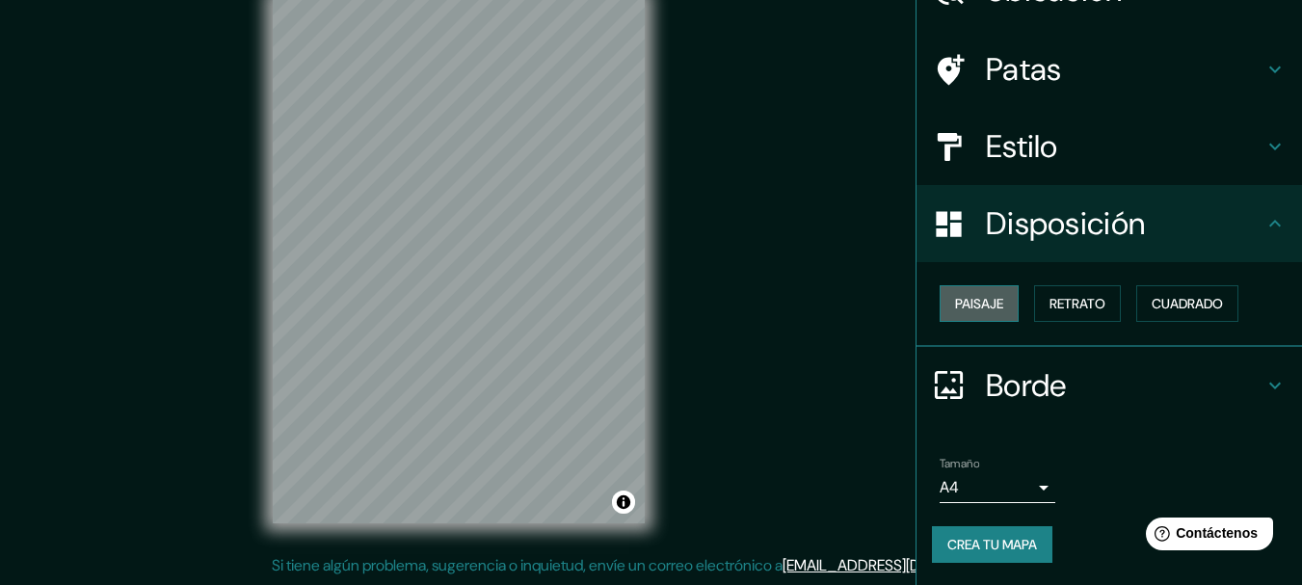
click at [975, 311] on font "Paisaje" at bounding box center [979, 303] width 48 height 17
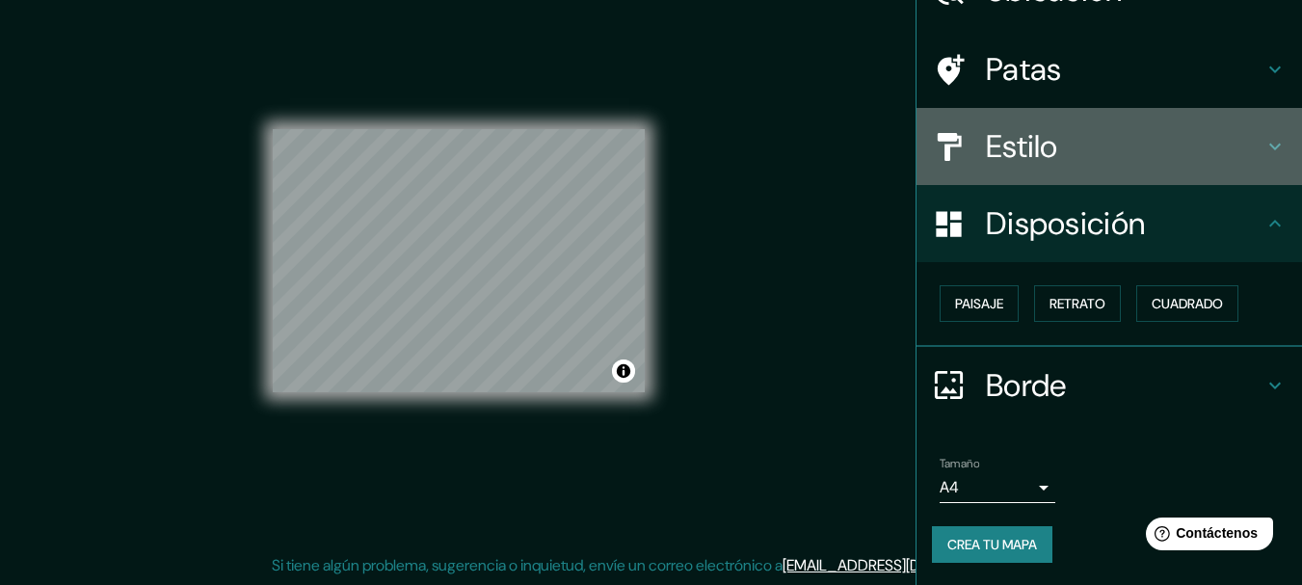
click at [1028, 157] on font "Estilo" at bounding box center [1022, 146] width 72 height 40
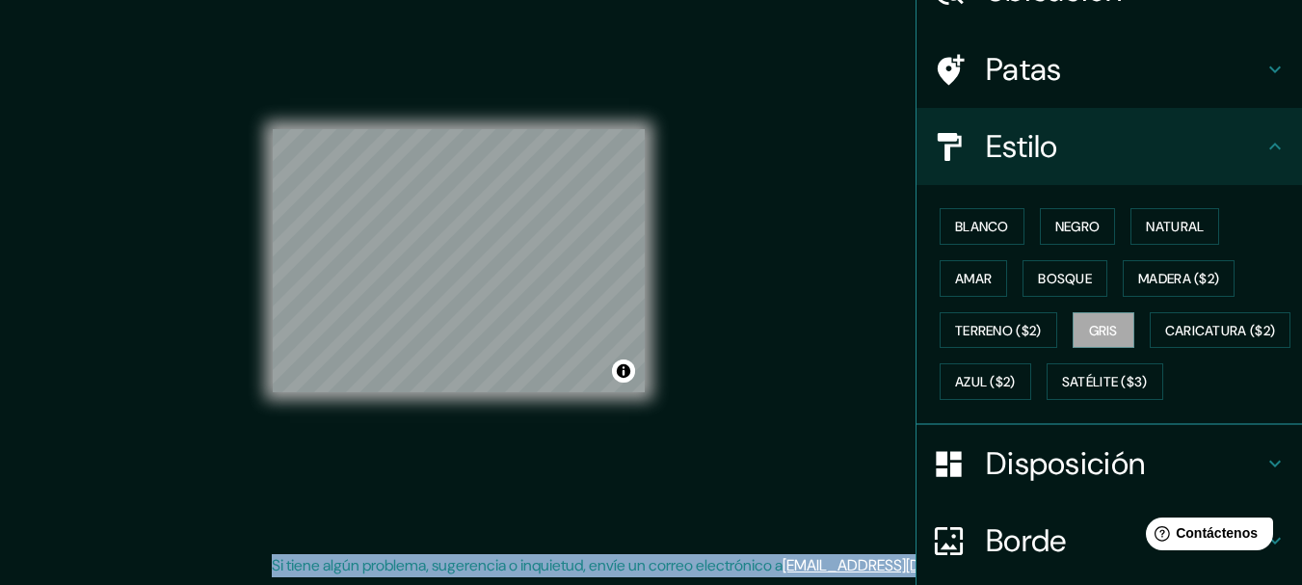
drag, startPoint x: 1286, startPoint y: 253, endPoint x: 1316, endPoint y: 369, distance: 120.4
click at [1301, 369] on html "Mappin Ubicación [PERSON_NAME], [GEOGRAPHIC_DATA], [GEOGRAPHIC_DATA], [GEOGRAPH…" at bounding box center [651, 258] width 1302 height 585
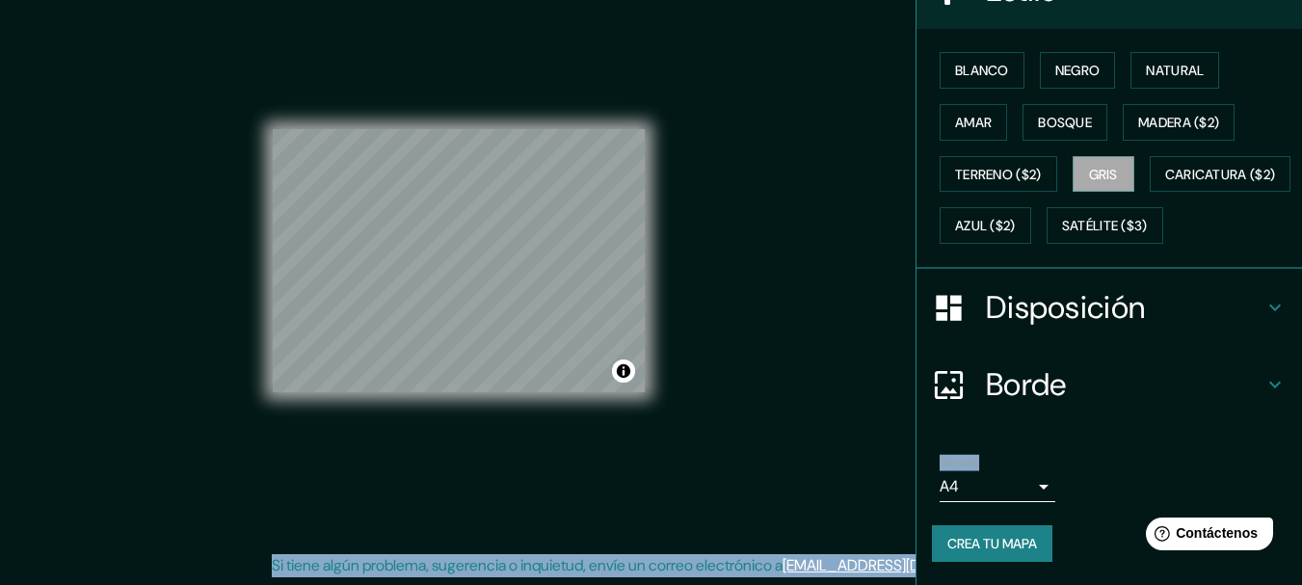
click at [996, 474] on body "Mappin Ubicación [PERSON_NAME], [GEOGRAPHIC_DATA], [GEOGRAPHIC_DATA], [GEOGRAPH…" at bounding box center [651, 258] width 1302 height 585
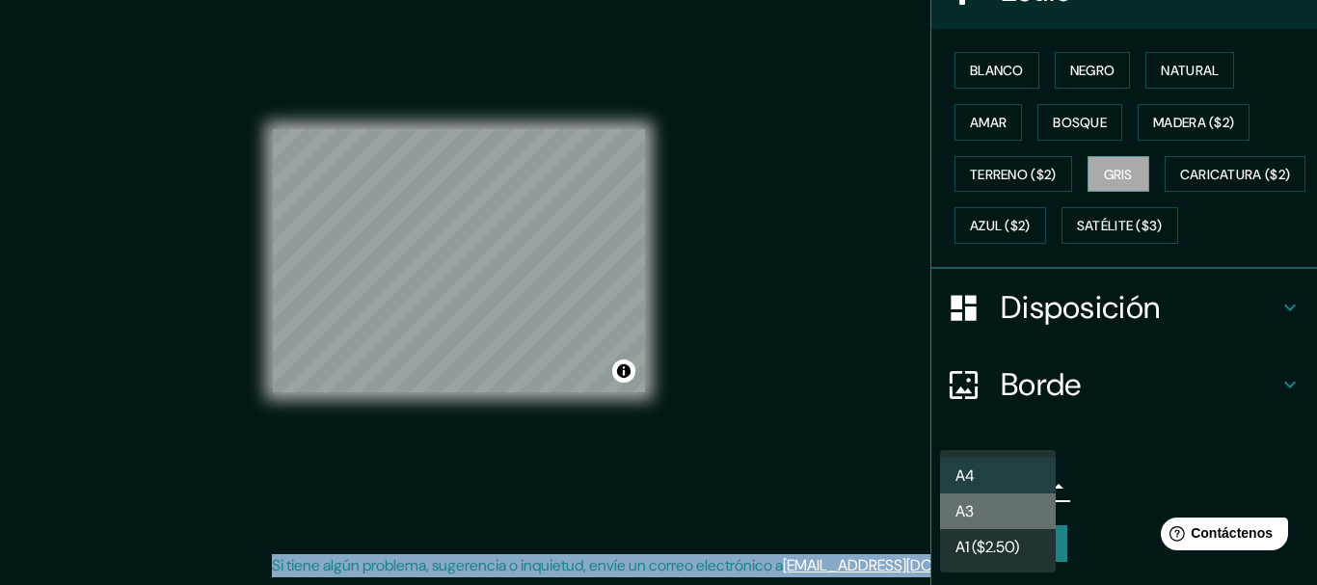
click at [993, 510] on li "A3" at bounding box center [998, 512] width 116 height 36
type input "a4"
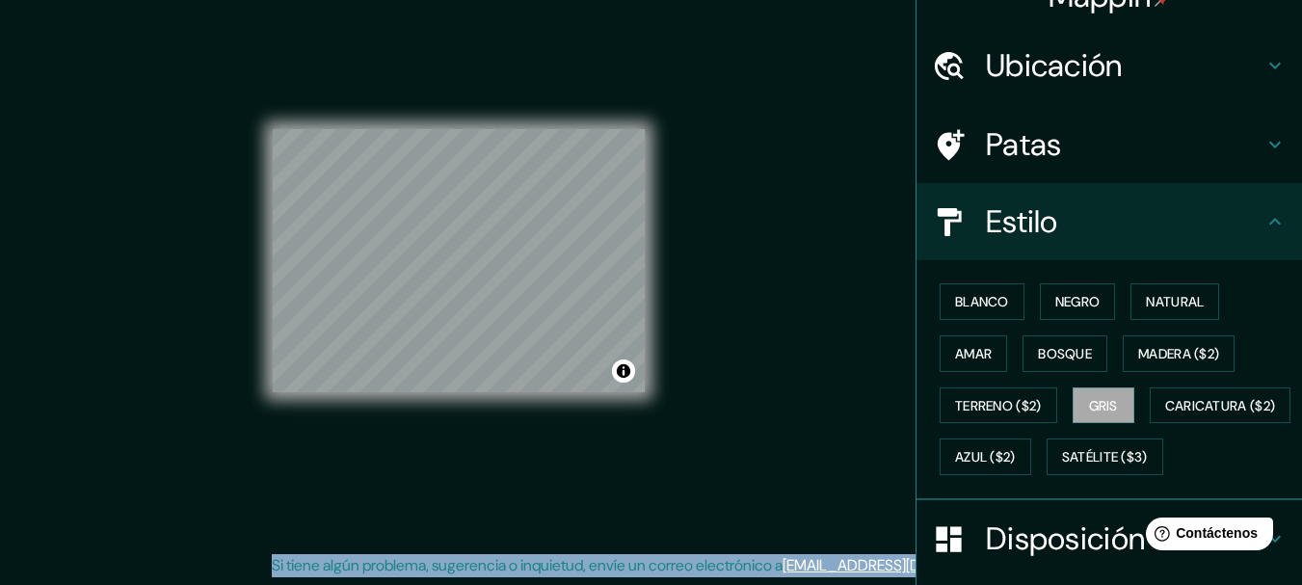
scroll to position [0, 0]
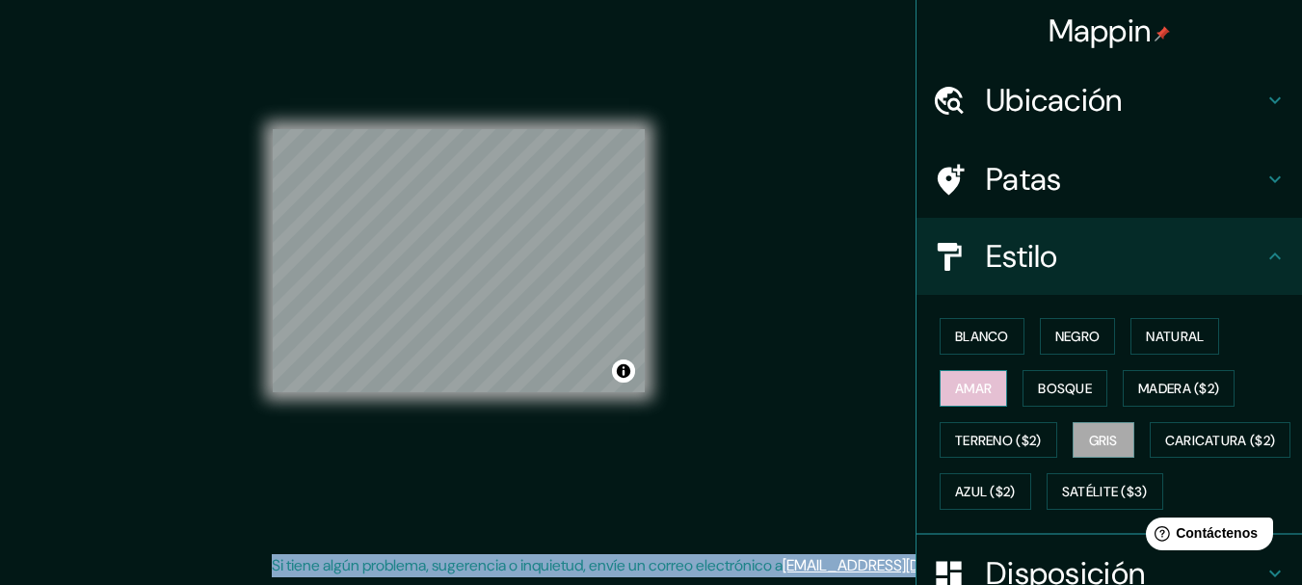
click at [980, 380] on button "Amar" at bounding box center [973, 388] width 67 height 37
click at [1023, 386] on button "Bosque" at bounding box center [1065, 388] width 85 height 37
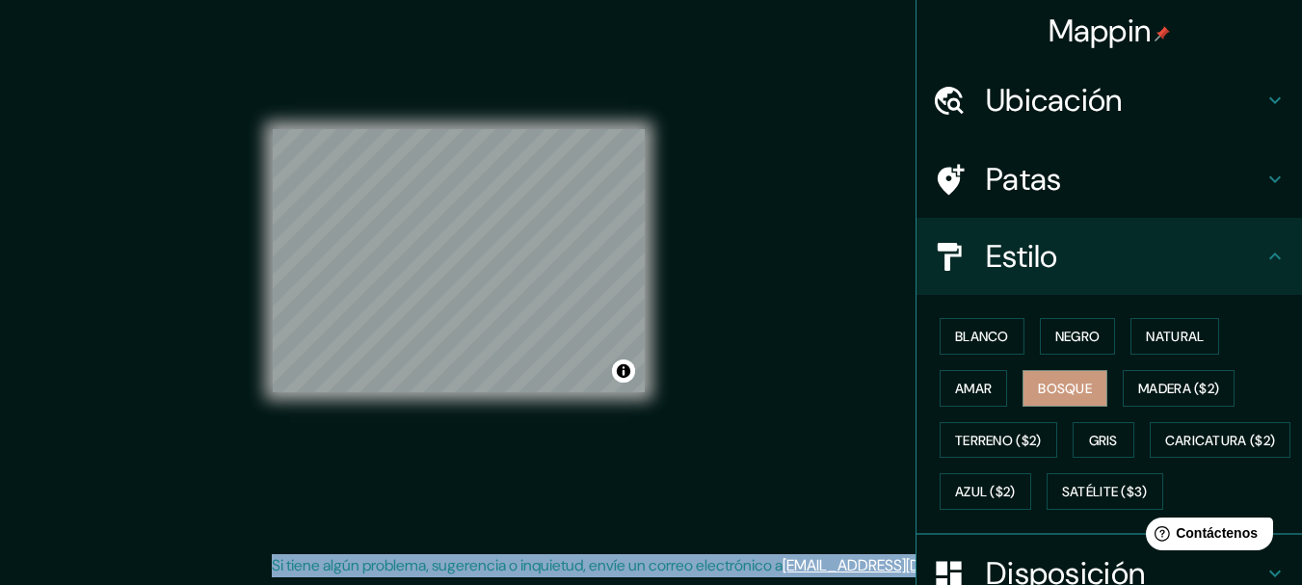
scroll to position [317, 0]
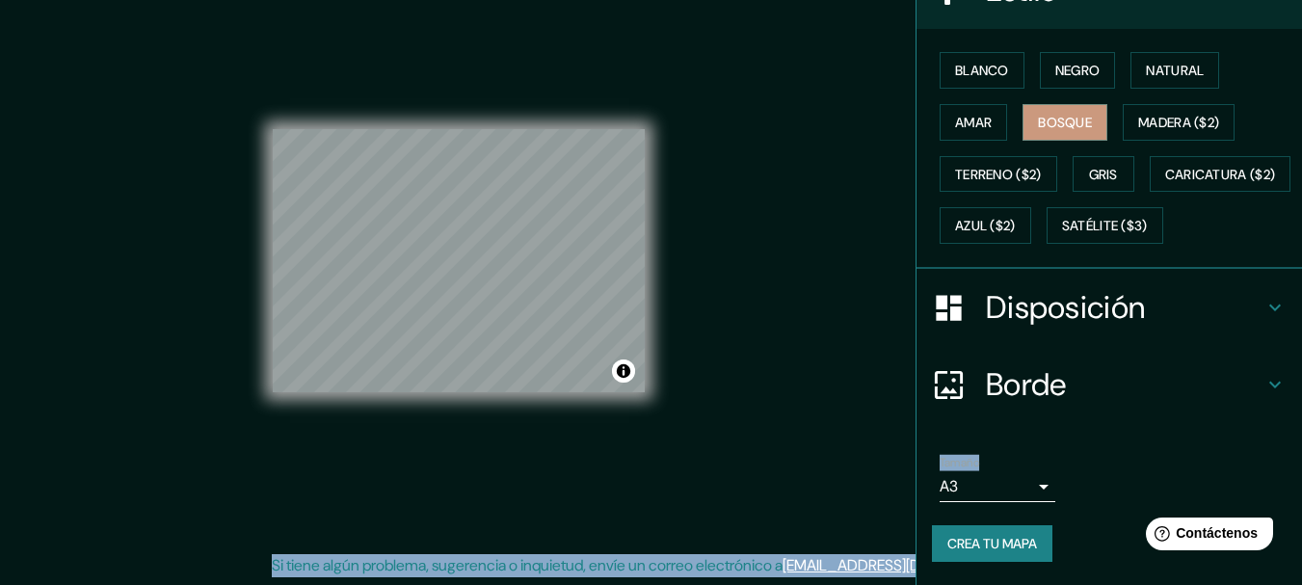
click at [987, 547] on font "Crea tu mapa" at bounding box center [993, 543] width 90 height 17
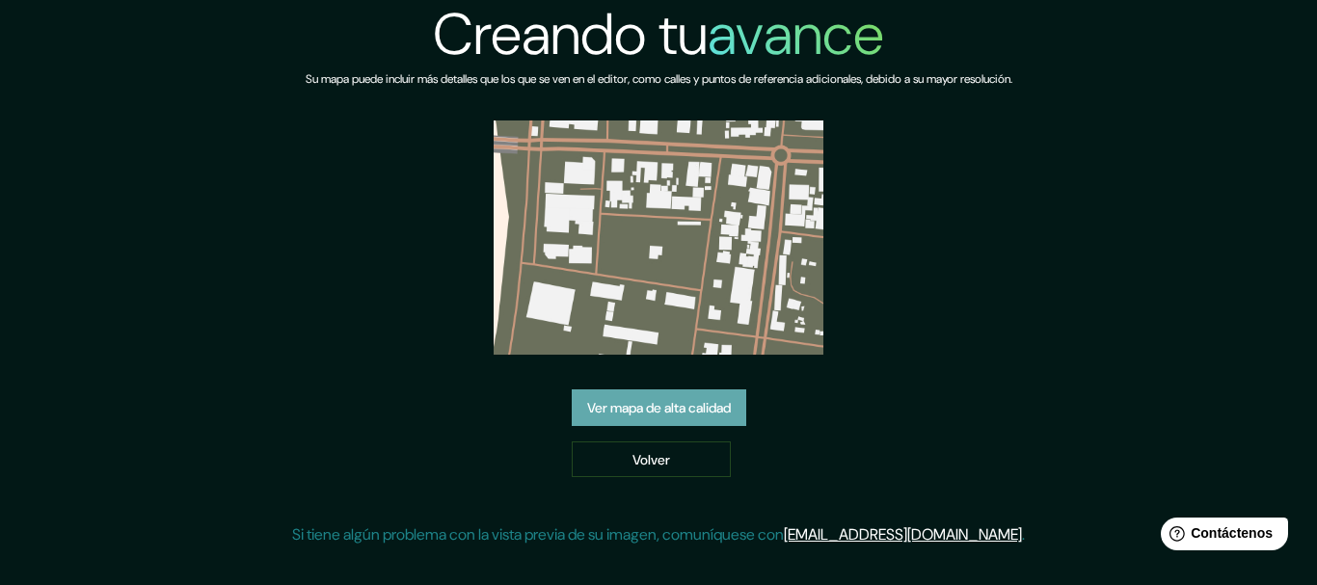
click at [679, 405] on font "Ver mapa de alta calidad" at bounding box center [659, 407] width 144 height 17
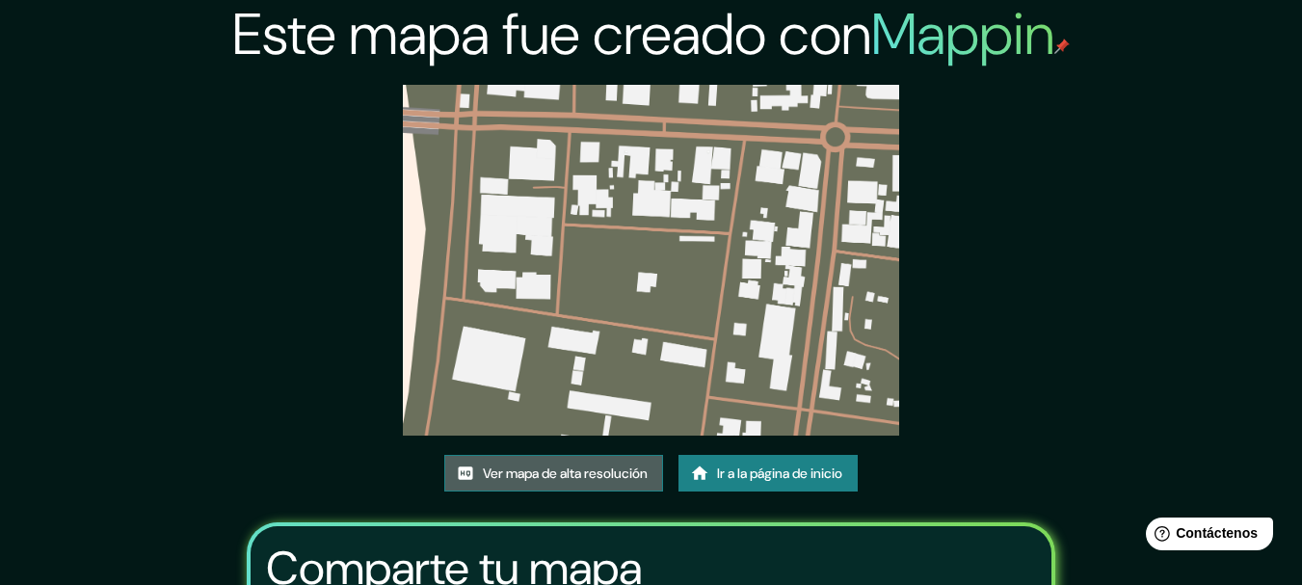
click at [543, 469] on font "Ver mapa de alta resolución" at bounding box center [565, 473] width 165 height 17
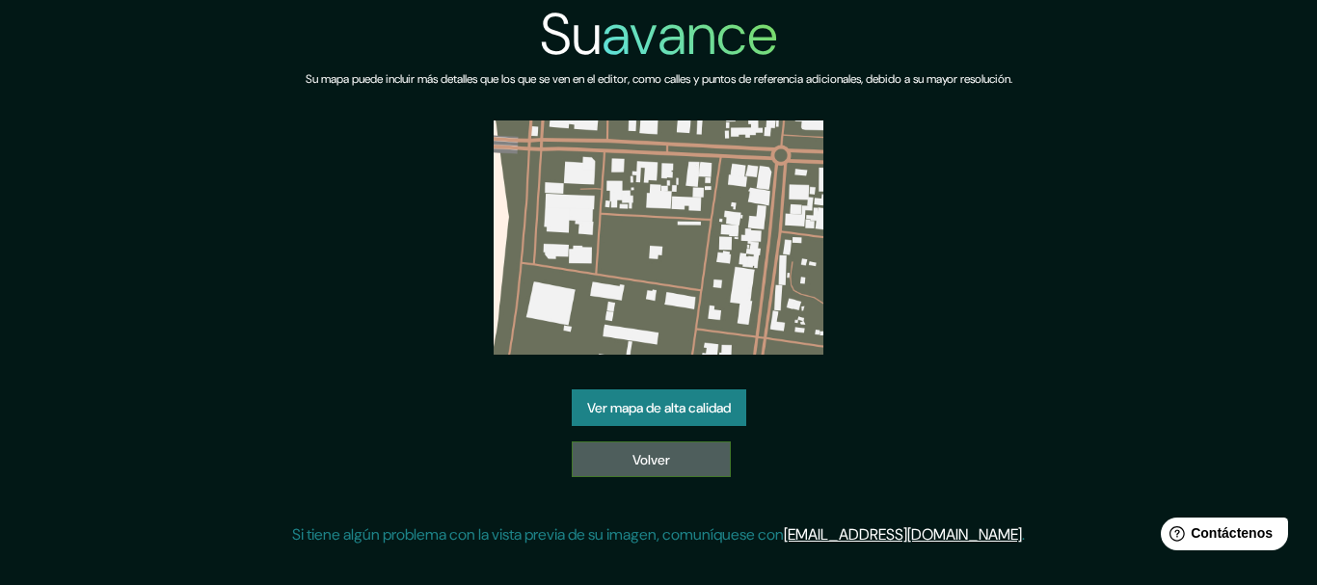
click at [712, 474] on link "Volver" at bounding box center [651, 460] width 159 height 37
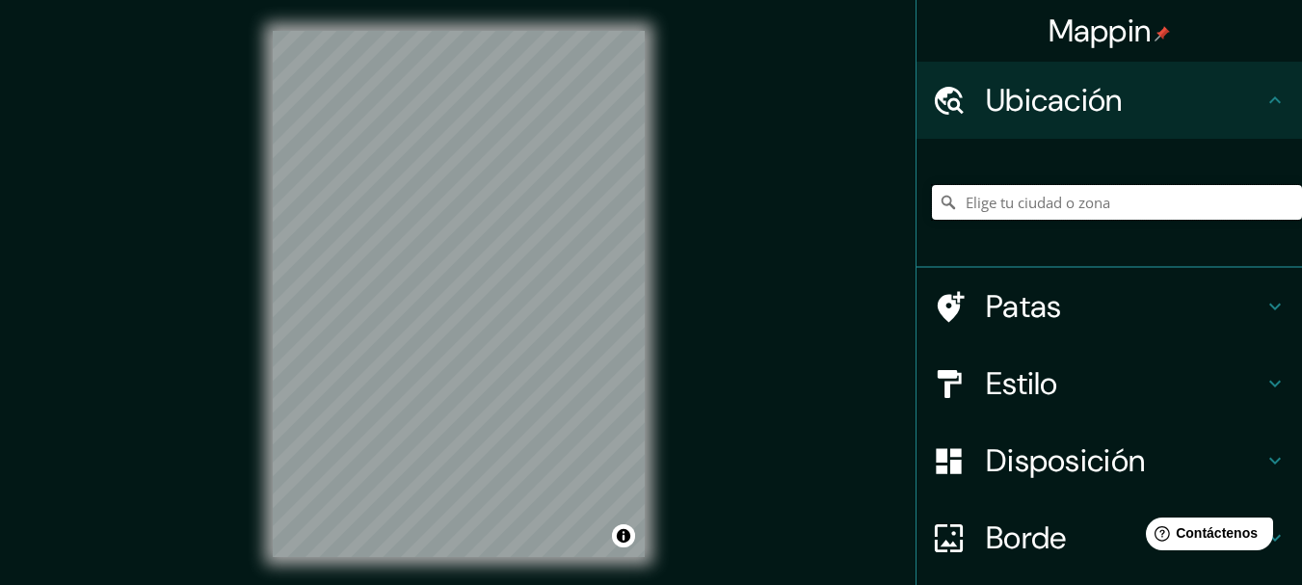
click at [1073, 187] on input "Elige tu ciudad o zona" at bounding box center [1117, 202] width 370 height 35
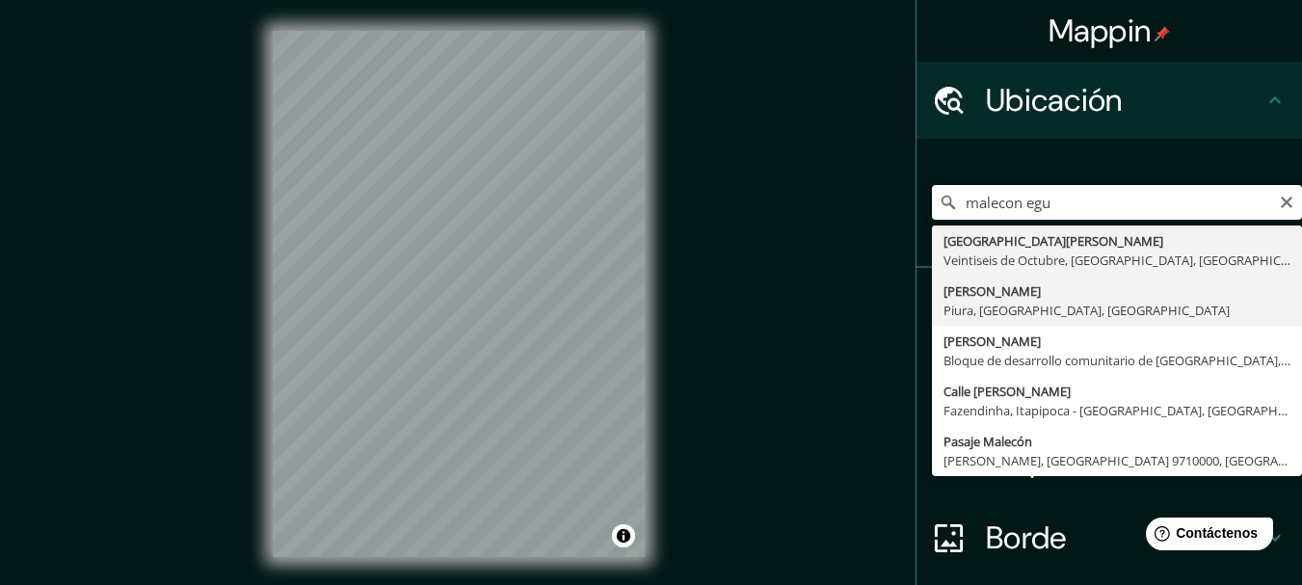
type input "[PERSON_NAME], [GEOGRAPHIC_DATA], [GEOGRAPHIC_DATA], [GEOGRAPHIC_DATA]"
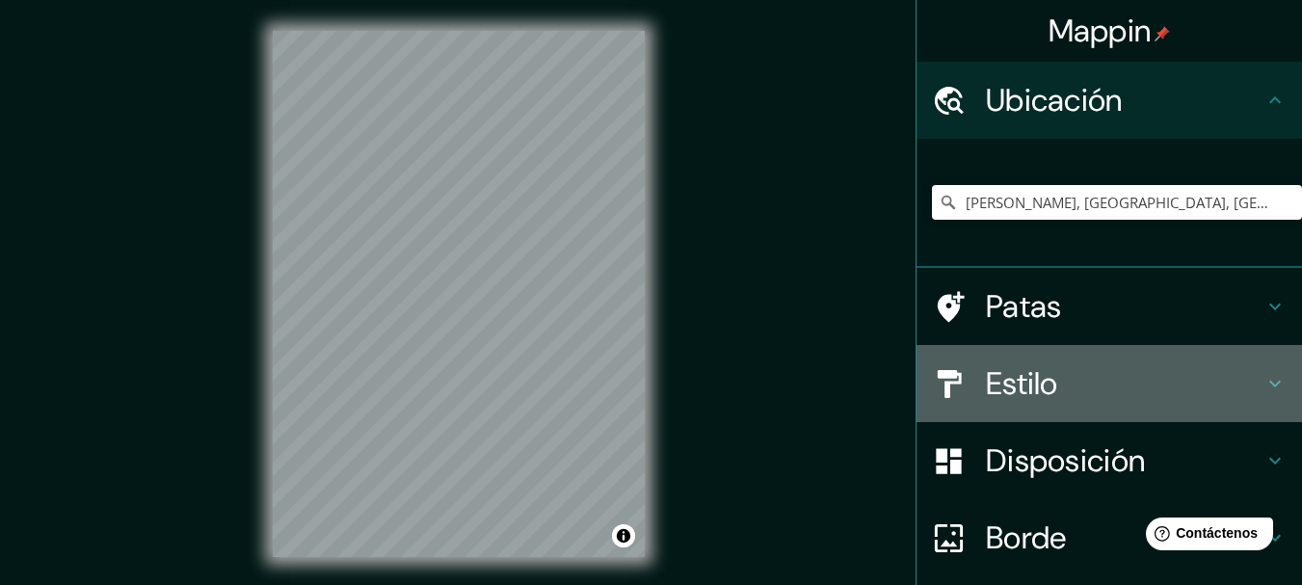
click at [1027, 372] on font "Estilo" at bounding box center [1022, 383] width 72 height 40
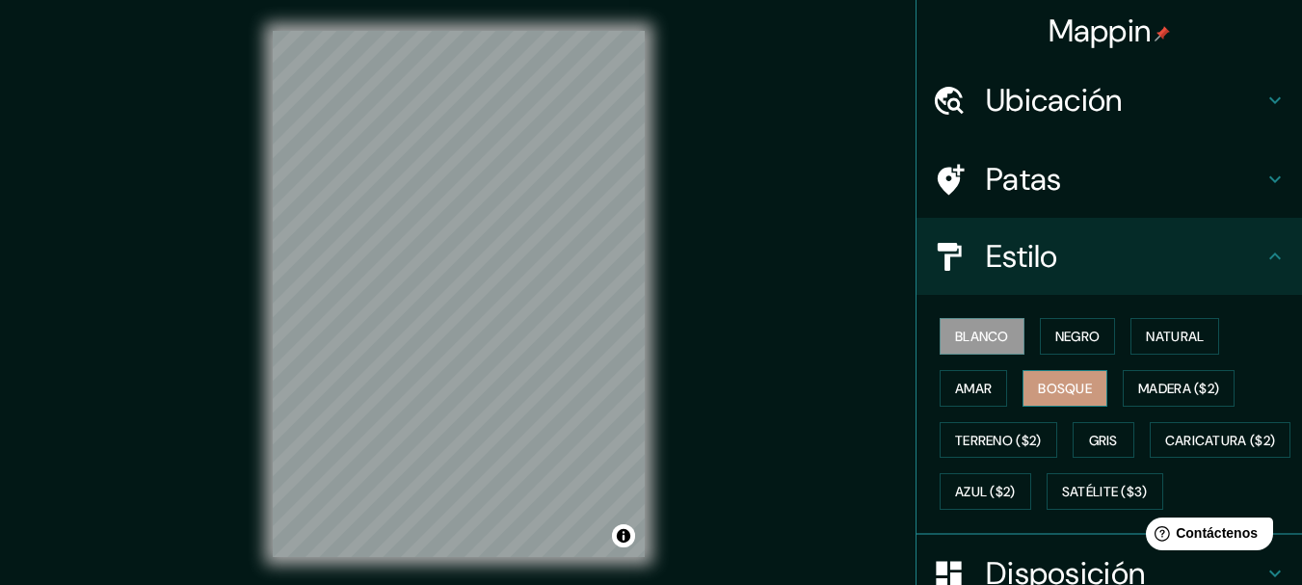
click at [1091, 378] on button "Bosque" at bounding box center [1065, 388] width 85 height 37
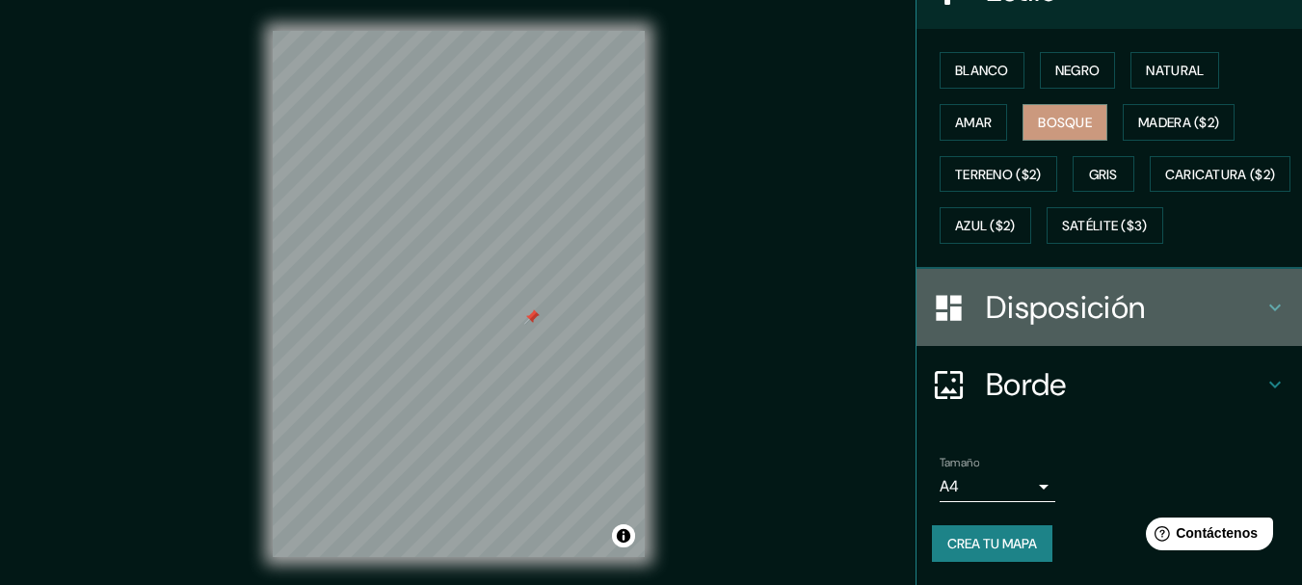
click at [1077, 273] on div "Disposición" at bounding box center [1110, 307] width 386 height 77
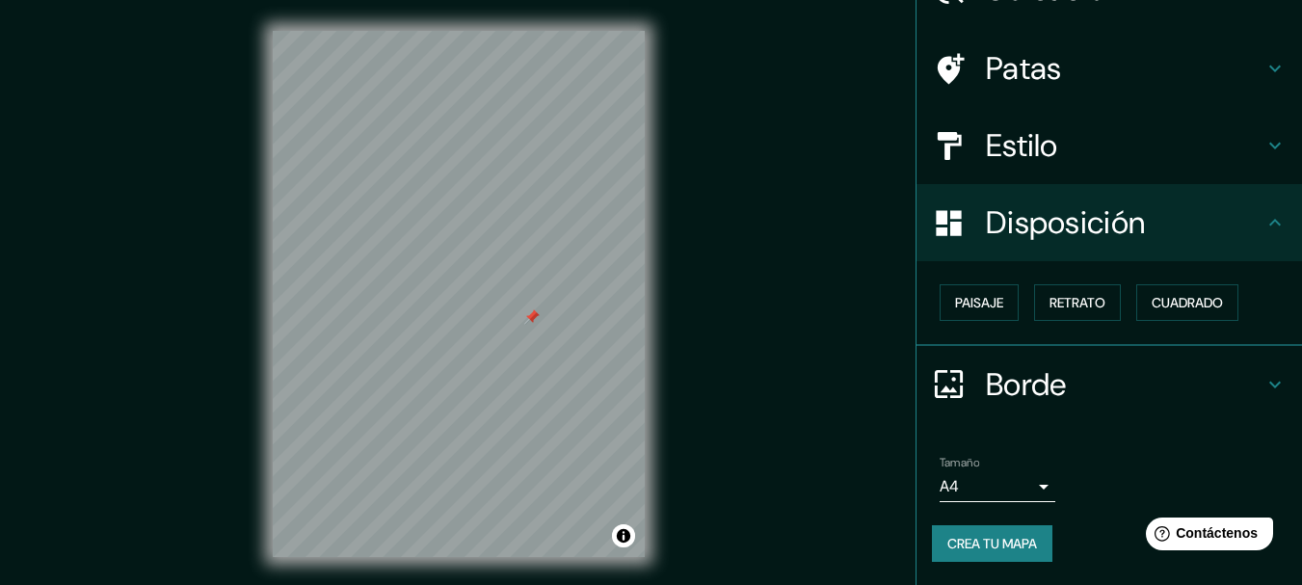
scroll to position [110, 0]
click at [982, 292] on font "Paisaje" at bounding box center [979, 303] width 48 height 25
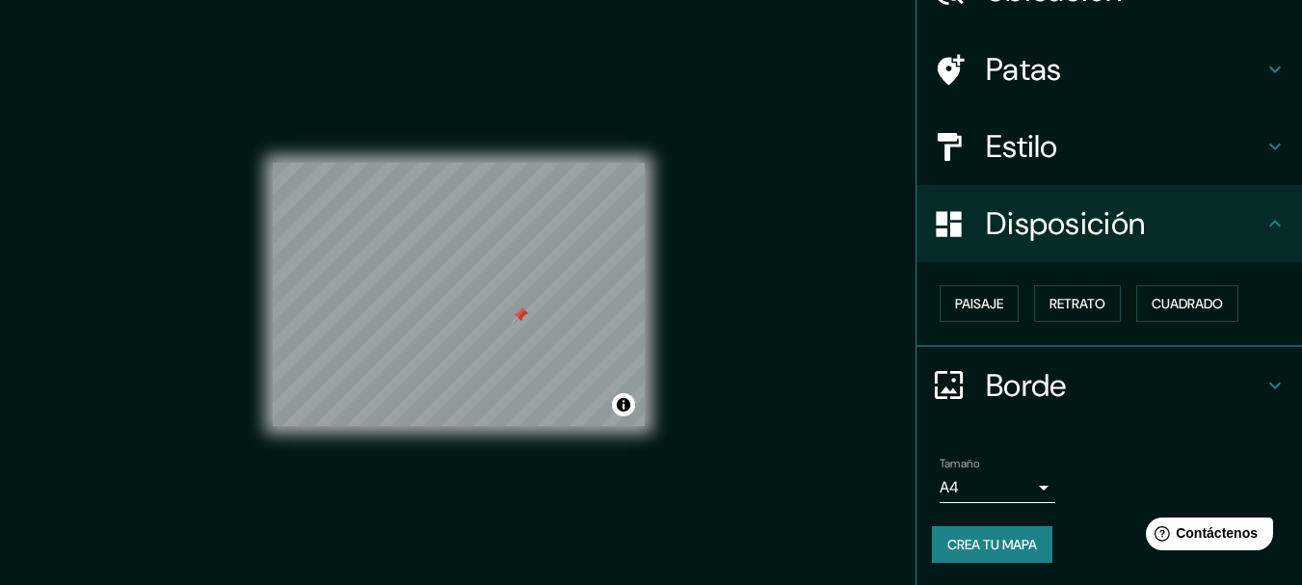
click at [517, 163] on div at bounding box center [459, 163] width 372 height 0
drag, startPoint x: 516, startPoint y: 316, endPoint x: 506, endPoint y: 264, distance: 52.9
click at [506, 264] on div at bounding box center [512, 262] width 15 height 15
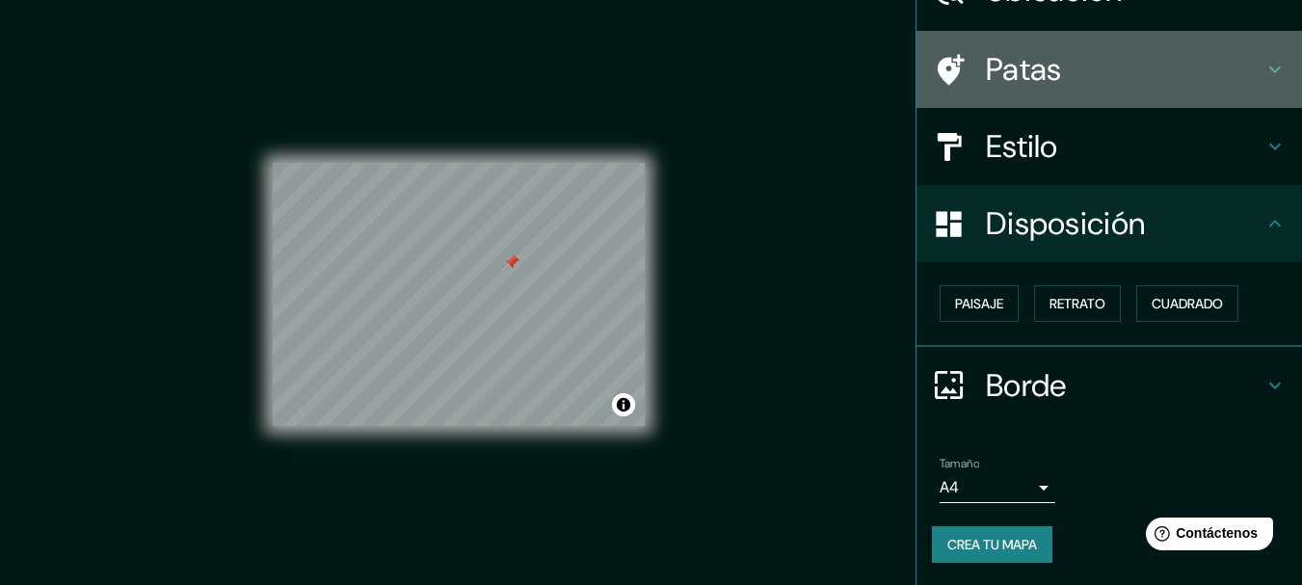
click at [1011, 58] on font "Patas" at bounding box center [1024, 69] width 76 height 40
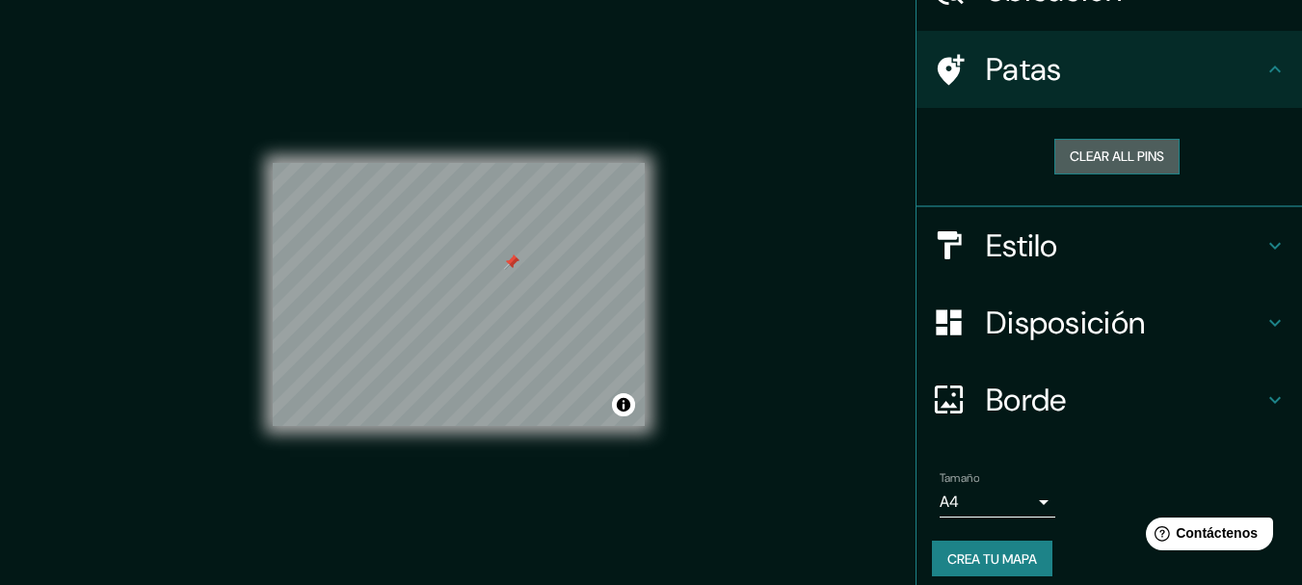
click at [1080, 143] on button "Clear all pins" at bounding box center [1117, 157] width 125 height 36
click at [972, 564] on font "Crea tu mapa" at bounding box center [993, 558] width 90 height 17
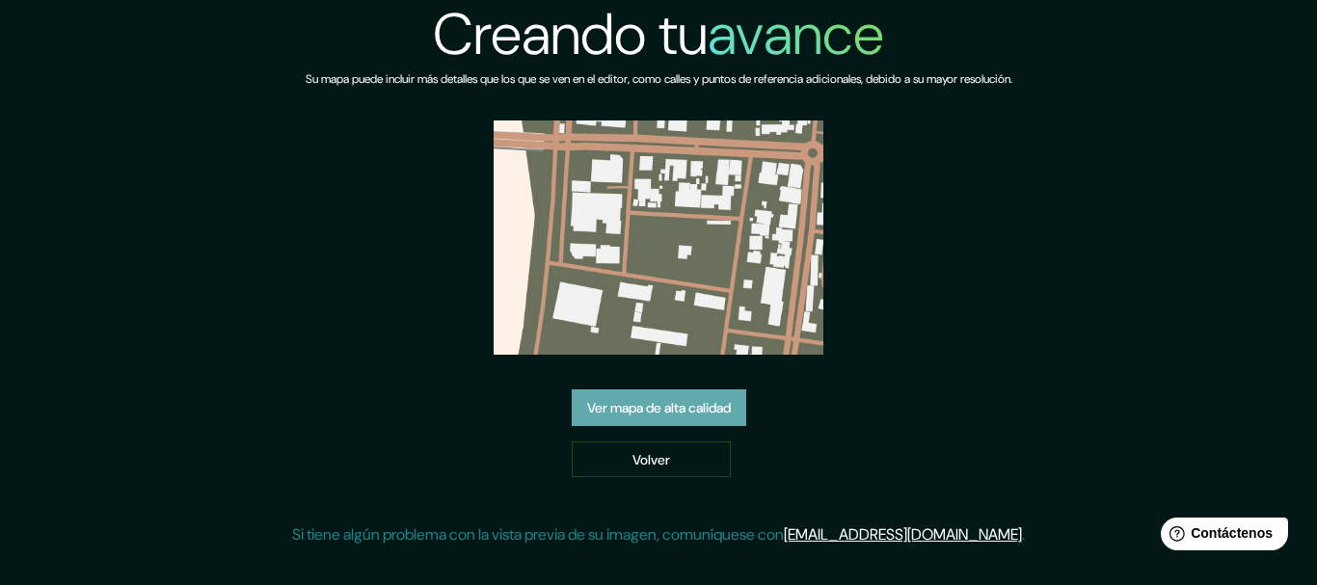
click at [685, 416] on font "Ver mapa de alta calidad" at bounding box center [659, 407] width 144 height 17
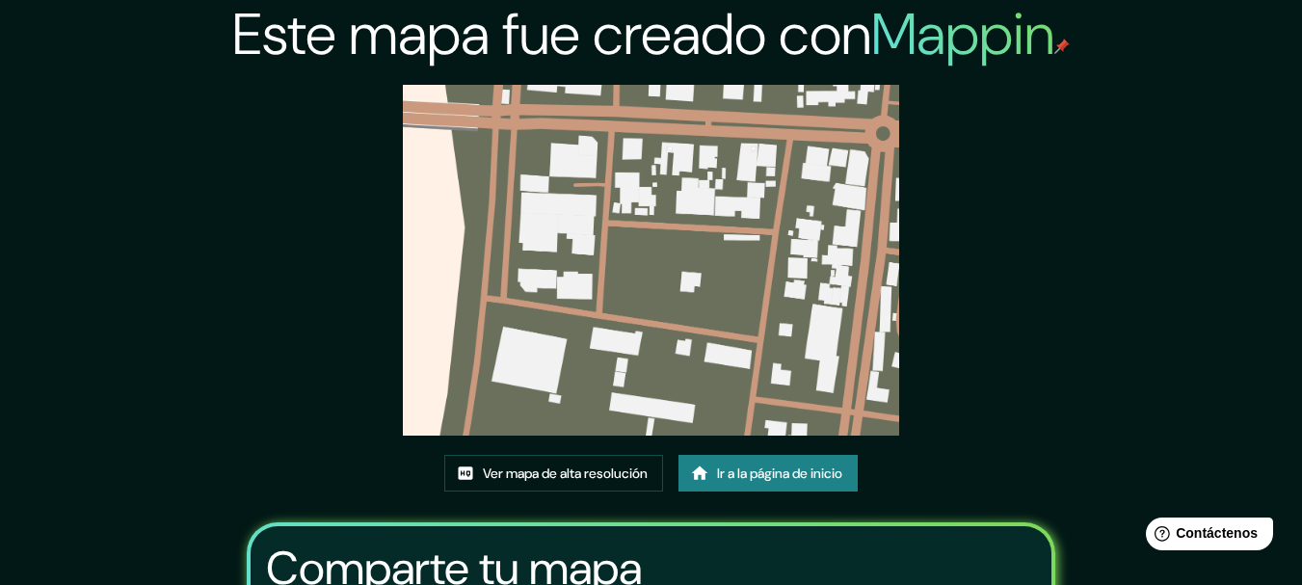
scroll to position [251, 0]
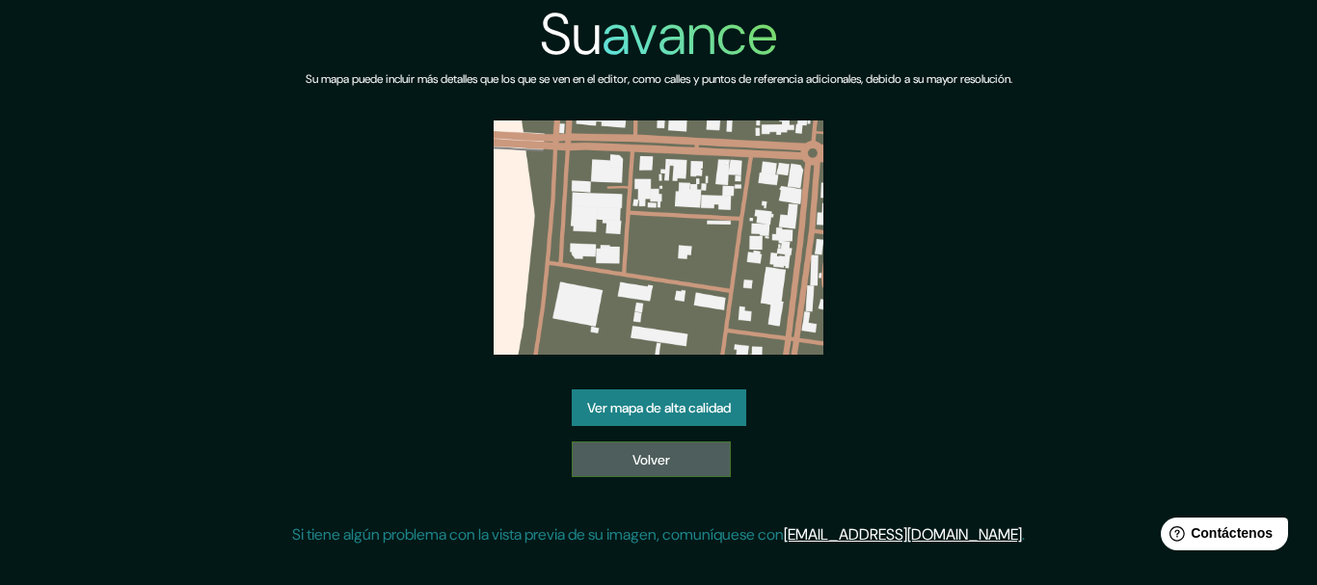
click at [627, 455] on link "Volver" at bounding box center [651, 460] width 159 height 37
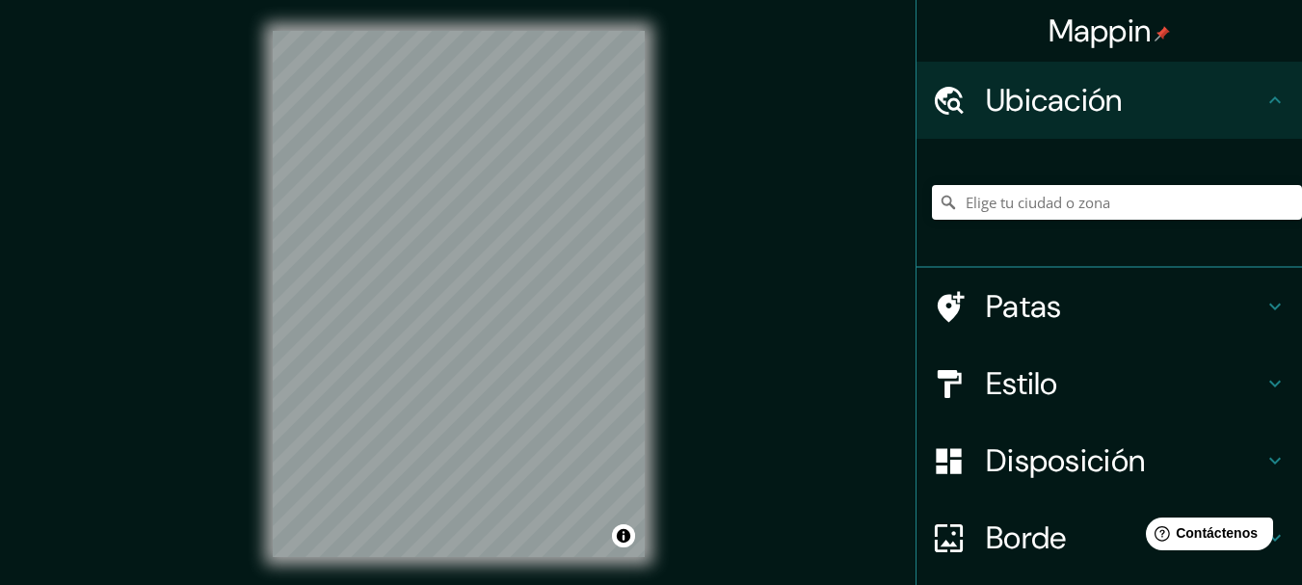
click at [1069, 164] on div at bounding box center [1117, 202] width 370 height 96
click at [1079, 191] on input "Elige tu ciudad o zona" at bounding box center [1117, 202] width 370 height 35
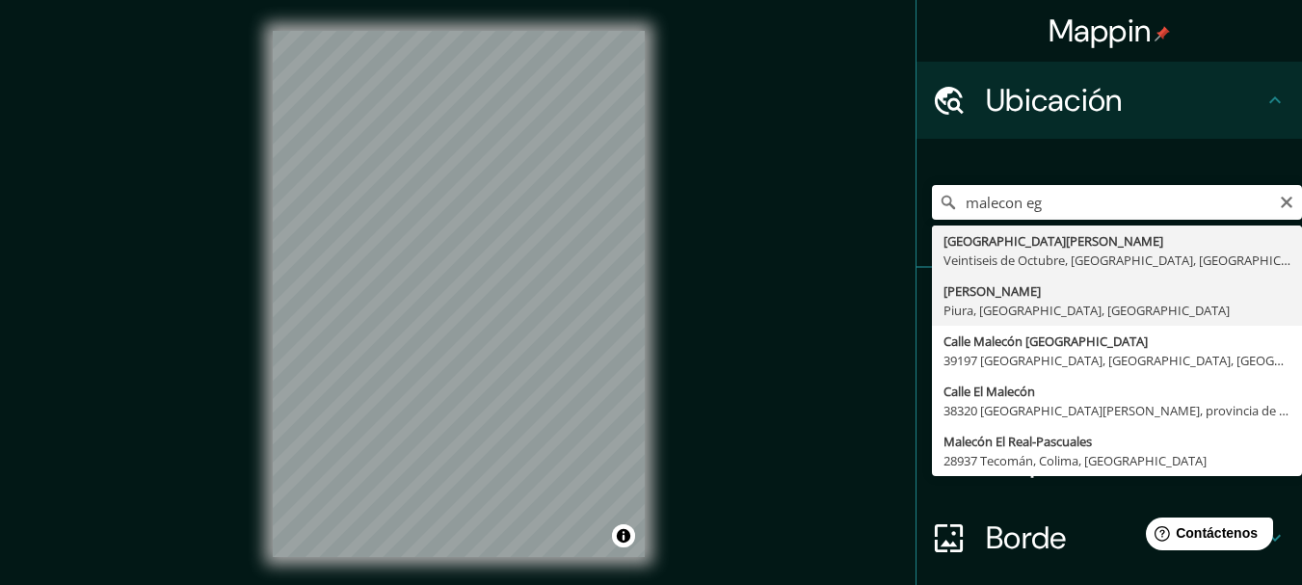
type input "[PERSON_NAME], [GEOGRAPHIC_DATA], [GEOGRAPHIC_DATA], [GEOGRAPHIC_DATA]"
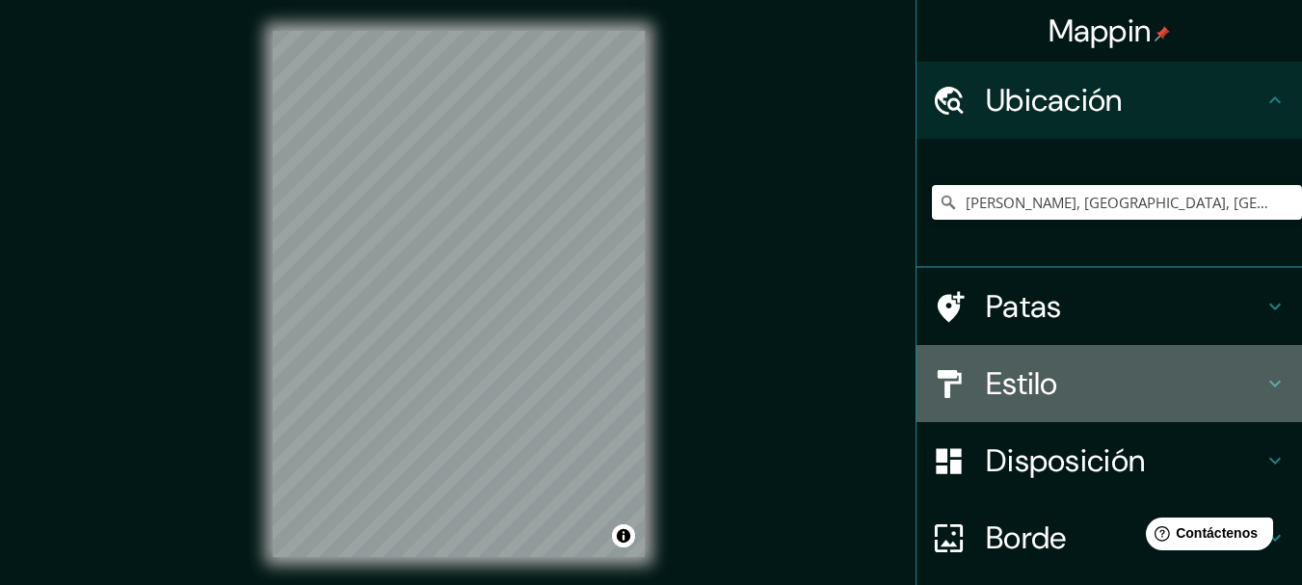
click at [1013, 381] on font "Estilo" at bounding box center [1022, 383] width 72 height 40
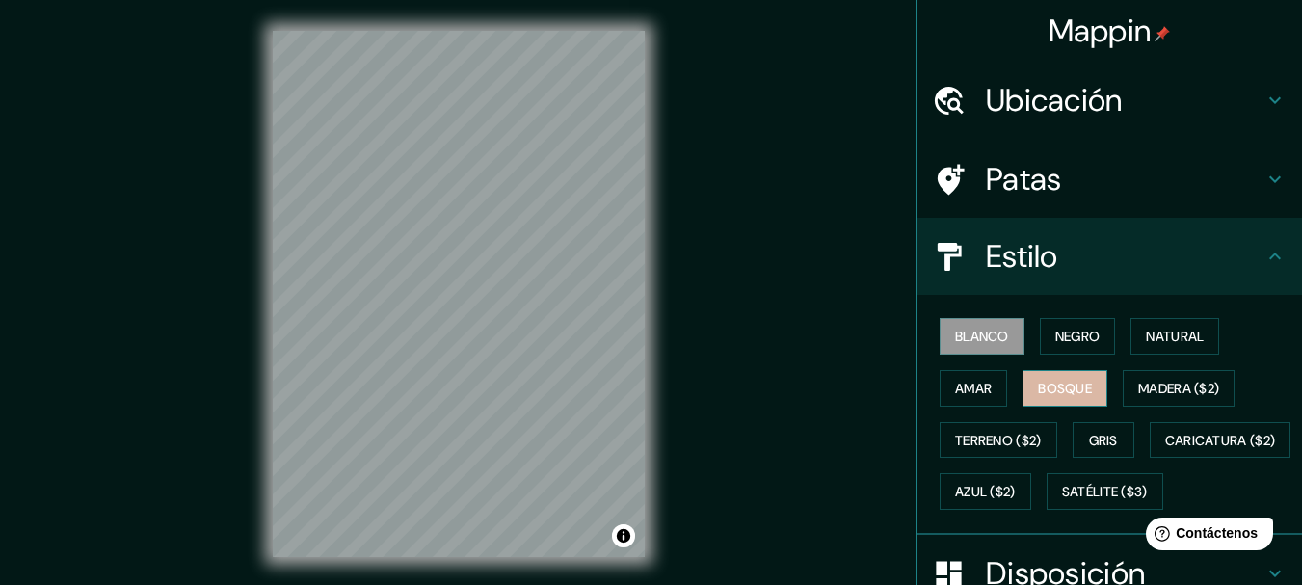
click at [1068, 381] on font "Bosque" at bounding box center [1065, 388] width 54 height 17
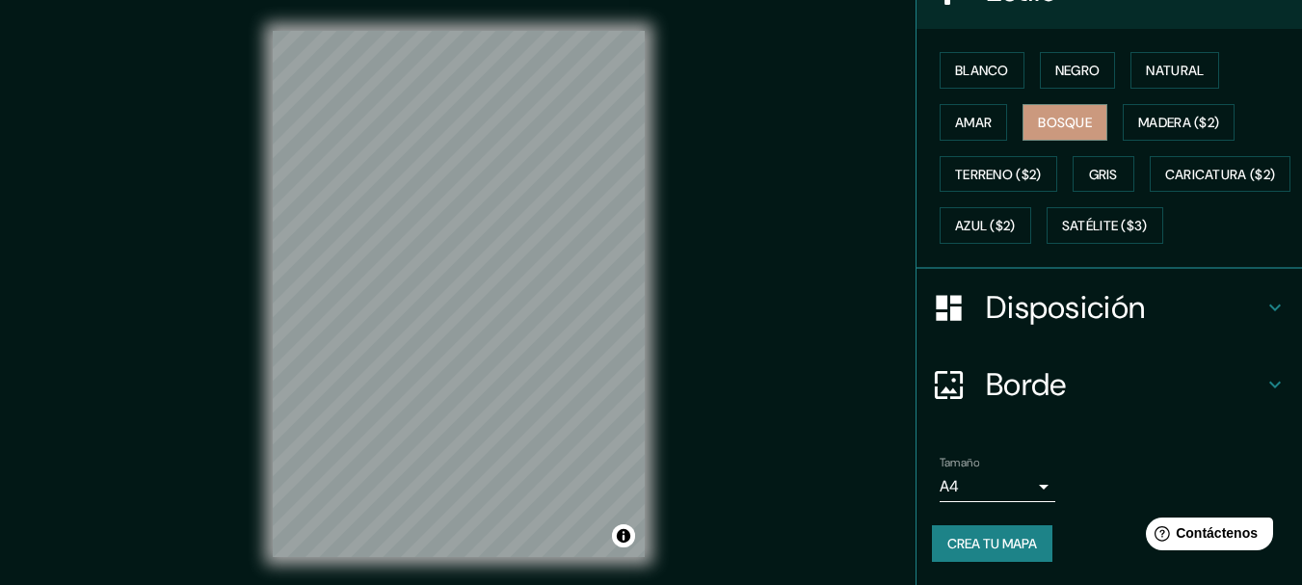
scroll to position [317, 0]
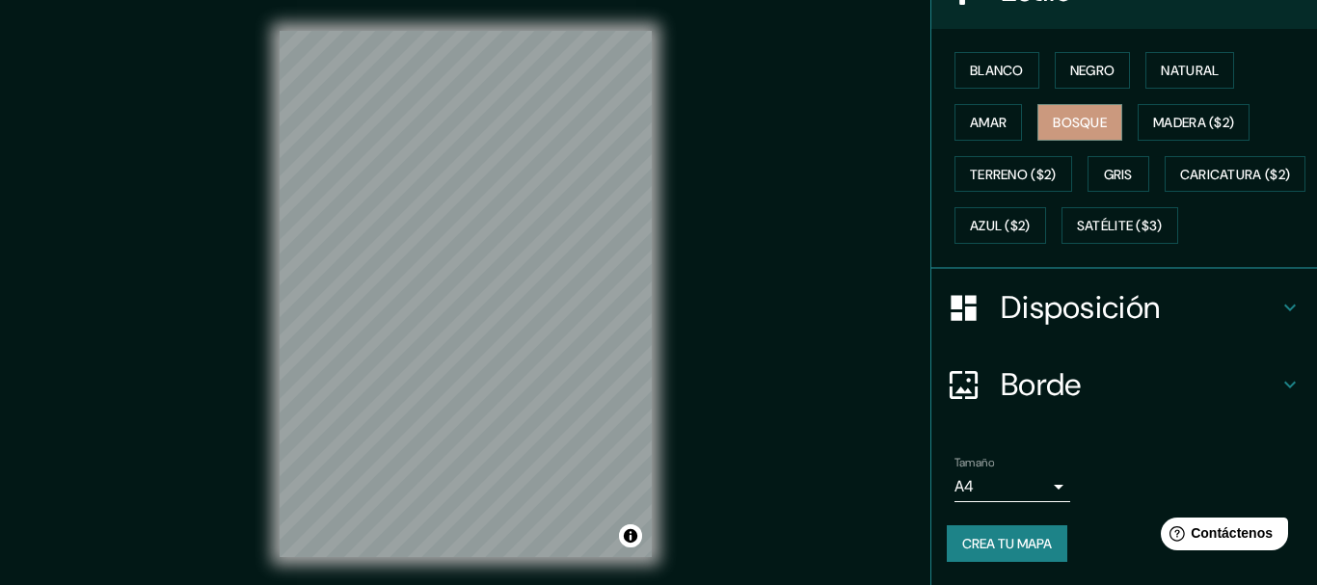
click at [941, 483] on body "Mappin Ubicación [PERSON_NAME], [GEOGRAPHIC_DATA], [GEOGRAPHIC_DATA], [GEOGRAPH…" at bounding box center [658, 292] width 1317 height 585
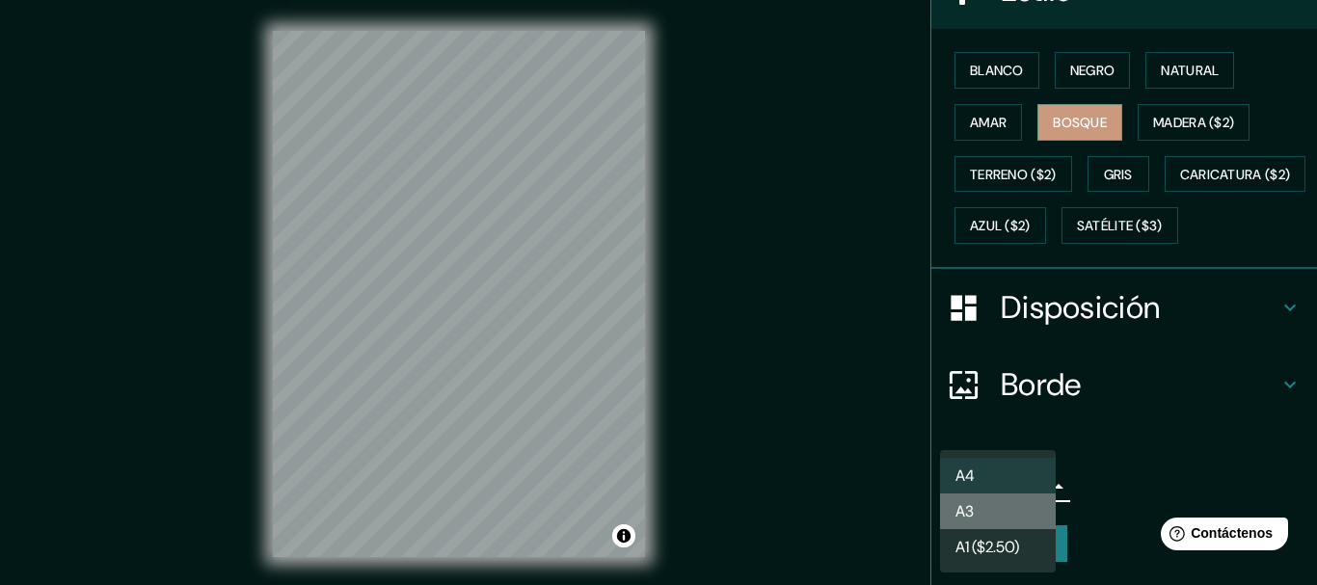
click at [988, 516] on li "A3" at bounding box center [998, 512] width 116 height 36
type input "a4"
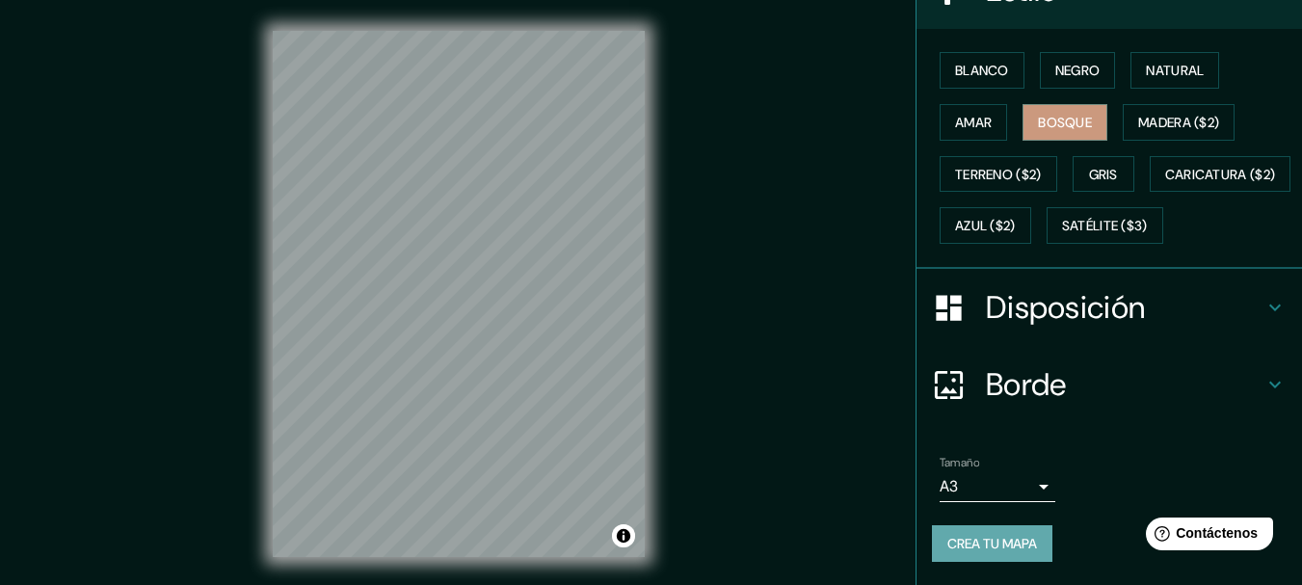
click at [963, 534] on font "Crea tu mapa" at bounding box center [993, 543] width 90 height 25
